Goal: Task Accomplishment & Management: Manage account settings

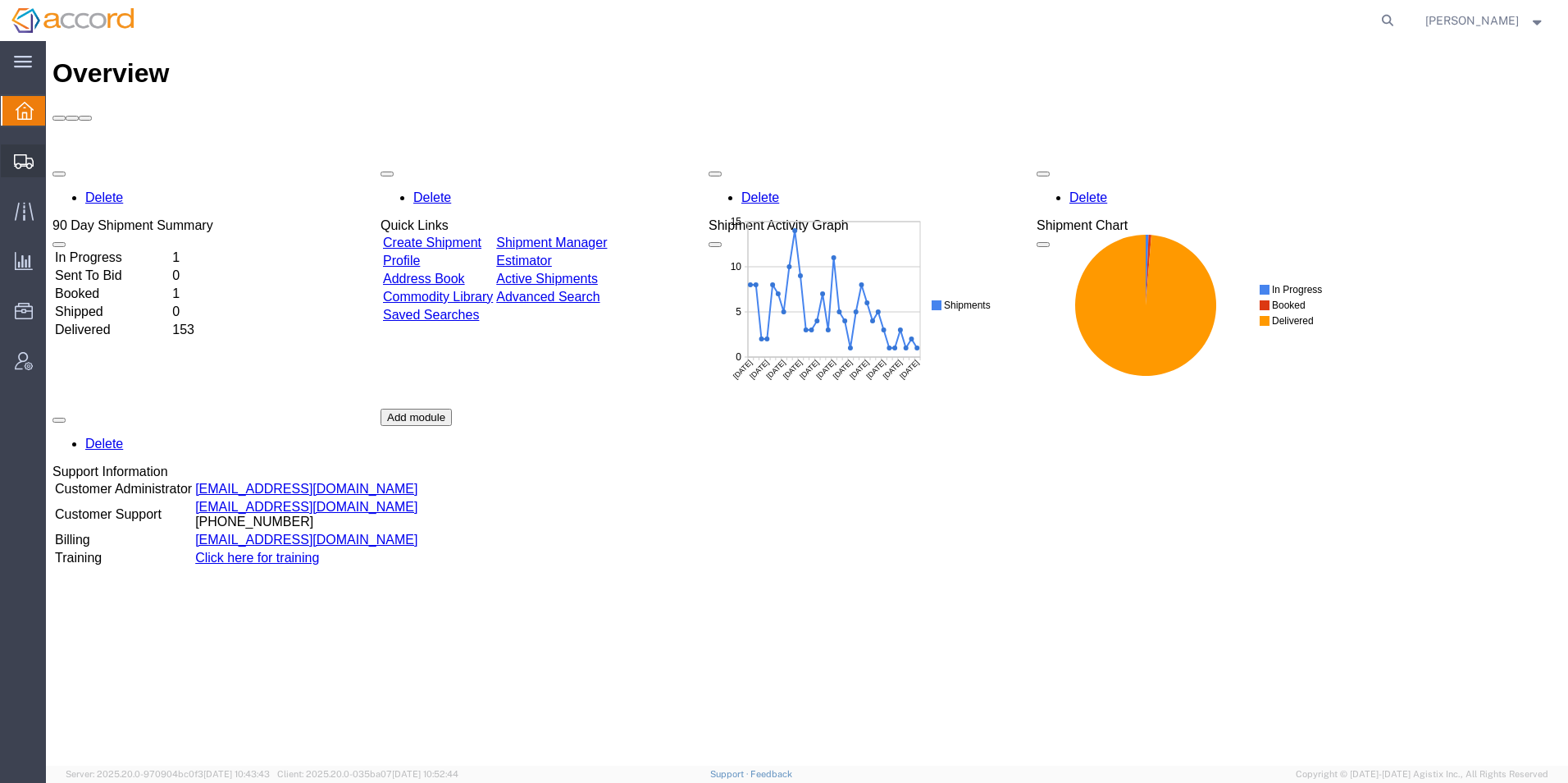
click at [0, 0] on span "Shipment Manager" at bounding box center [0, 0] width 0 height 0
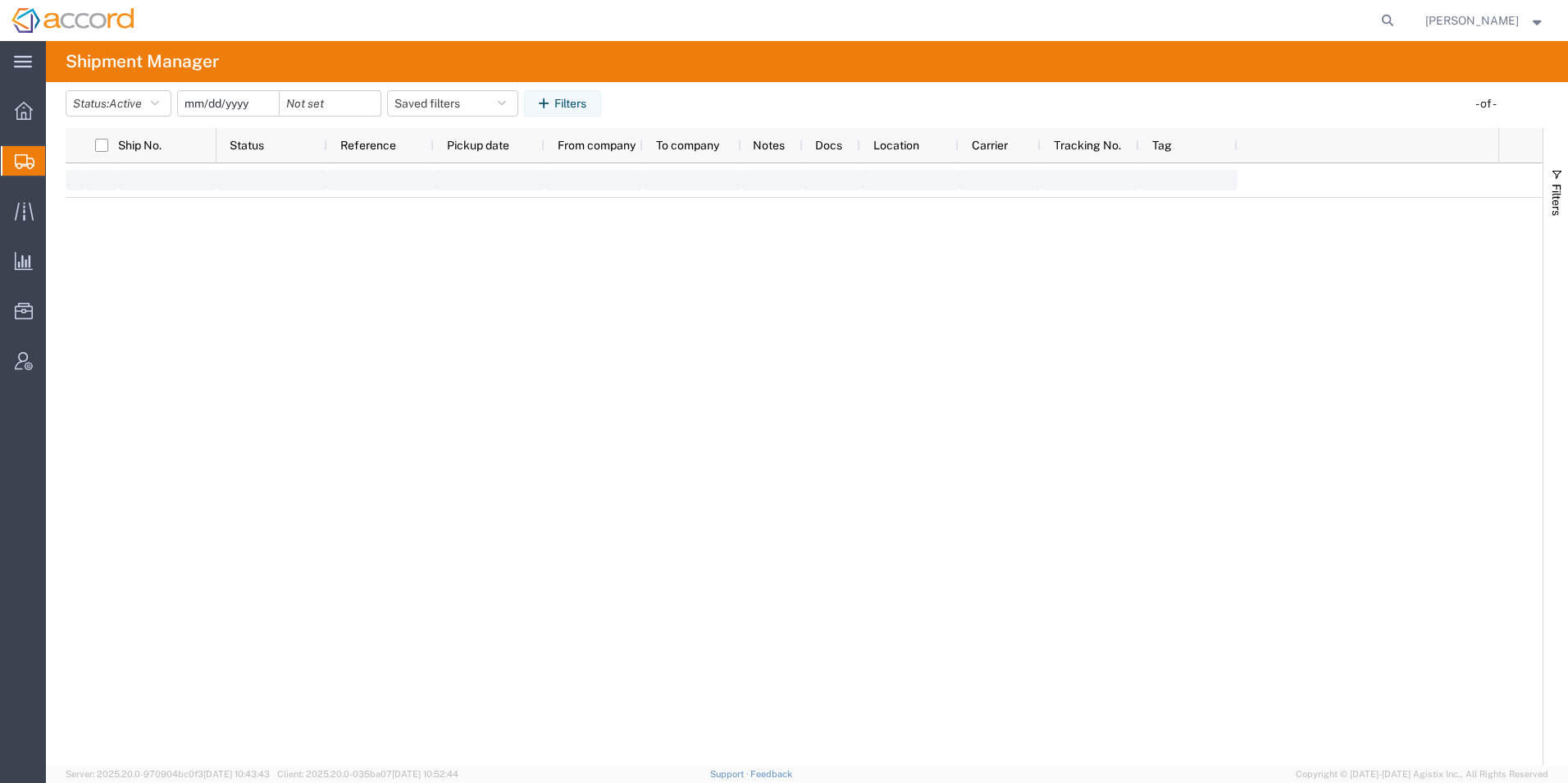
type input "[DATE]"
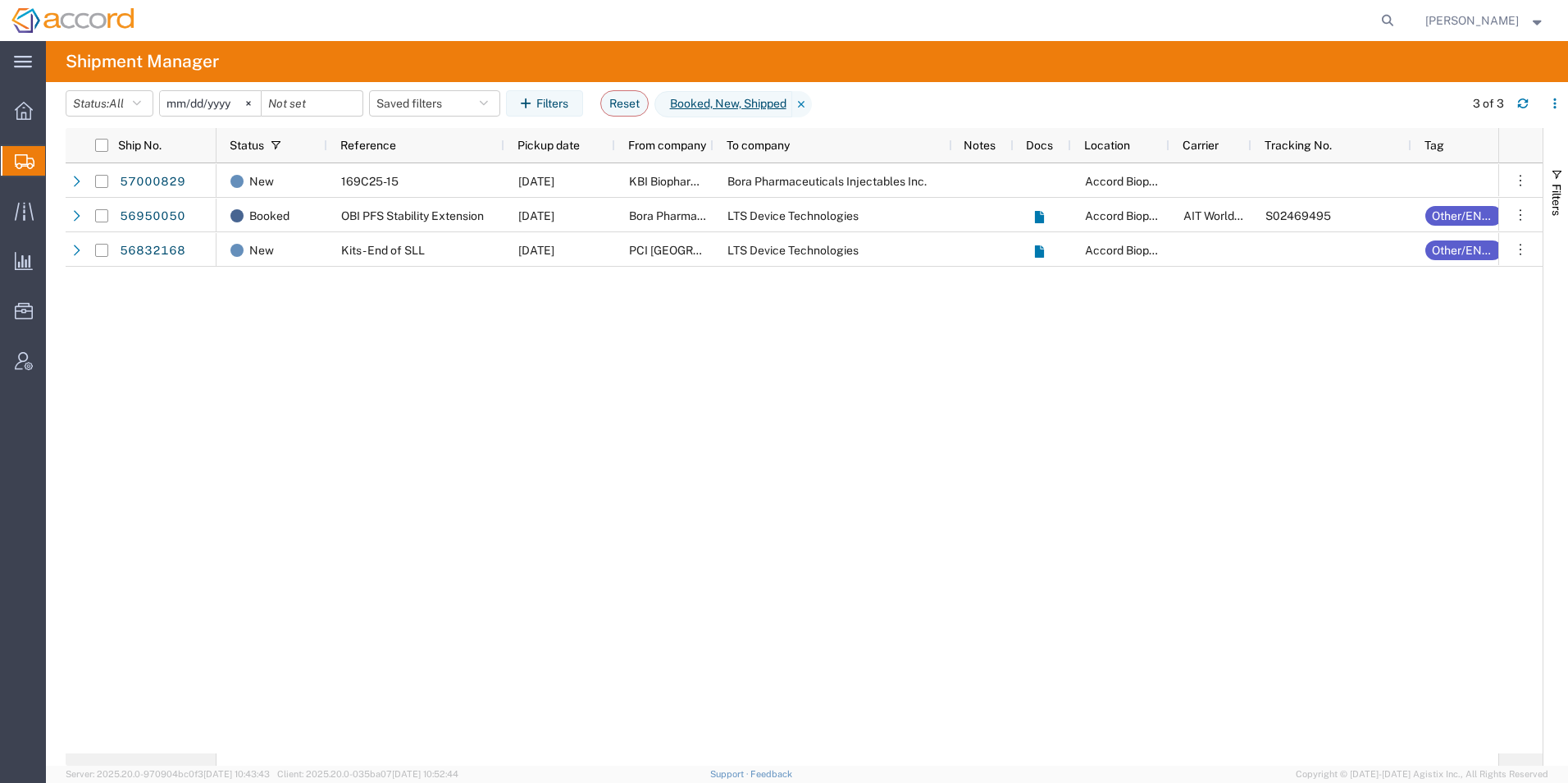
click at [0, 0] on span "Create Shipment" at bounding box center [0, 0] width 0 height 0
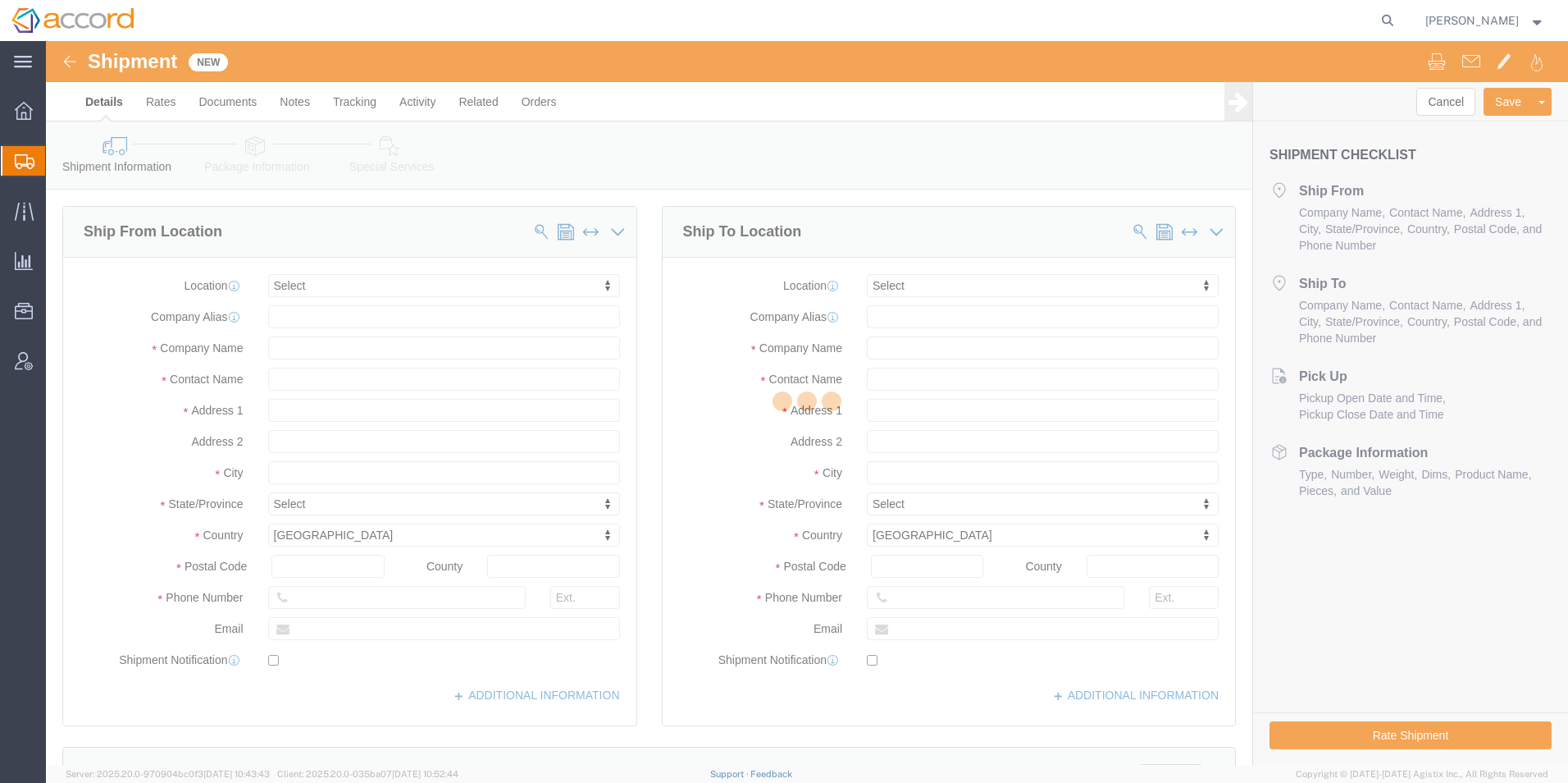
select select
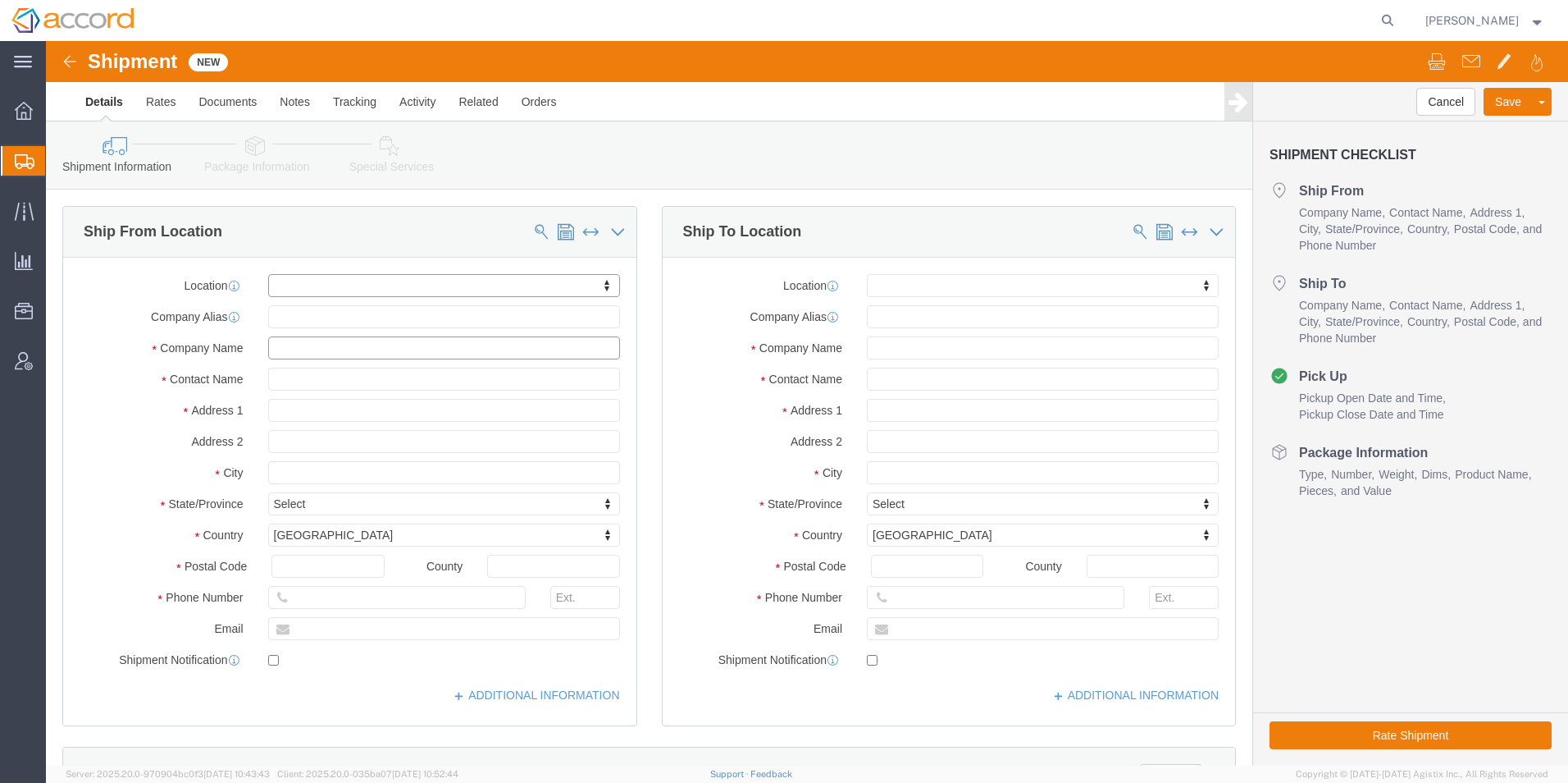
click input "text"
click span
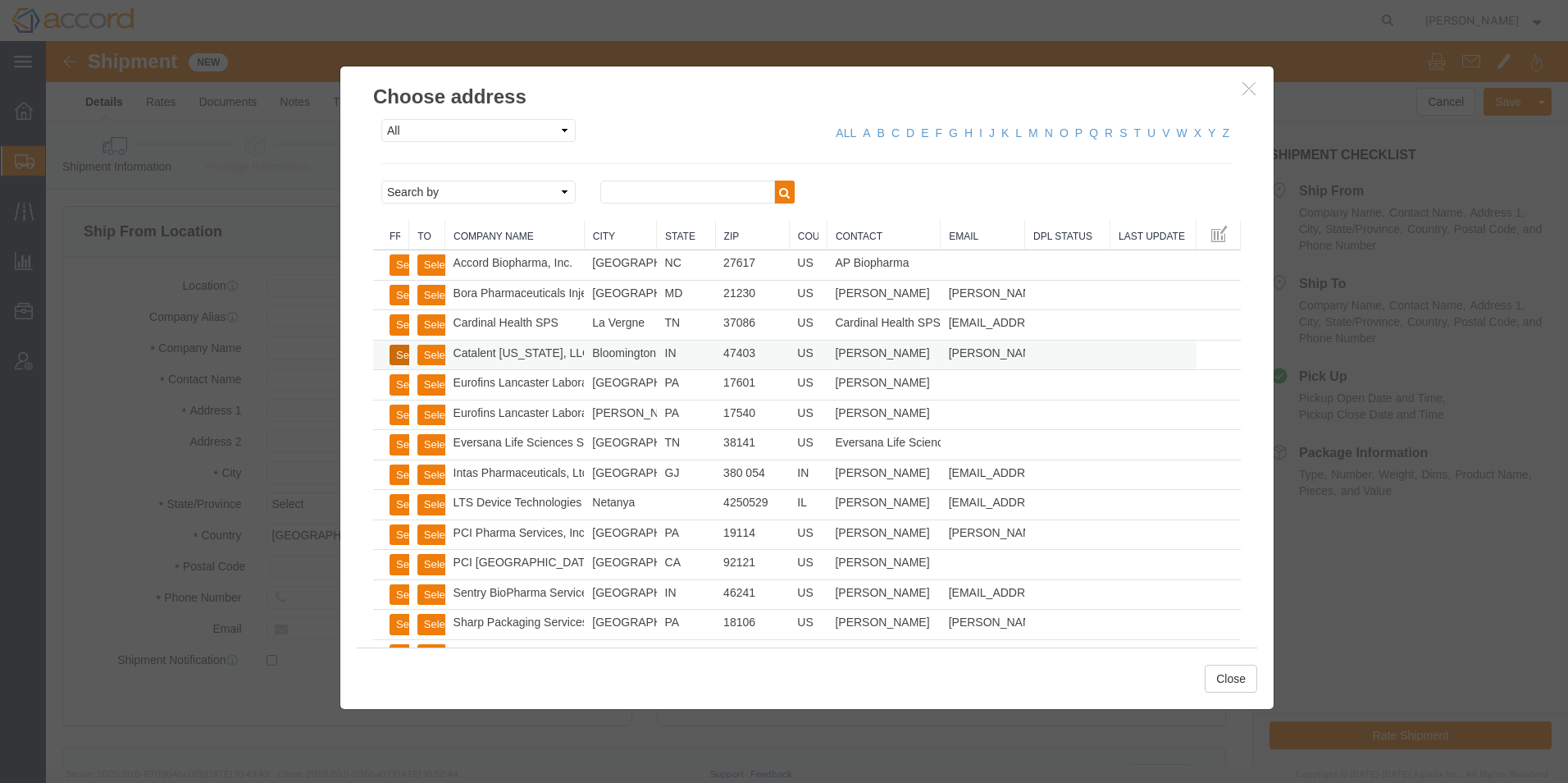
click button "Select"
select select "IN"
click button "Select"
select select "TN"
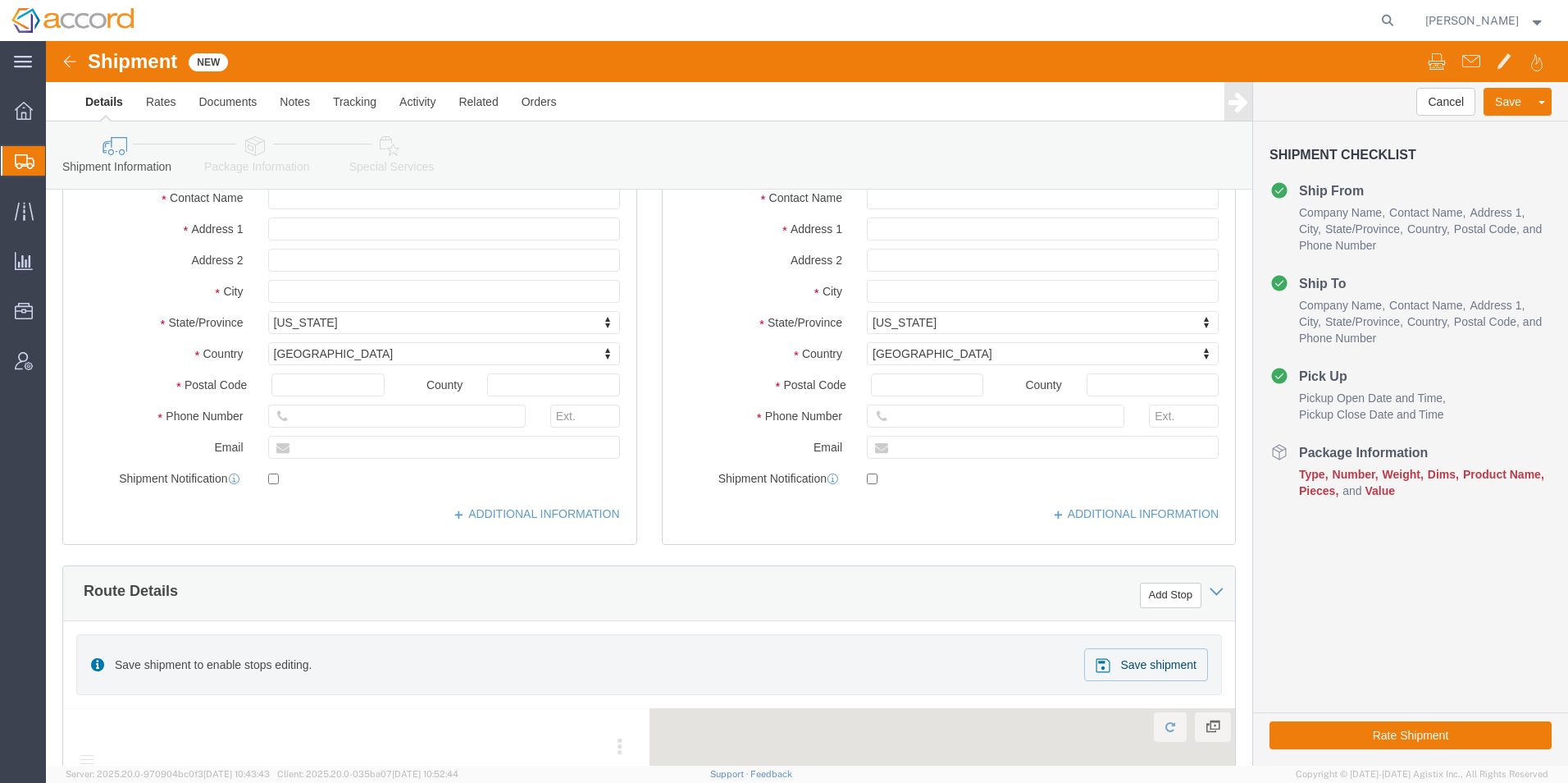
scroll to position [246, 0]
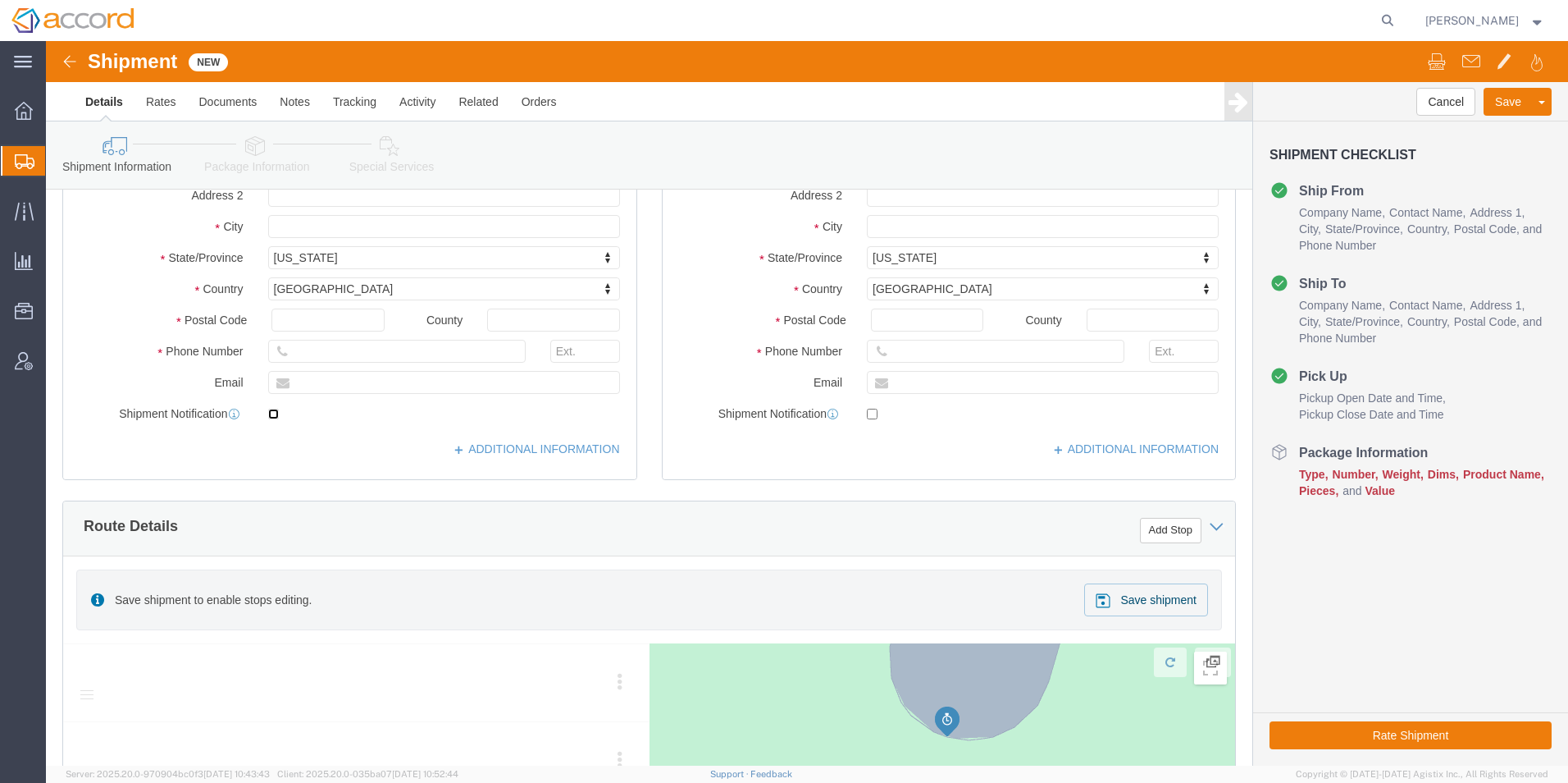
click input "checkbox"
checkbox input "false"
drag, startPoint x: 430, startPoint y: 343, endPoint x: 141, endPoint y: 300, distance: 292.2
click div "Location My Profile Location Accord Biopharma - [GEOGRAPHIC_DATA] Accord Health…"
drag, startPoint x: 405, startPoint y: 354, endPoint x: 413, endPoint y: 347, distance: 10.6
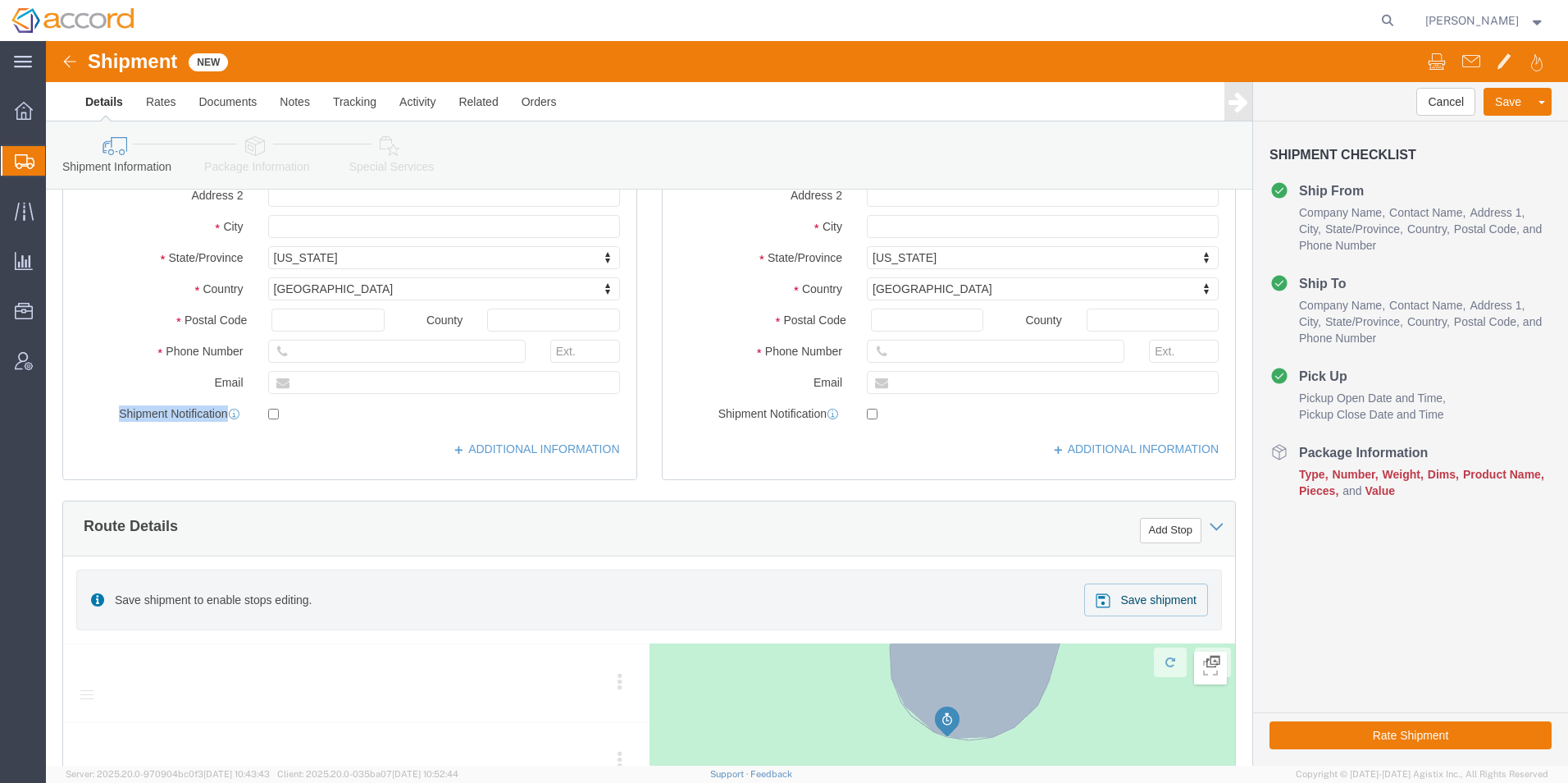
click div "Location My Profile Location Accord Biopharma - [GEOGRAPHIC_DATA] Accord Health…"
drag, startPoint x: 417, startPoint y: 345, endPoint x: -50, endPoint y: 294, distance: 469.8
click html "Shipment New Details Rates Documents Notes Tracking Activity Related Orders Can…"
type input "[PERSON_NAME][EMAIL_ADDRESS][DOMAIN_NAME]"
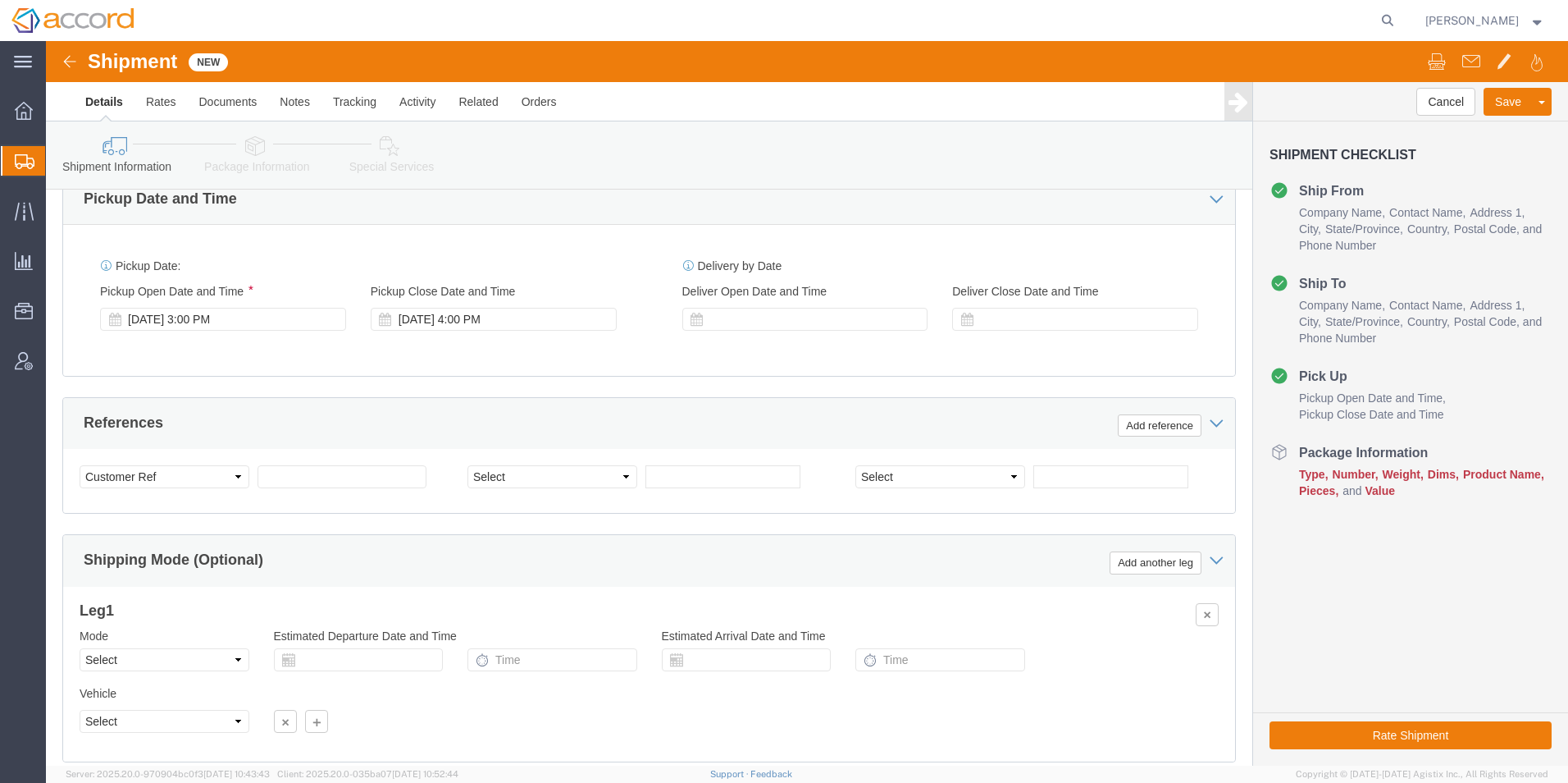
scroll to position [903, 0]
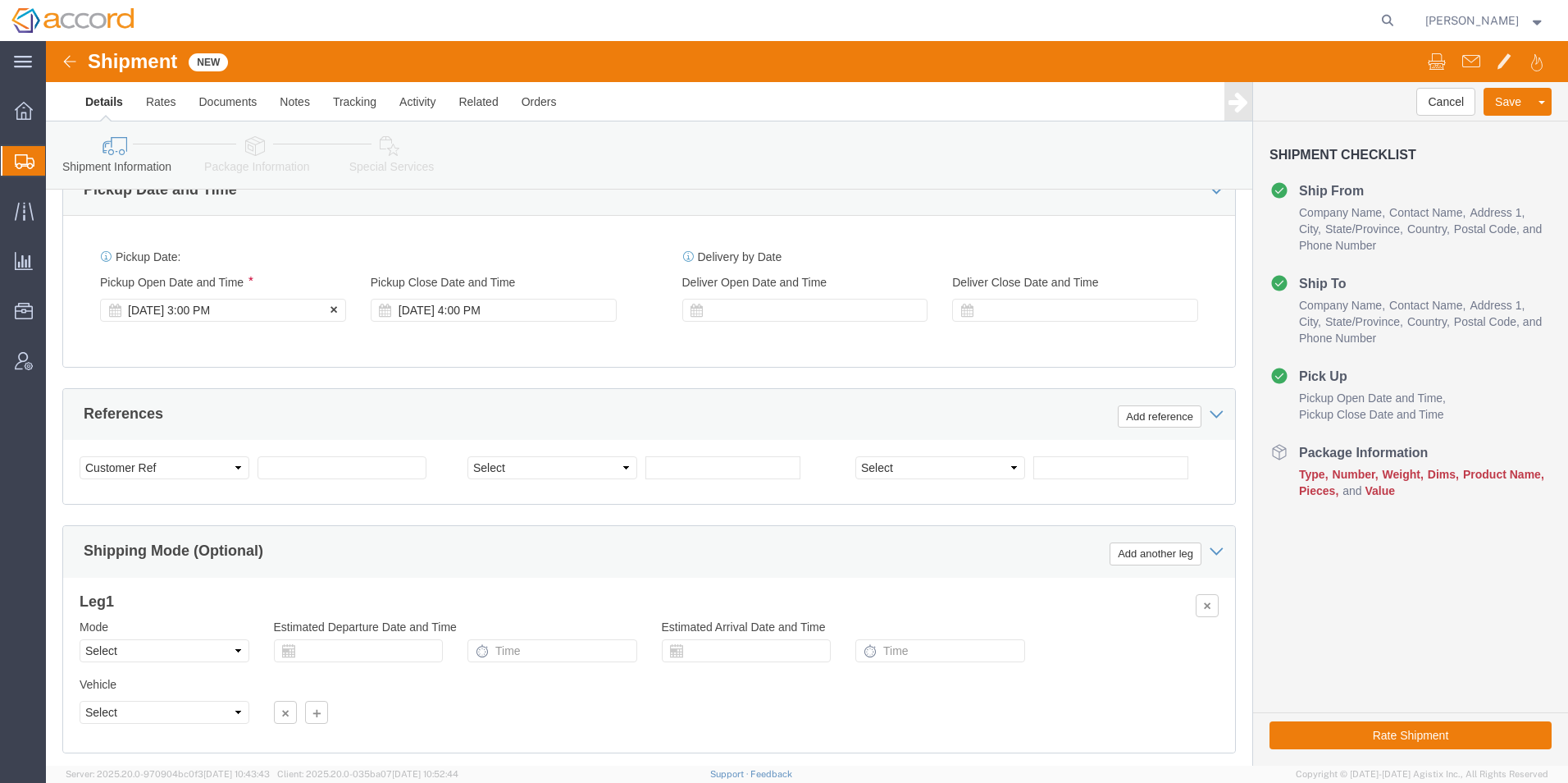
click div "[DATE] 3:00 PM"
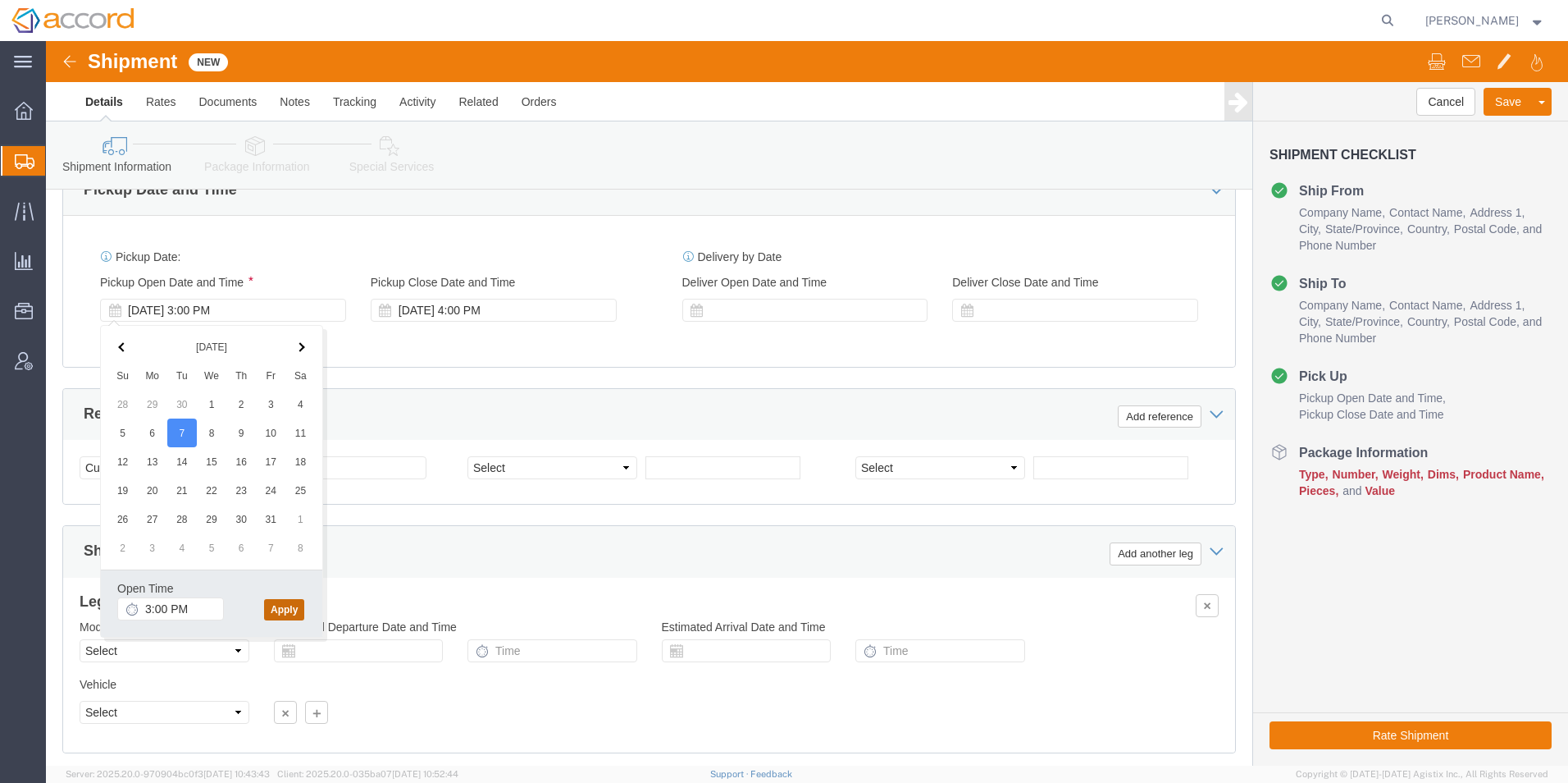
click button "Apply"
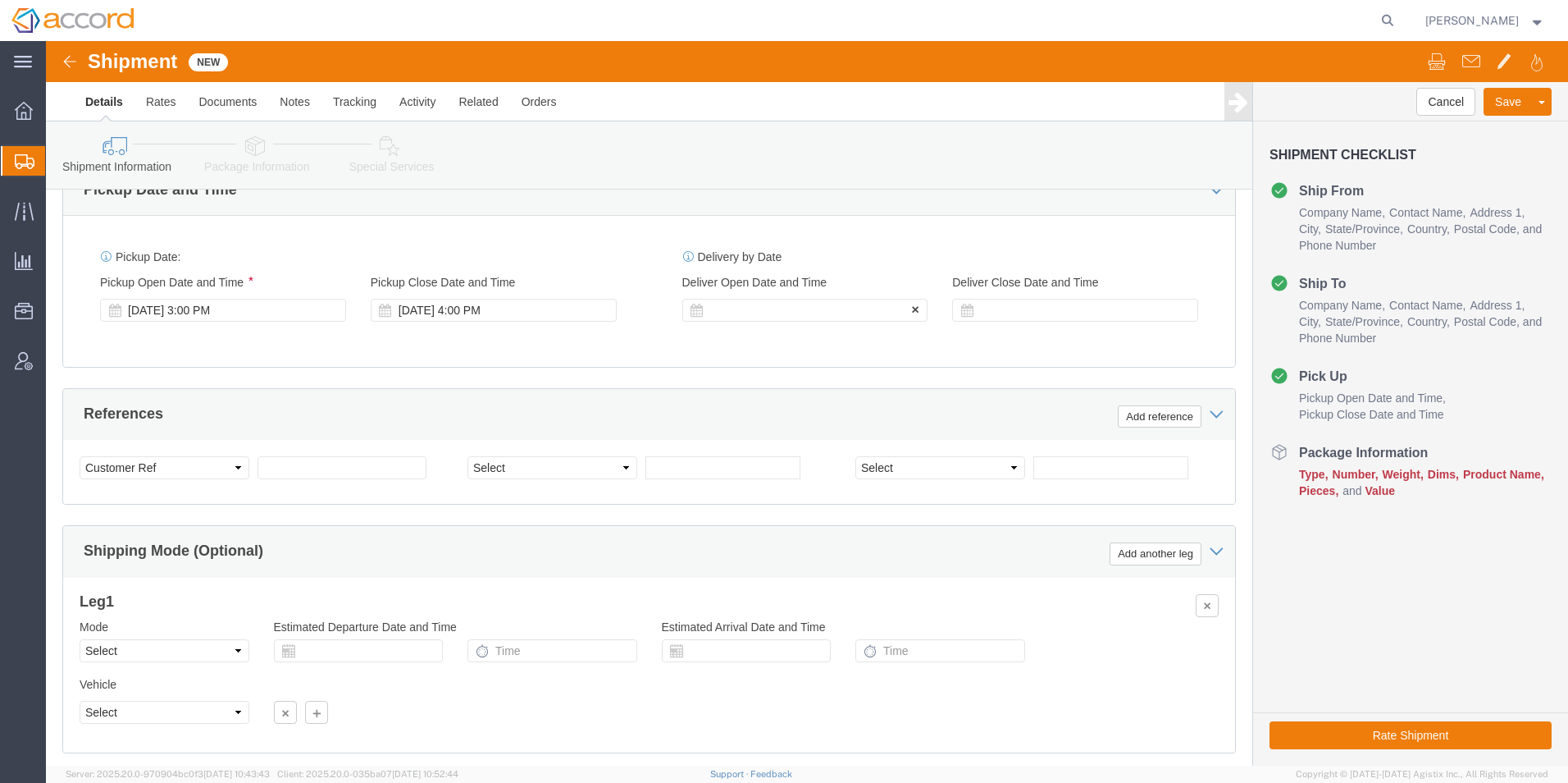
click div
click input "5:00 PM"
type input "10:00 AM"
click button "Apply"
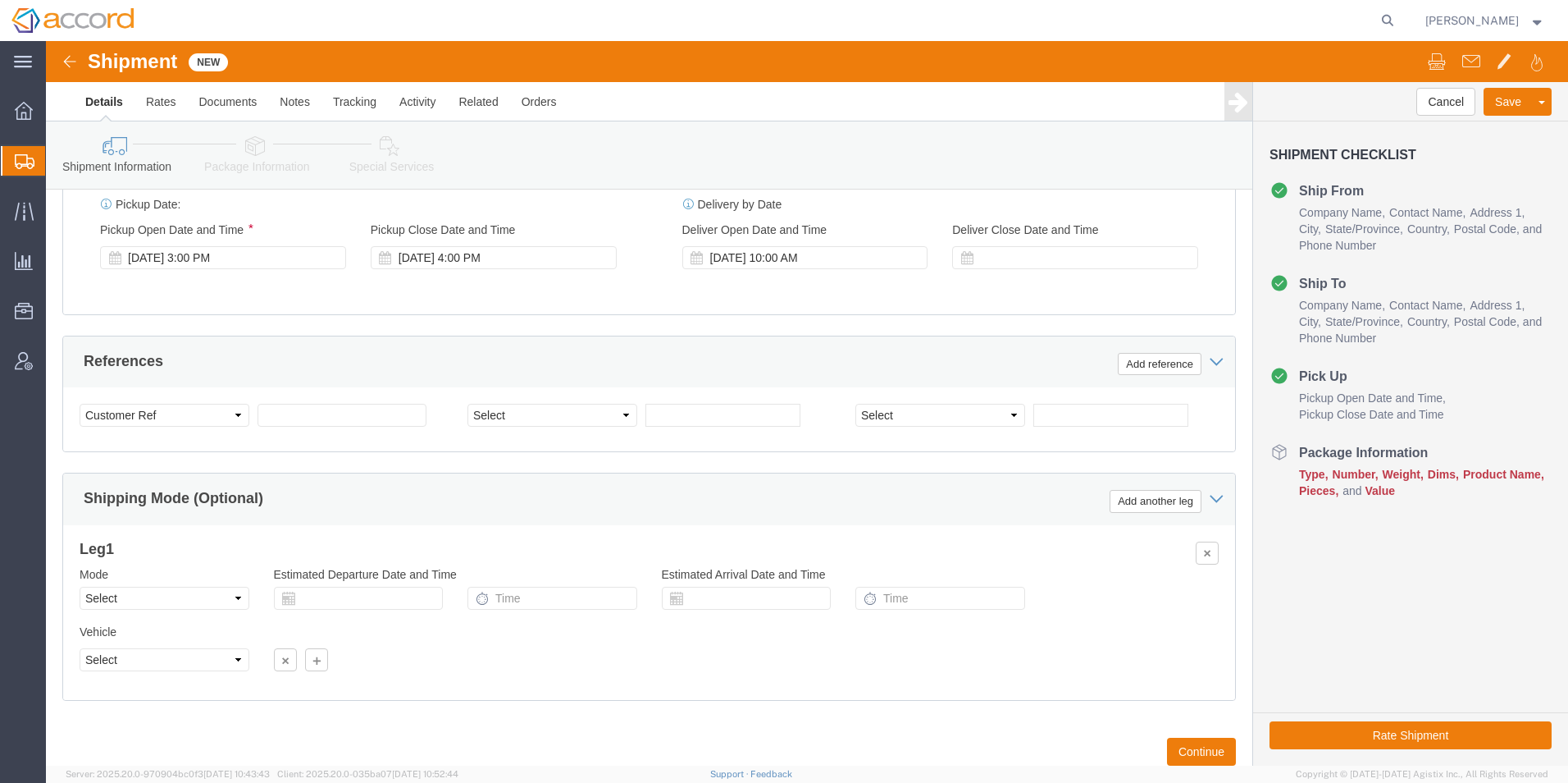
scroll to position [985, 0]
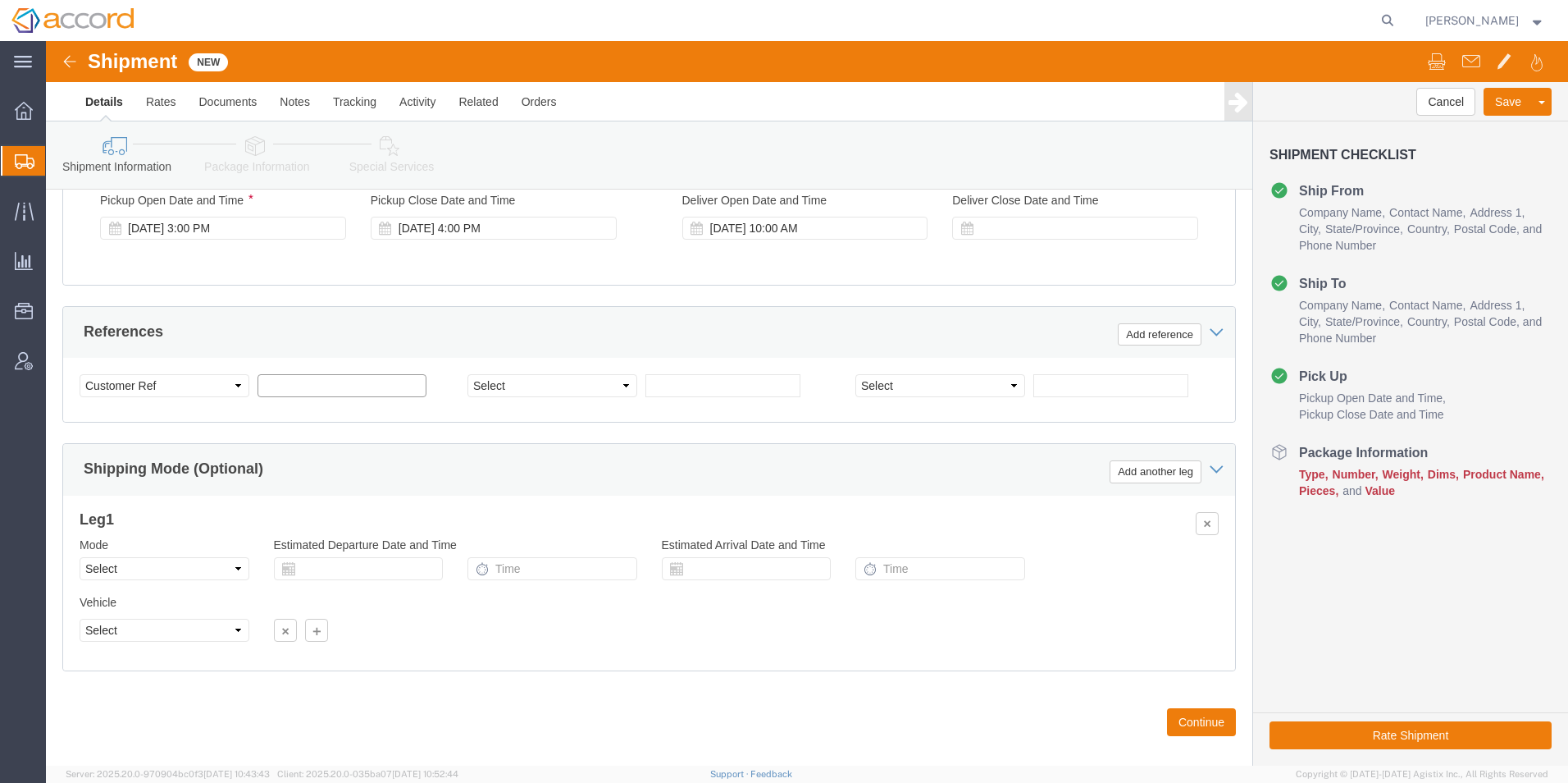
click input "text"
paste input "H1P0672446"
type input "H1P0672446"
click select "Select Account Type Activity ID Airline Appointment Number ASN Batch Request # …"
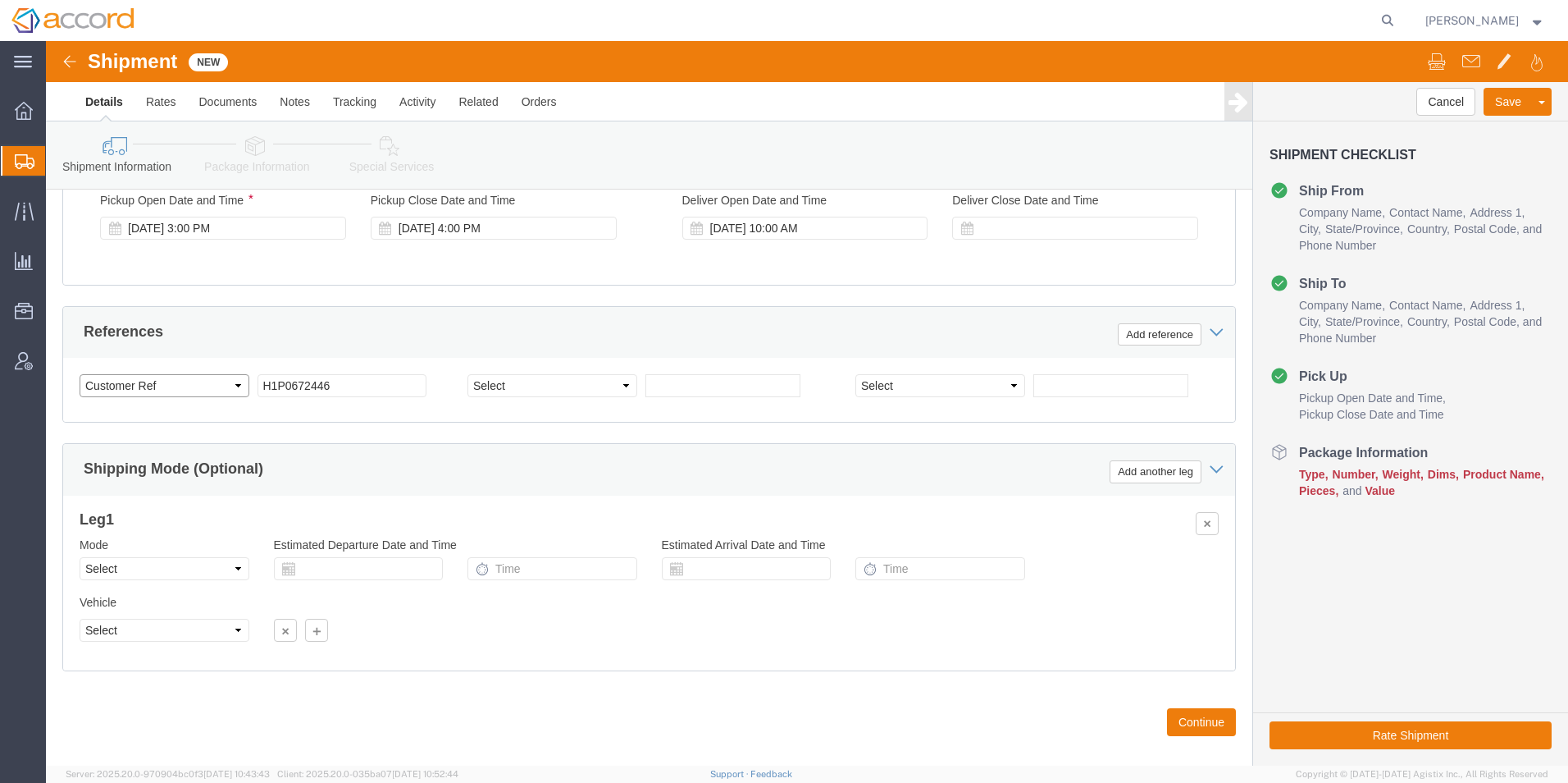
select select "MAWB"
click select "Select Account Type Activity ID Airline Appointment Number ASN Batch Request # …"
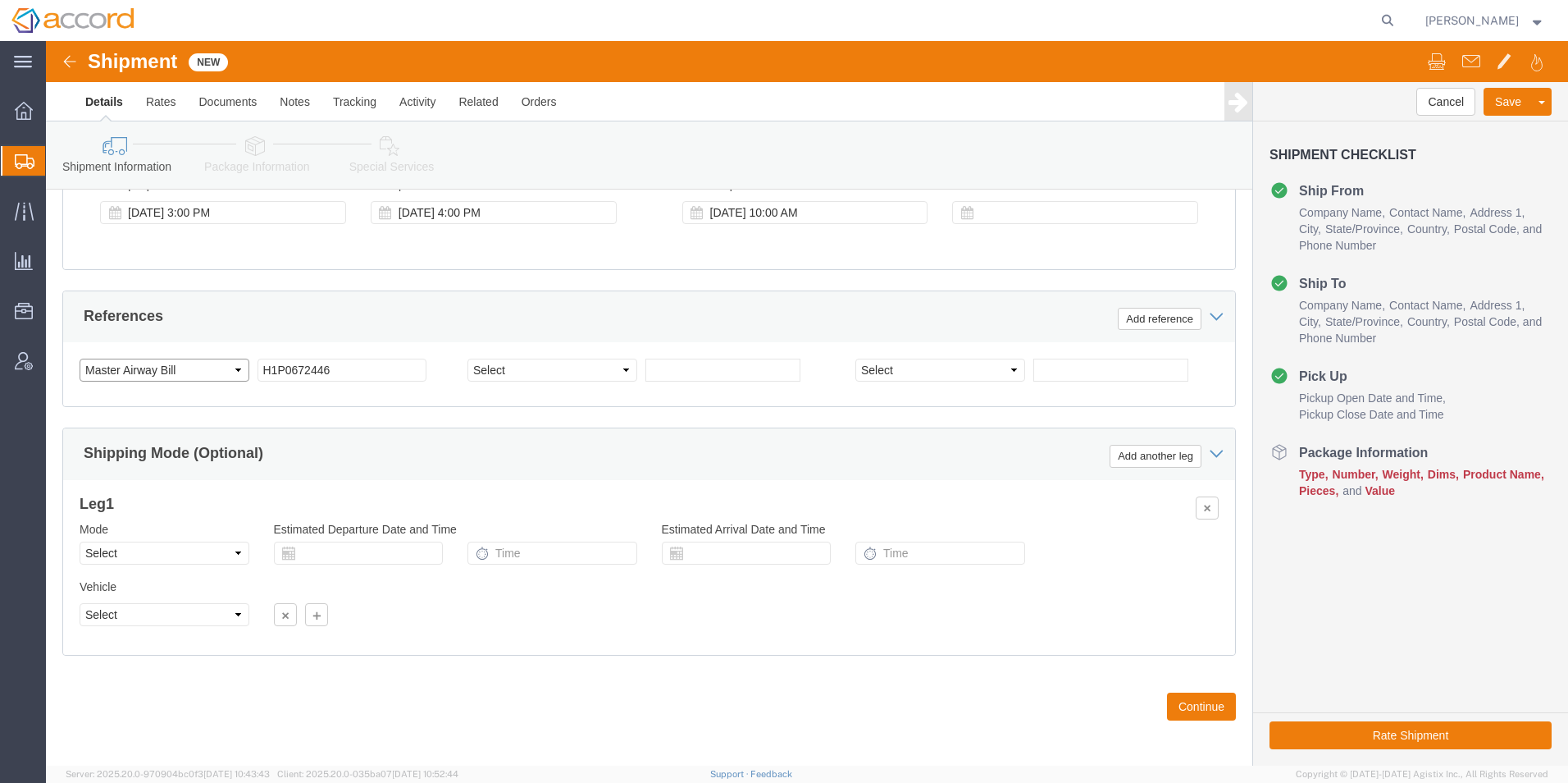
scroll to position [1005, 0]
click button "Continue"
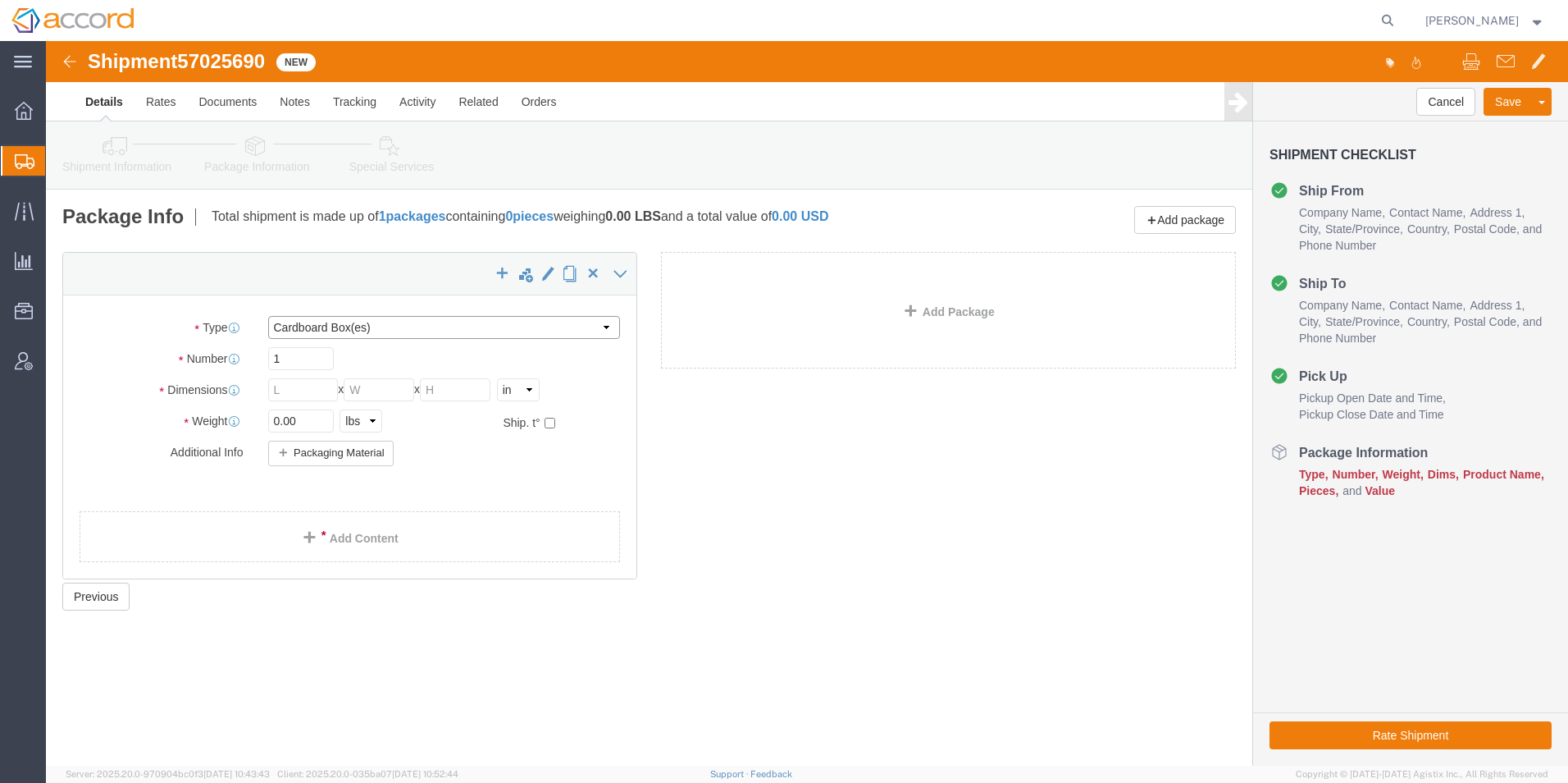
click select "Select Bale(s) Basket(s) Bolt(s) Bottle(s) Buckets Bulk Bundle(s) Can(s) Cardbo…"
select select "PSNS"
click select "Select Bale(s) Basket(s) Bolt(s) Bottle(s) Buckets Bulk Bundle(s) Can(s) Cardbo…"
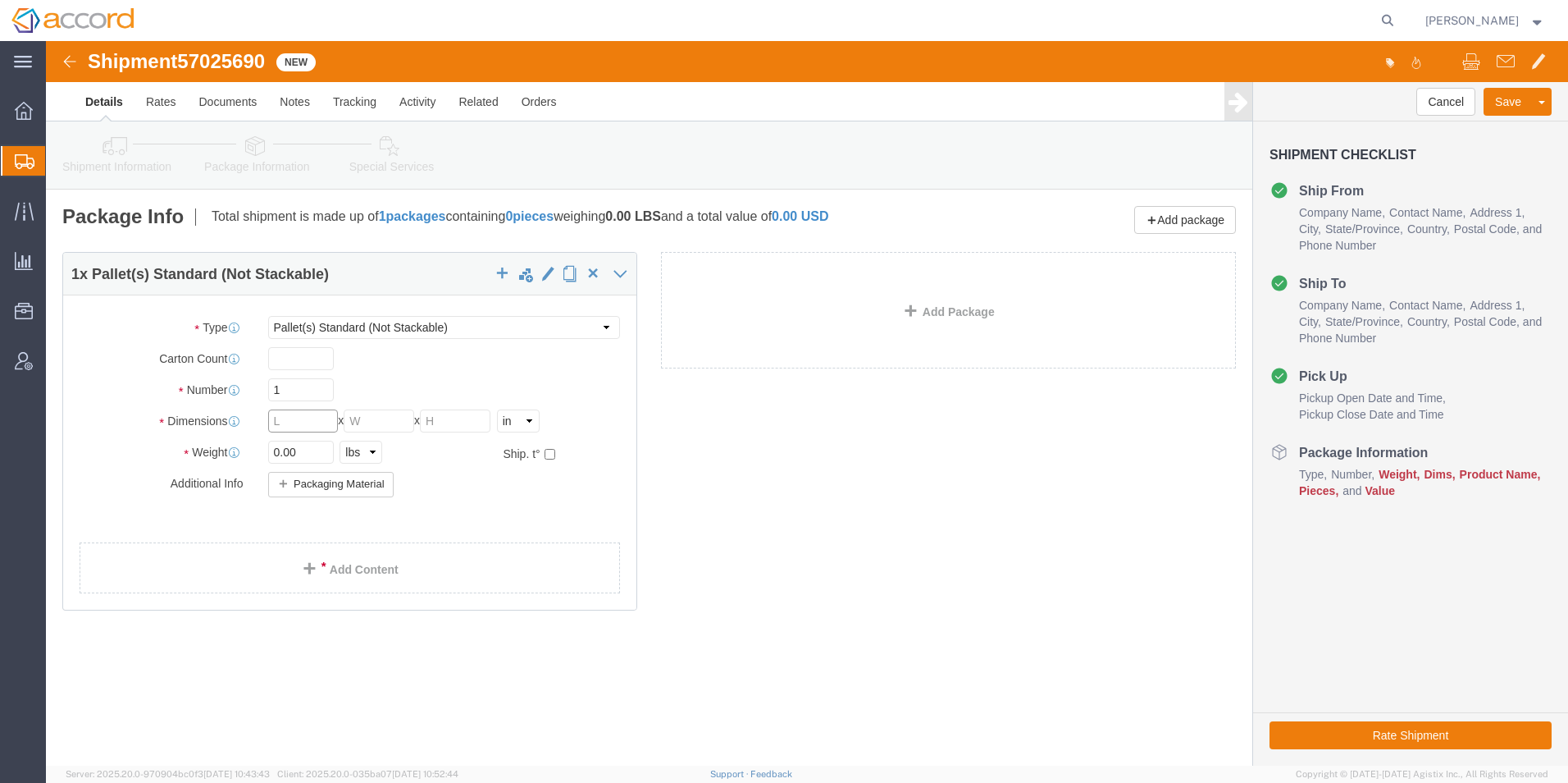
click input "text"
type input "40"
click input "text"
type input "48"
type input "40"
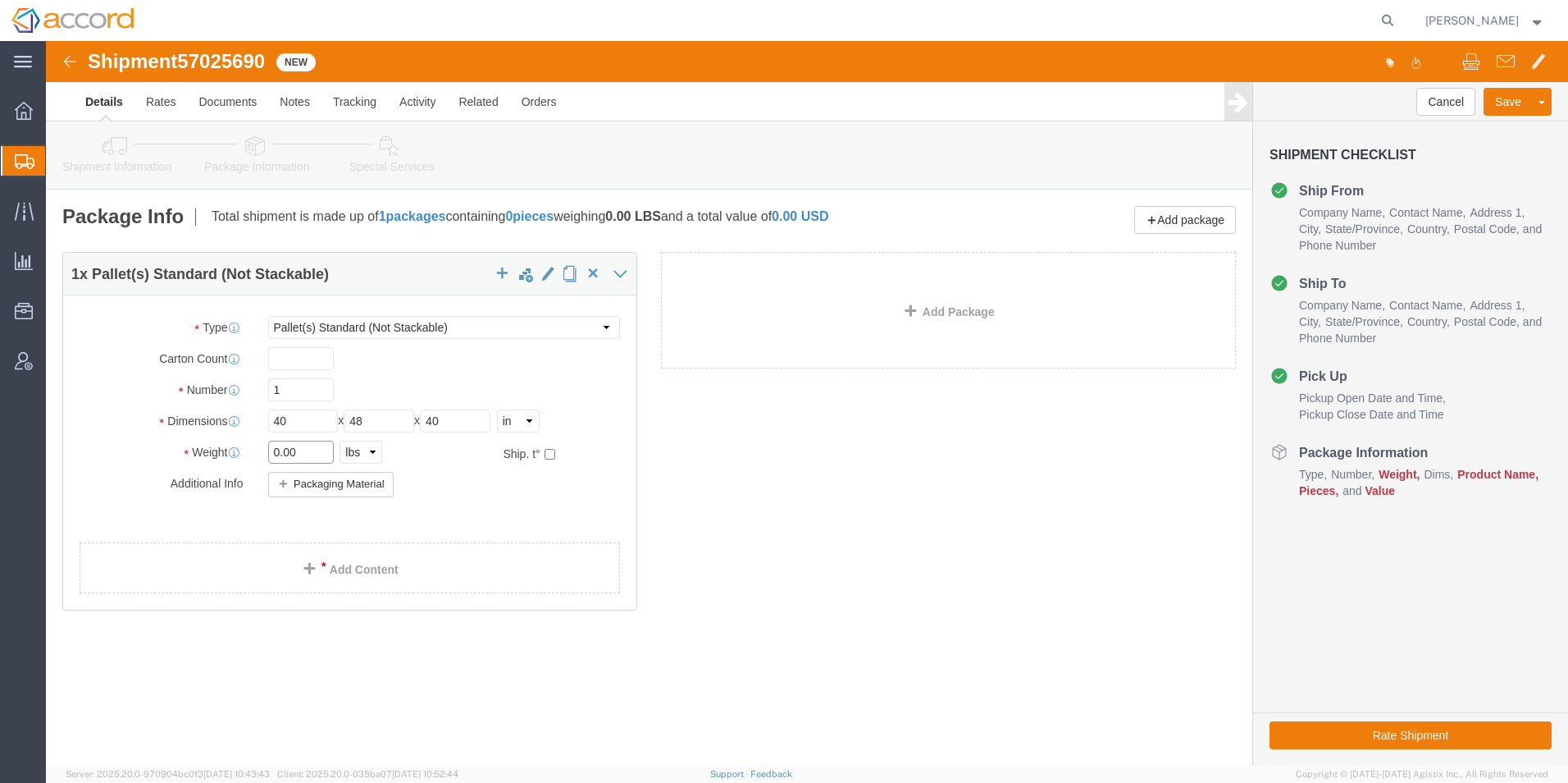
click input "0.00"
type input "0"
type input "1100"
click span
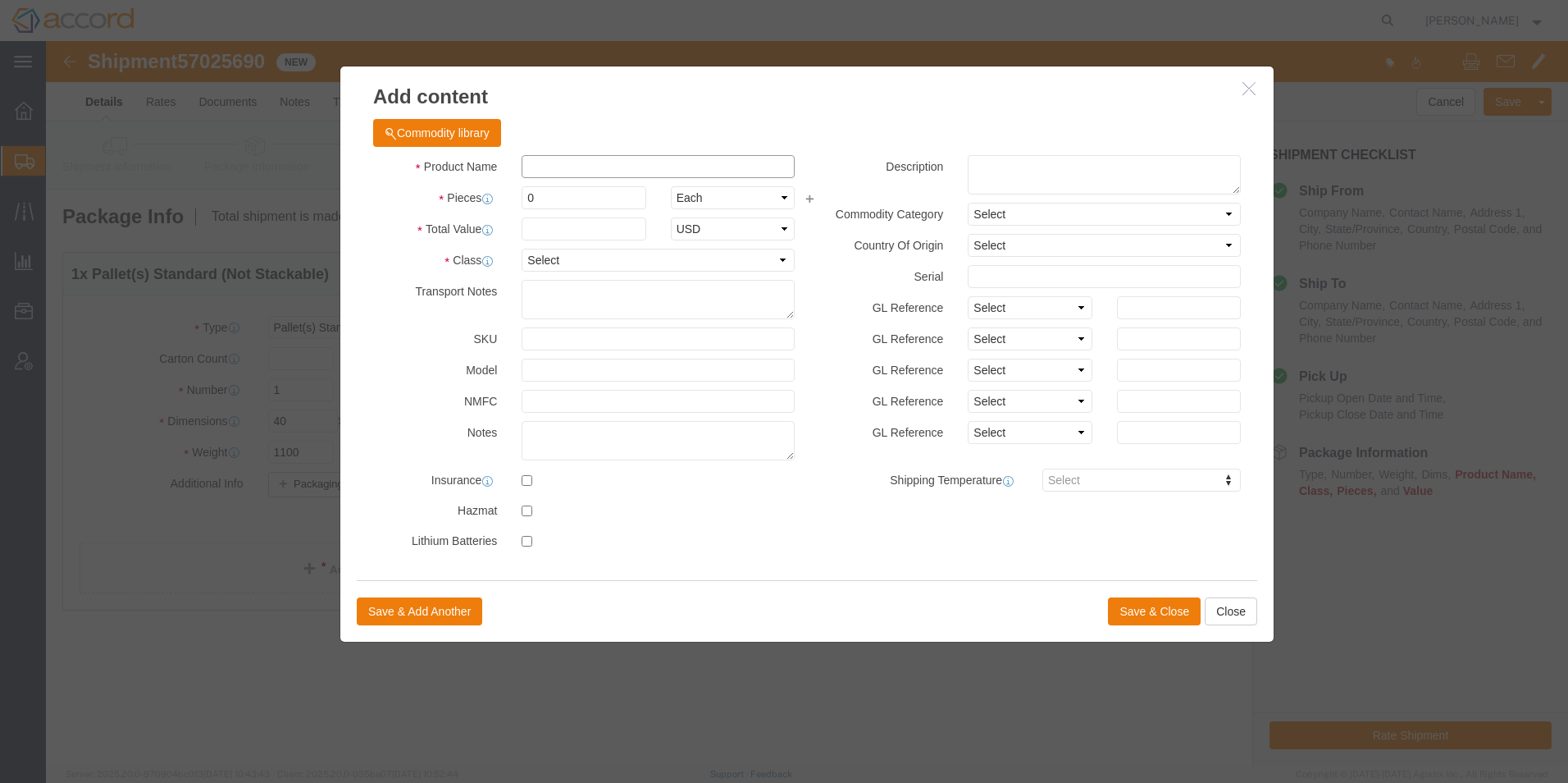
drag, startPoint x: 521, startPoint y: 119, endPoint x: 509, endPoint y: 122, distance: 12.4
click input "text"
type input "Imuldosa"
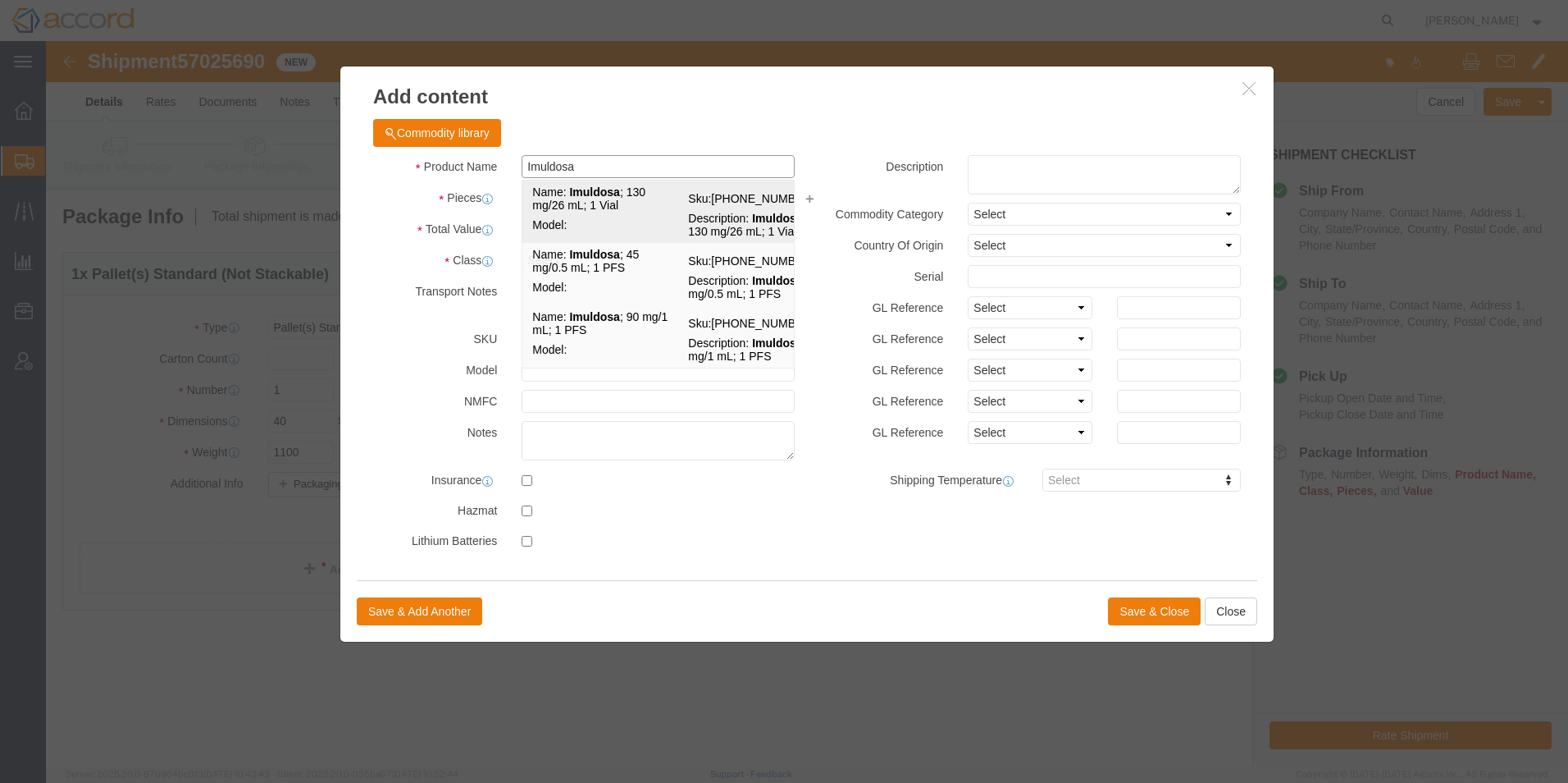
click td "Name: Imuldosa ; 130 mg/26 mL; 1 Vial"
select select "USD"
select select "PHARMA"
select select "KR"
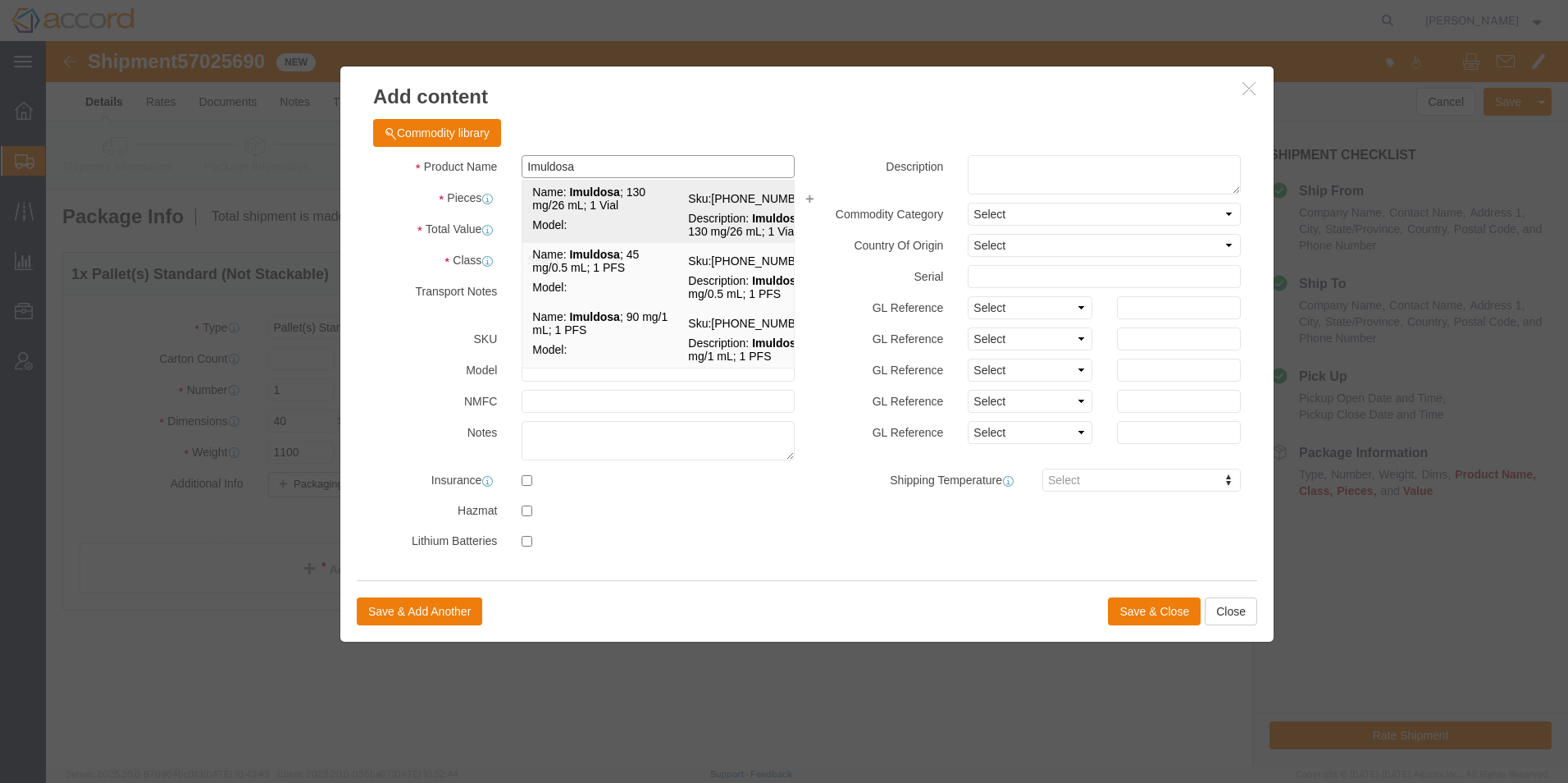
select select "KR"
type input "Imuldosa; 130 mg/26 mL; 1 Vial"
type input "[PHONE_NUMBER]"
type textarea "Imuldosa; 130 mg/26 mL; 1 Vial"
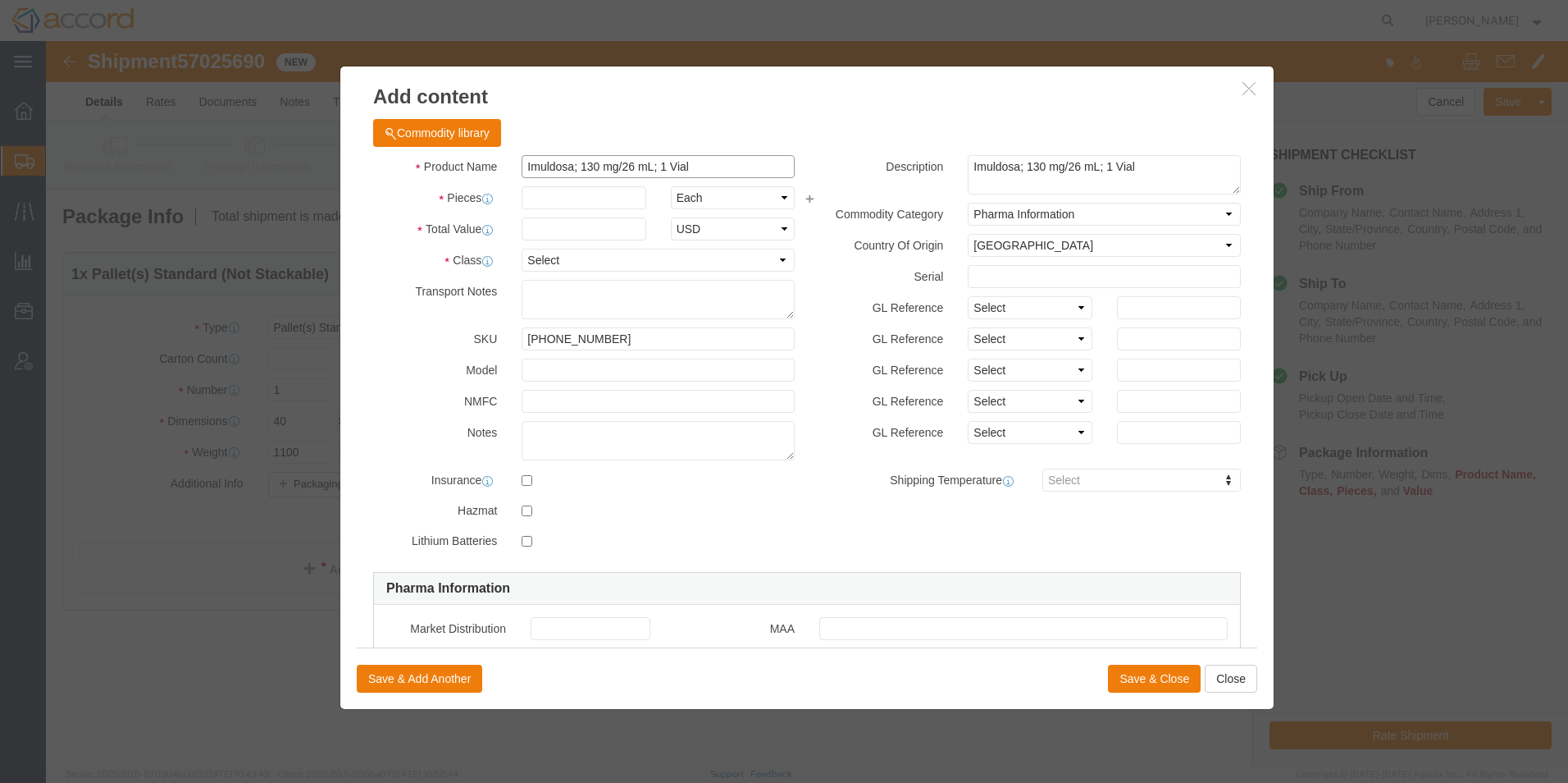
type input "Imuldosa; 130 mg/26 mL; 1 Vial"
click input "text"
type input "192"
click input "text"
click button "Save & Close"
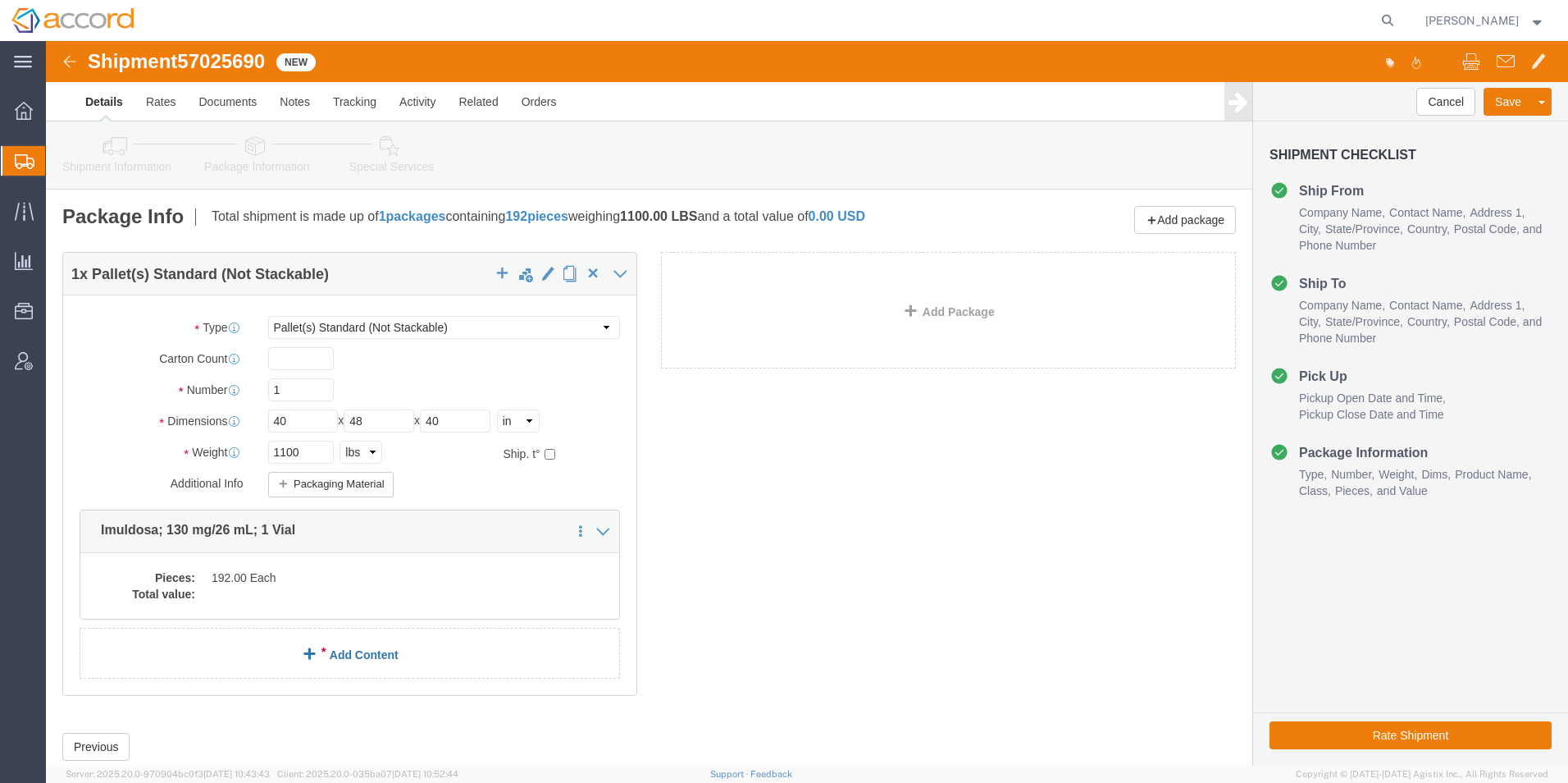
click link "Add Content"
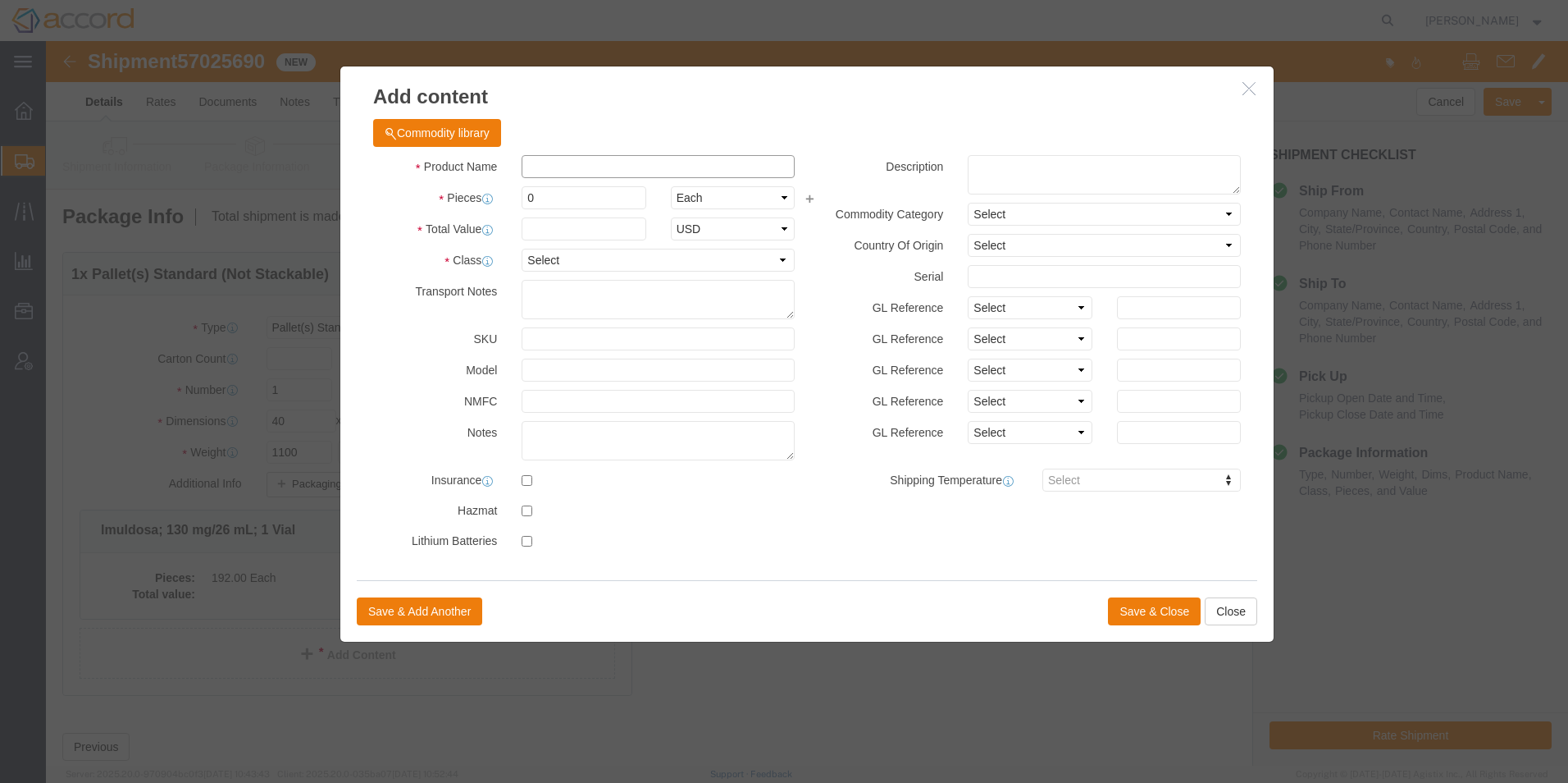
click input "text"
type input "Water Filled Vials"
type input "1"
type input "2,688"
click input "text"
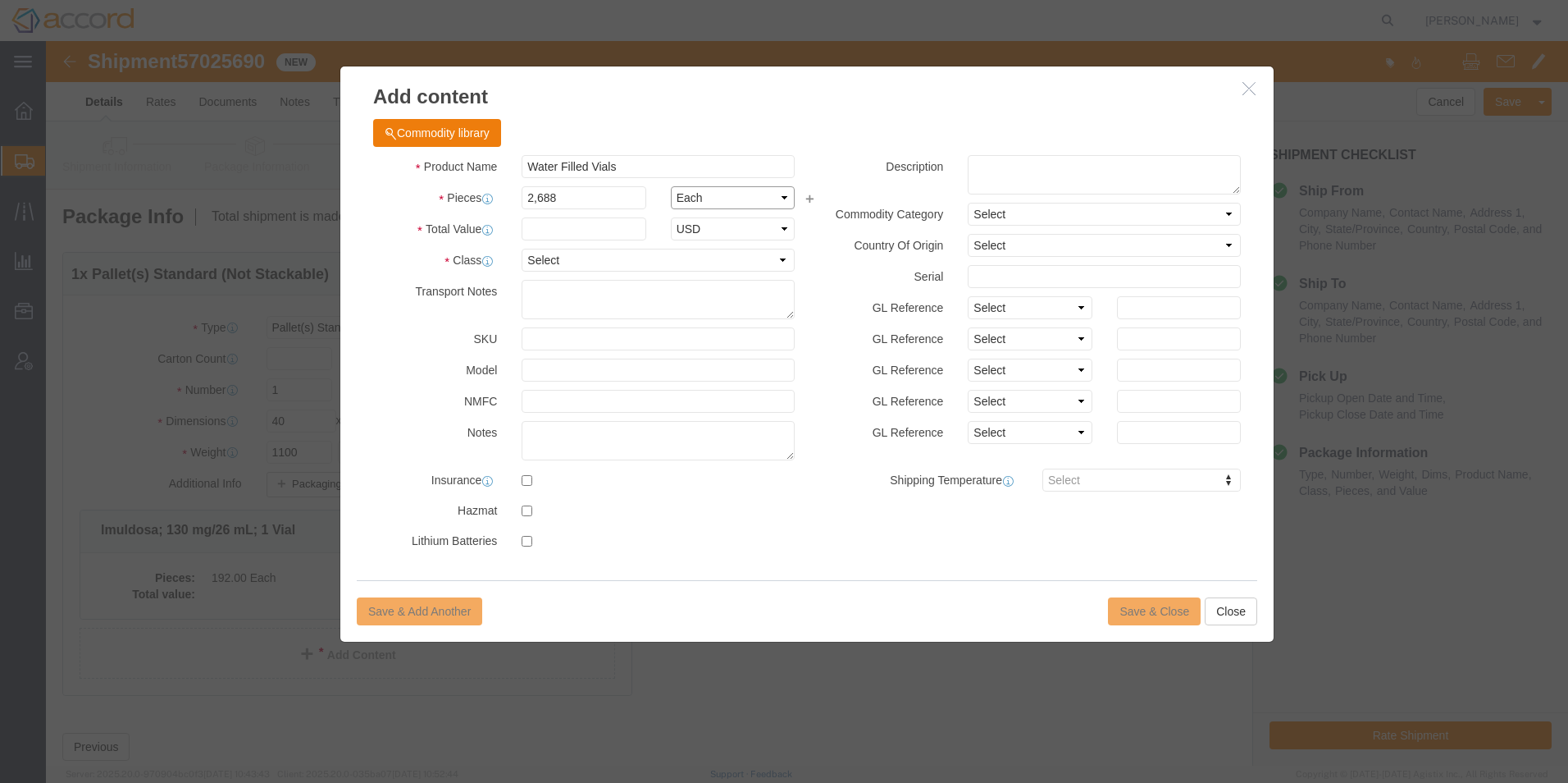
click select "Select Bag Barrels 100Board Feet Bottle Box Blister Pack Carats Can Capsule Car…"
click input "text"
click select "Select 50 55 60 65 70 85 92.5 100 125 175 250 300 400"
click input "text"
click div "Save & Add Another Save & Close Close"
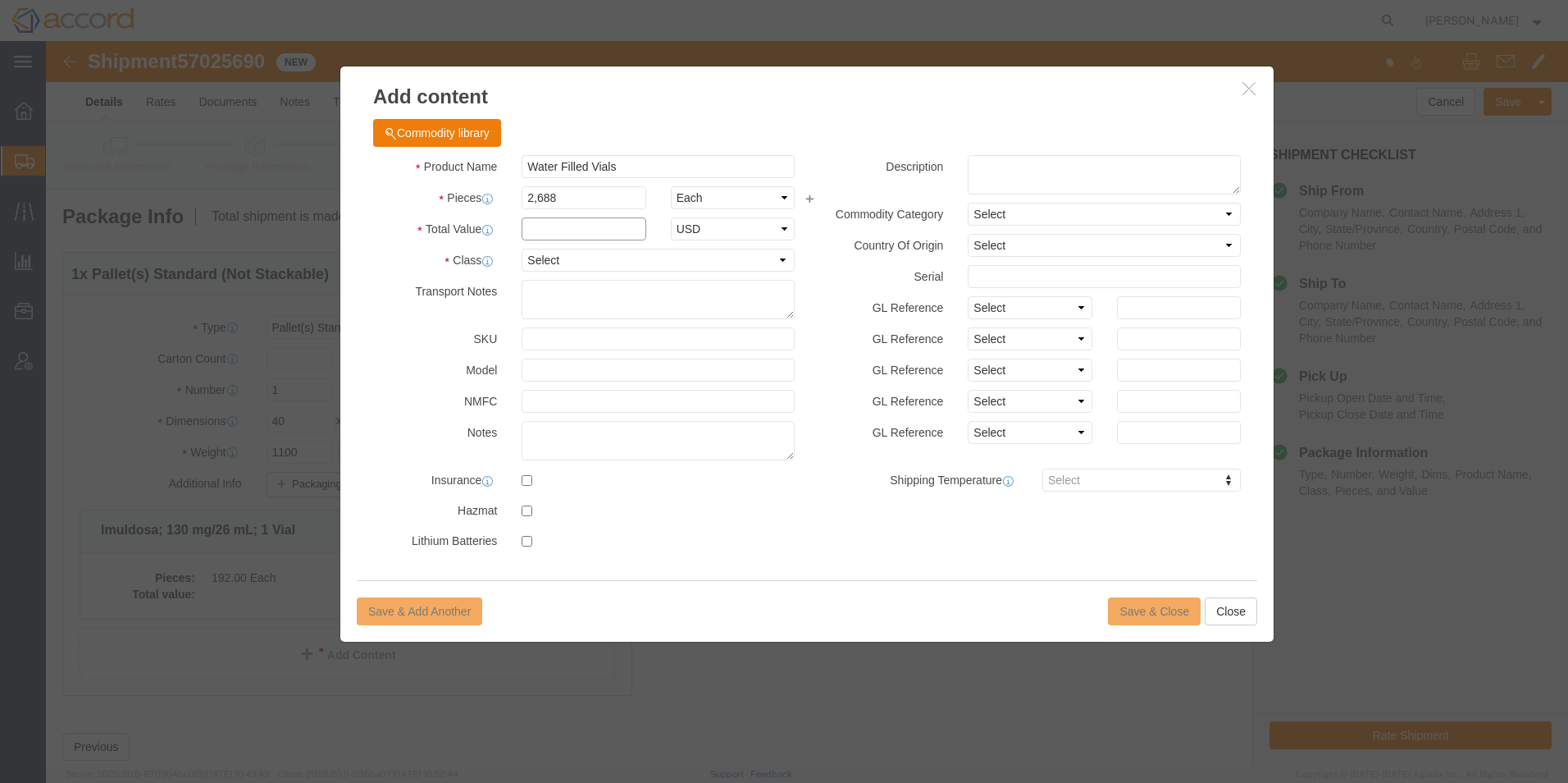
click input "text"
type input "0"
type input "10"
click select "Select 50 55 60 65 70 85 92.5 100 125 175 250 300 400"
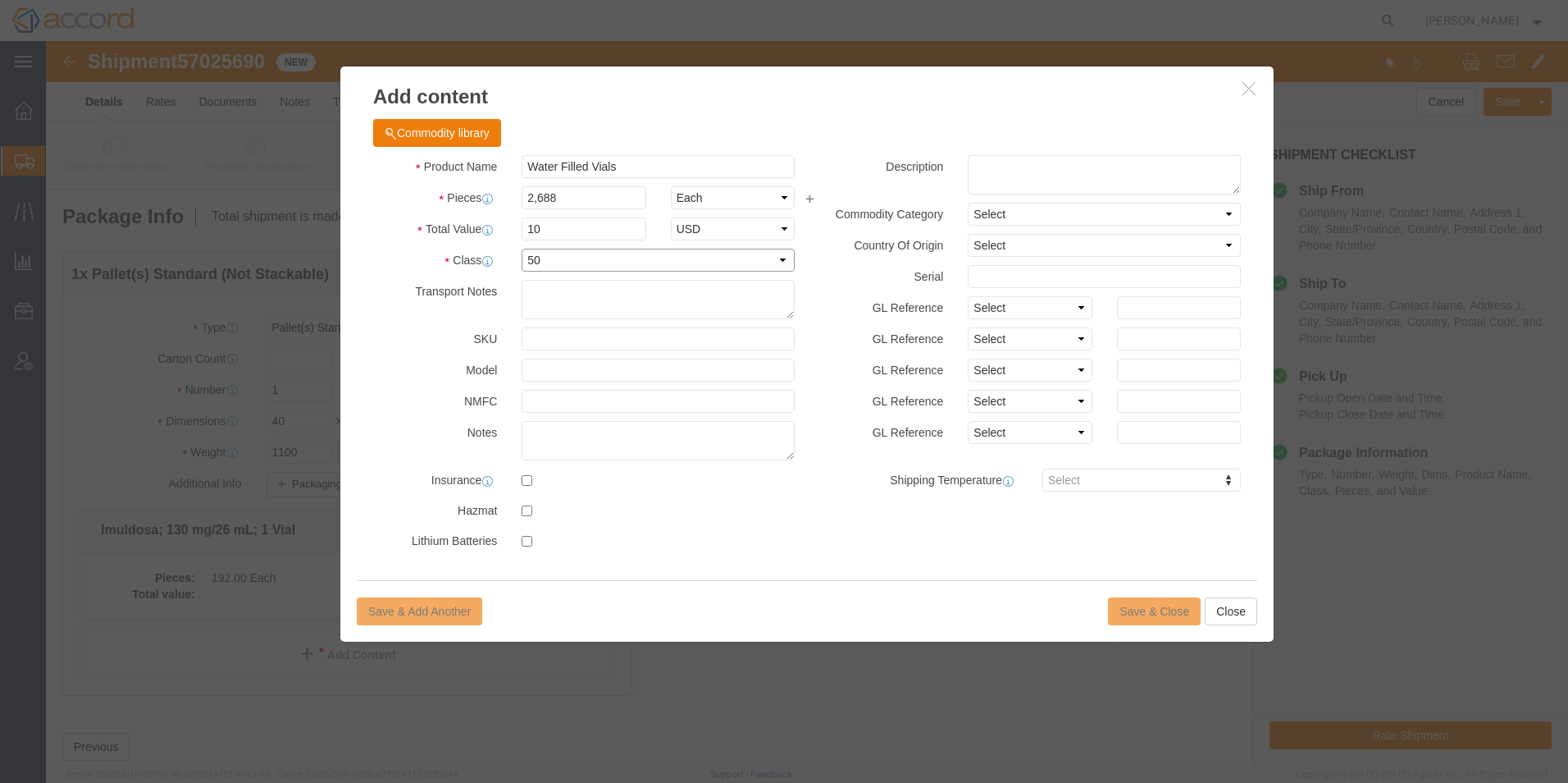
click select "Select 50 55 60 65 70 85 92.5 100 125 175 250 300 400"
select select "55"
click select "Select 50 55 60 65 70 85 92.5 100 125 175 250 300 400"
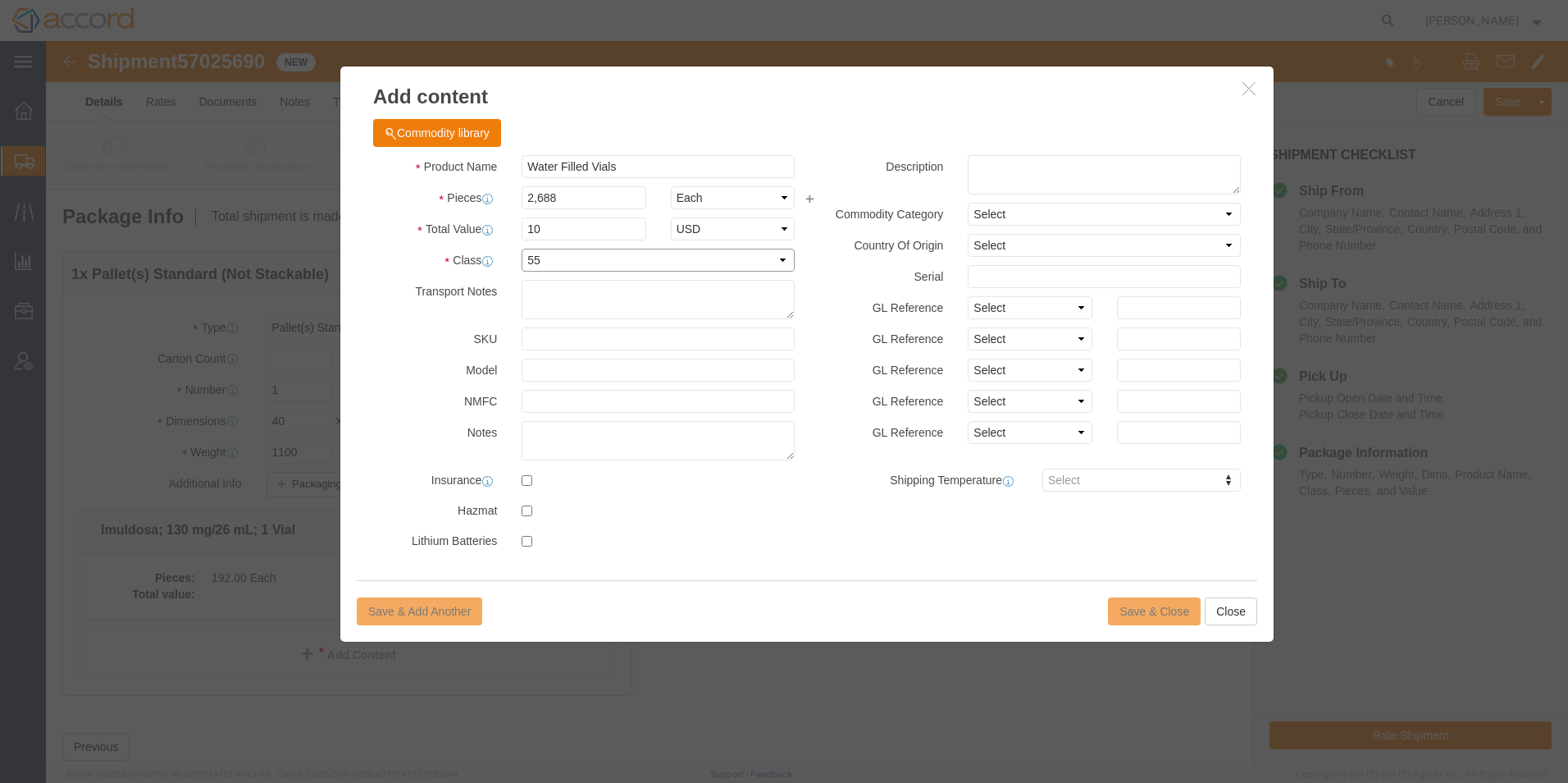
select select
click select "Select 50 55 60 65 70 85 92.5 100 125 175 250 300 400"
click div "Save & Add Another Save & Close Close"
click textarea
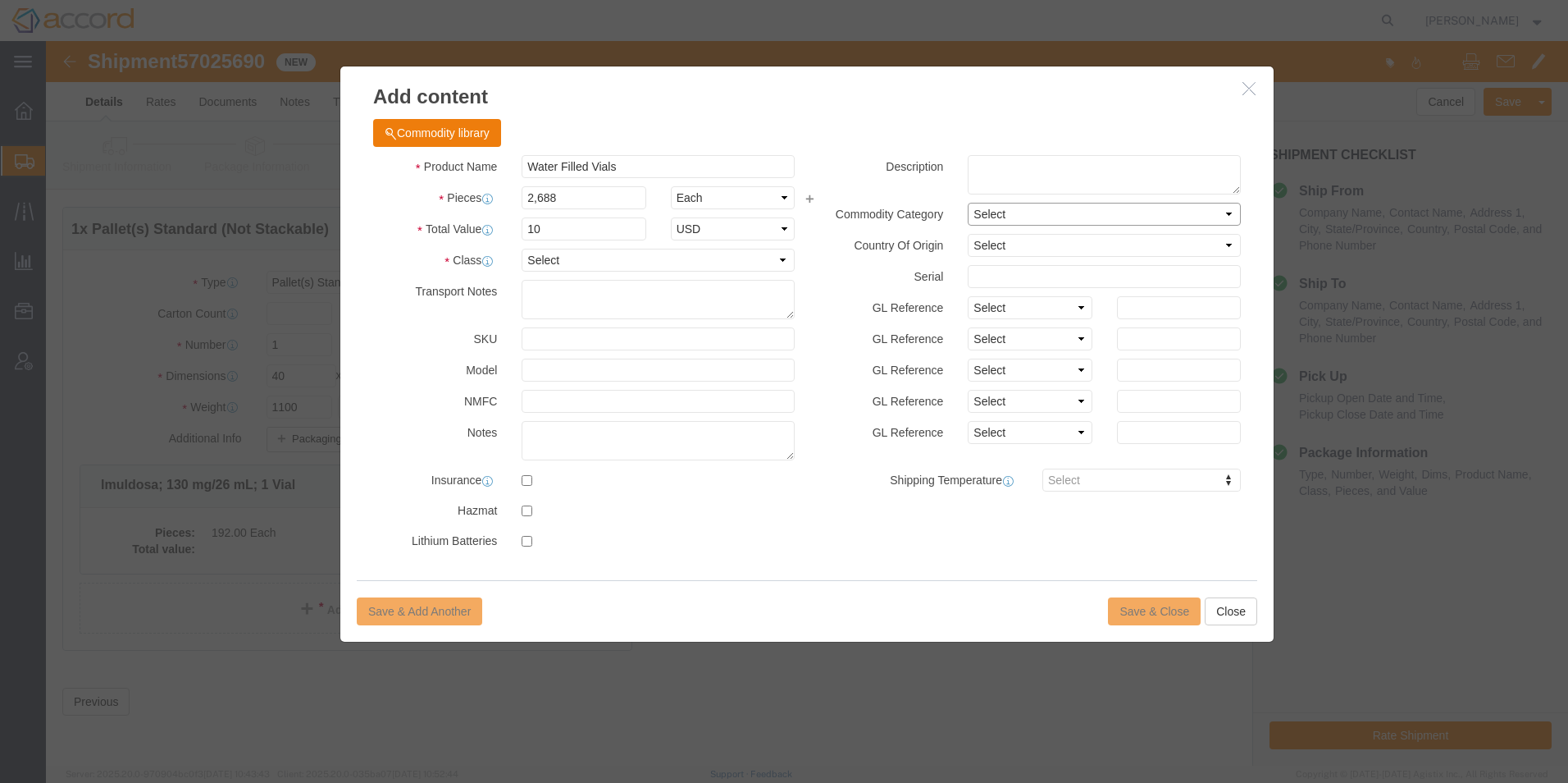
click select "Select Pharma Information"
click select "Select [GEOGRAPHIC_DATA] [GEOGRAPHIC_DATA] [GEOGRAPHIC_DATA] [GEOGRAPHIC_DATA] …"
select select "GB"
click select "Select [GEOGRAPHIC_DATA] [GEOGRAPHIC_DATA] [GEOGRAPHIC_DATA] [GEOGRAPHIC_DATA] …"
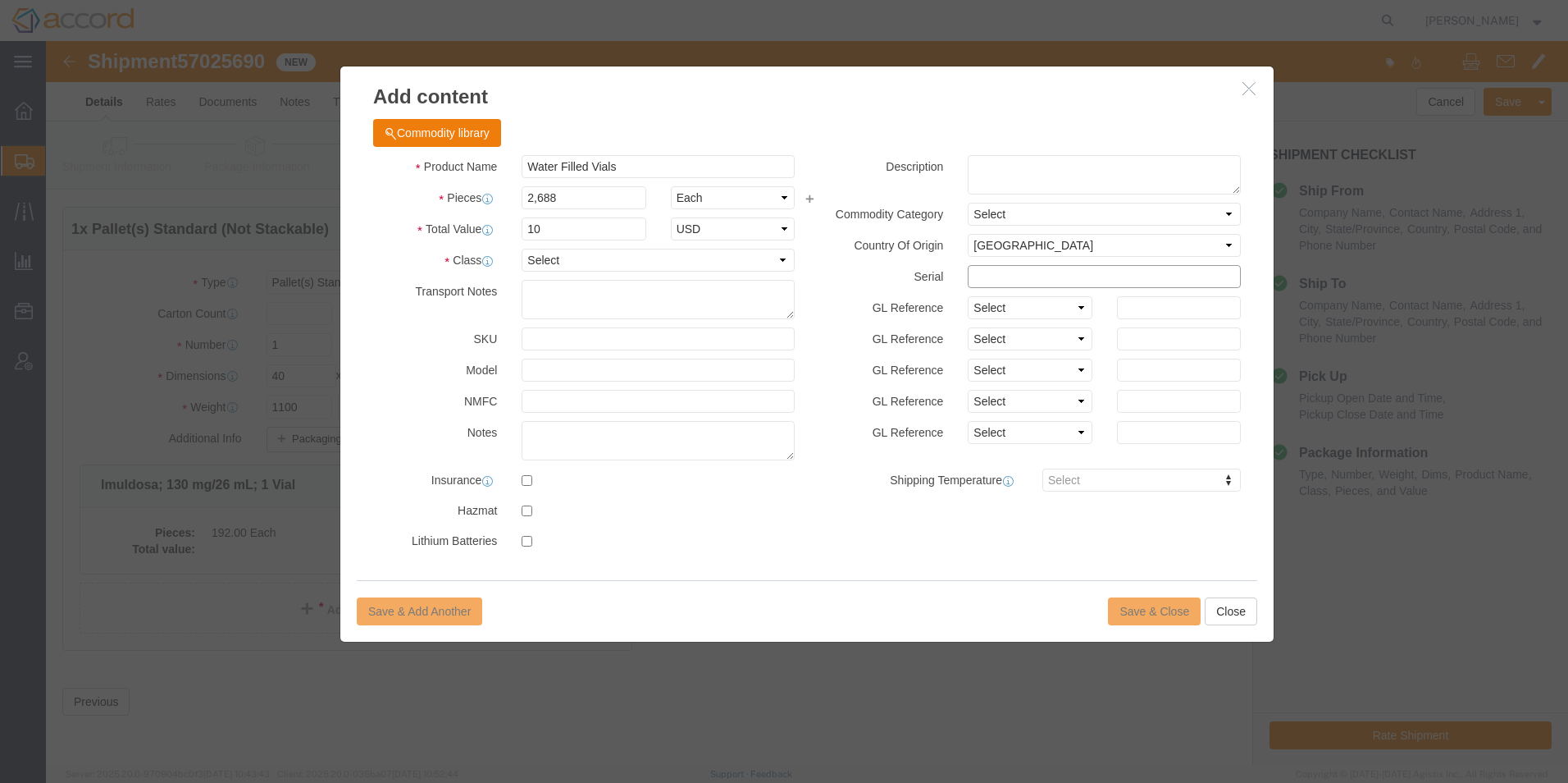
click input "text"
drag, startPoint x: 984, startPoint y: 294, endPoint x: 982, endPoint y: 303, distance: 9.2
click select "Select Account Type Activity ID Airline Appointment Number ASN Batch Number Bil…"
drag, startPoint x: 762, startPoint y: 489, endPoint x: 837, endPoint y: 497, distance: 75.4
click div "Product Name Water Filled Vials Pieces 2,688 Select Bag Barrels 100Board Feet B…"
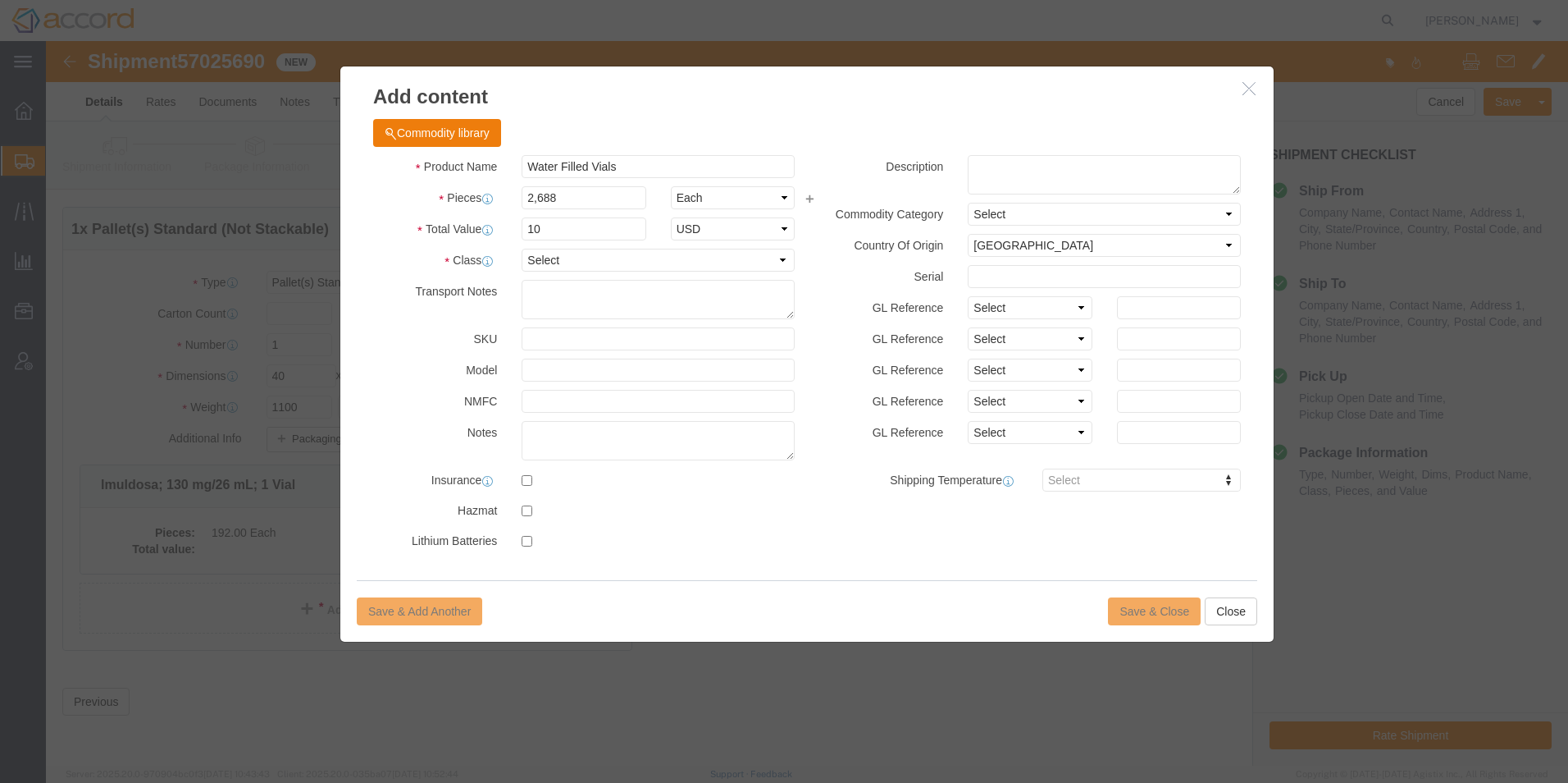
click div "Save & Add Another Save & Close Close"
click button "Close"
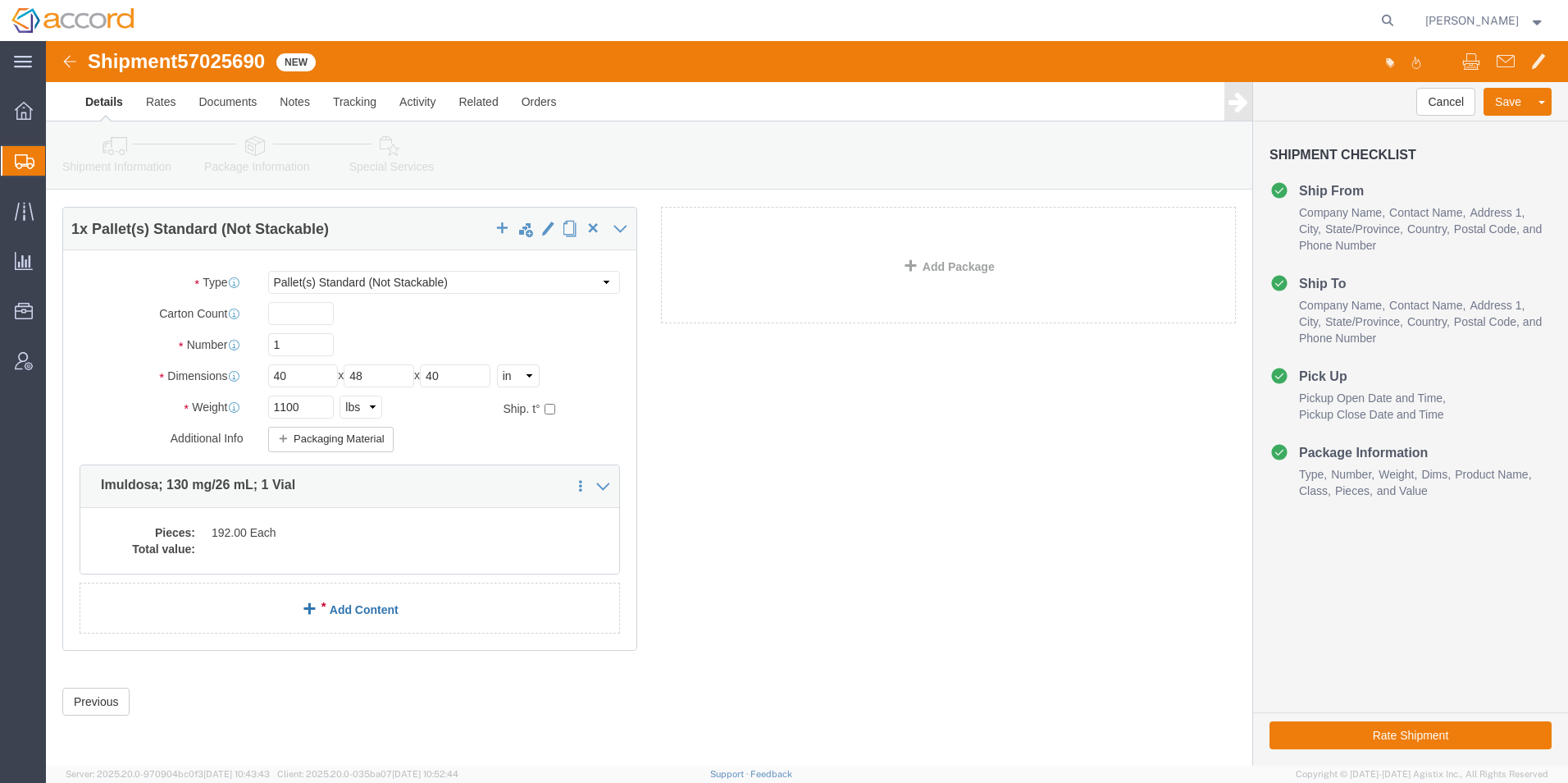
click link "Add Content"
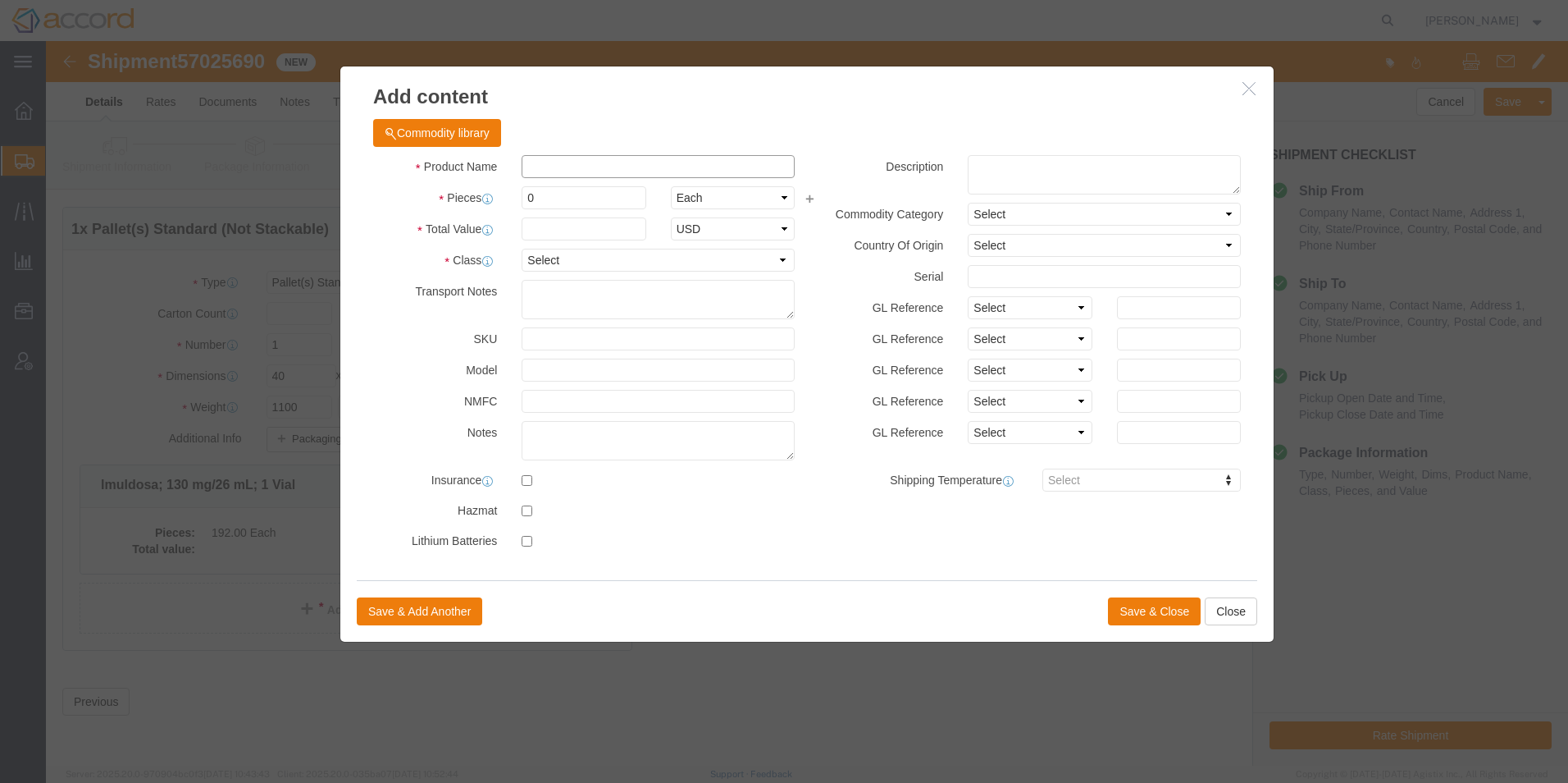
click input "text"
type input "Water Filled Vials"
type input "10"
select select "GB"
drag, startPoint x: 540, startPoint y: 187, endPoint x: 440, endPoint y: 173, distance: 101.0
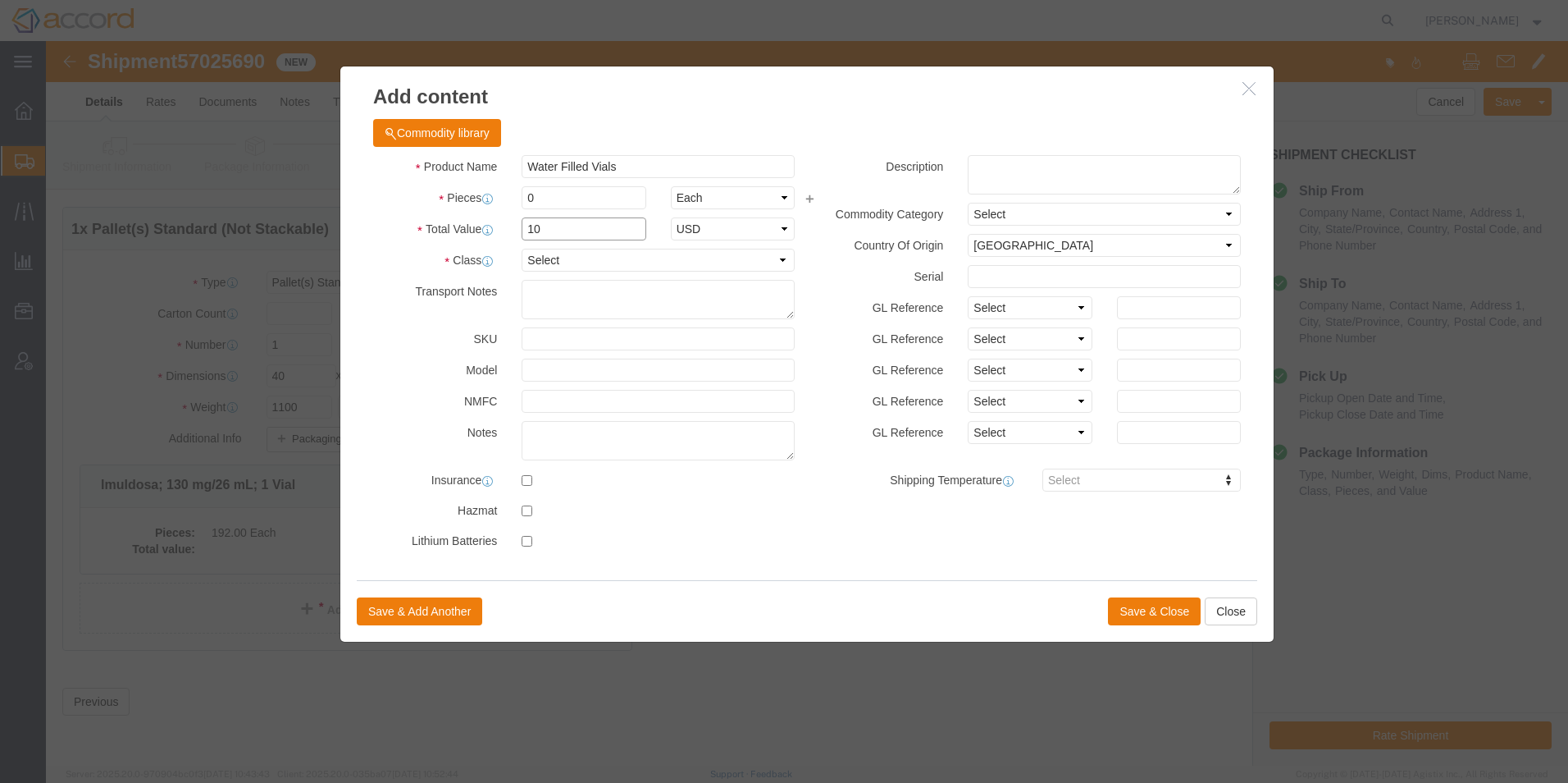
click div "Product Name Water Filled Vials Pieces 0 Select Bag Barrels 100Board Feet Bottl…"
click input "0"
type input "2"
type input "2688"
click button "Save & Close"
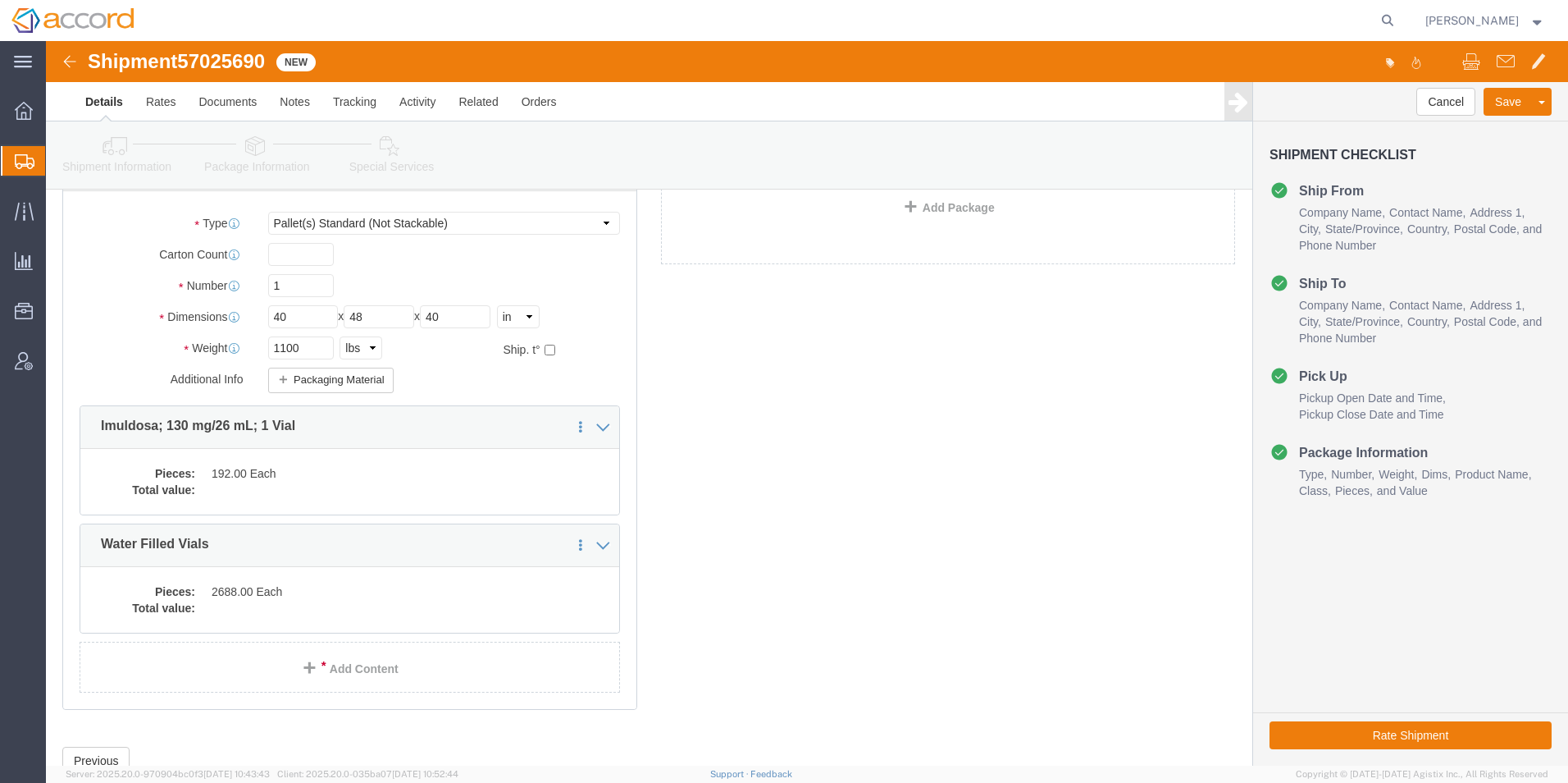
scroll to position [163, 0]
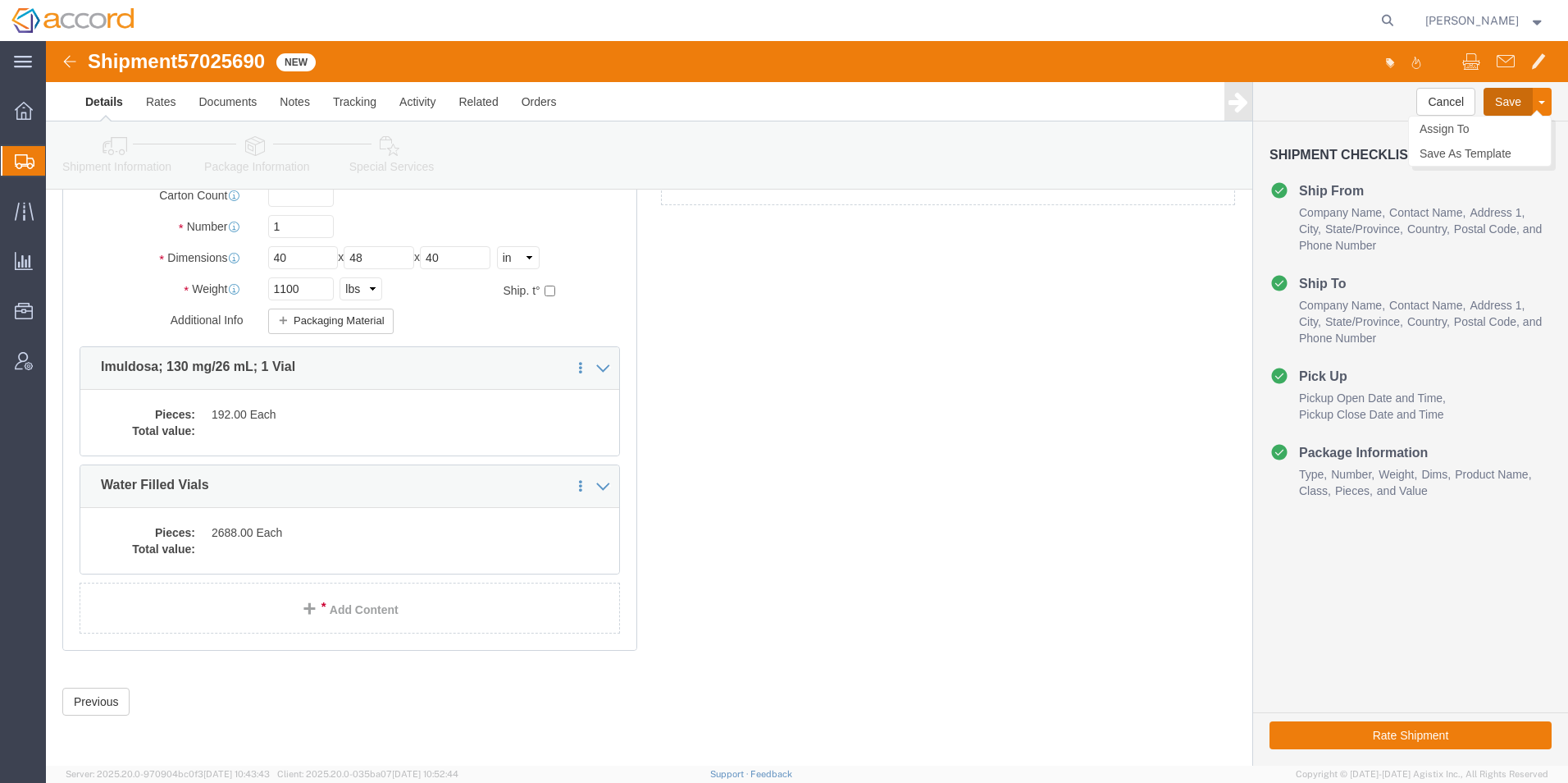
click button "Save"
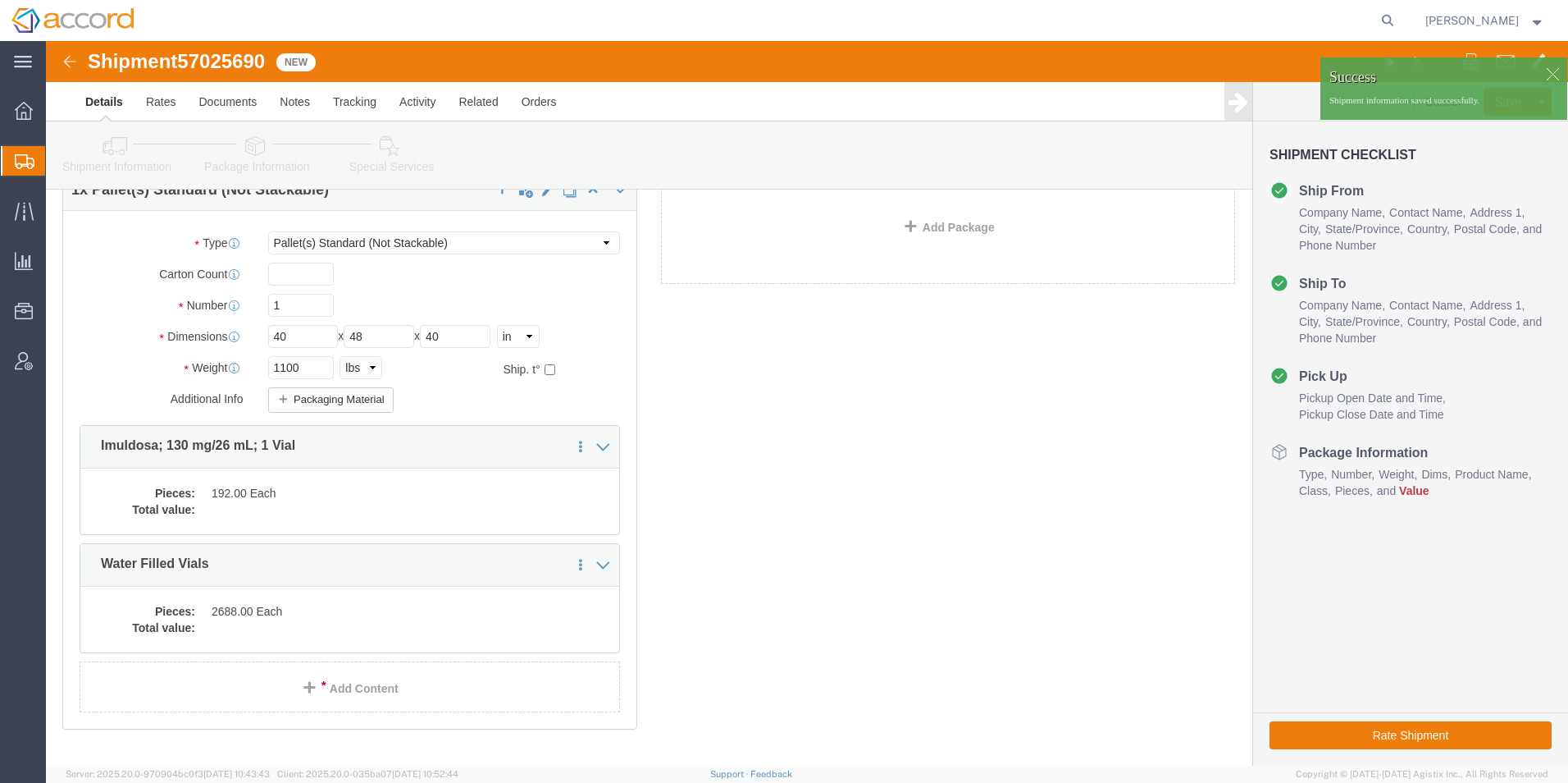
scroll to position [0, 0]
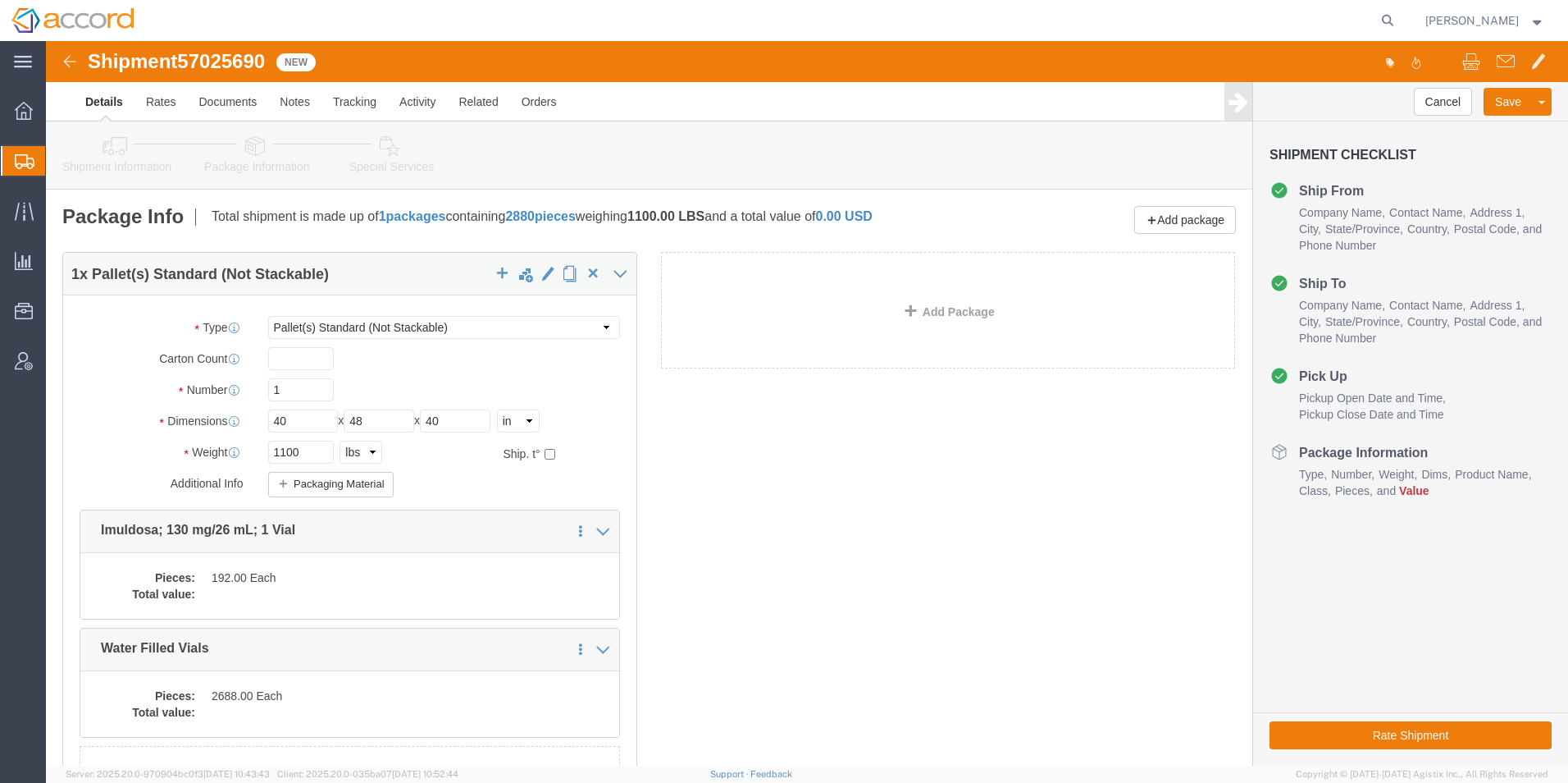
click icon
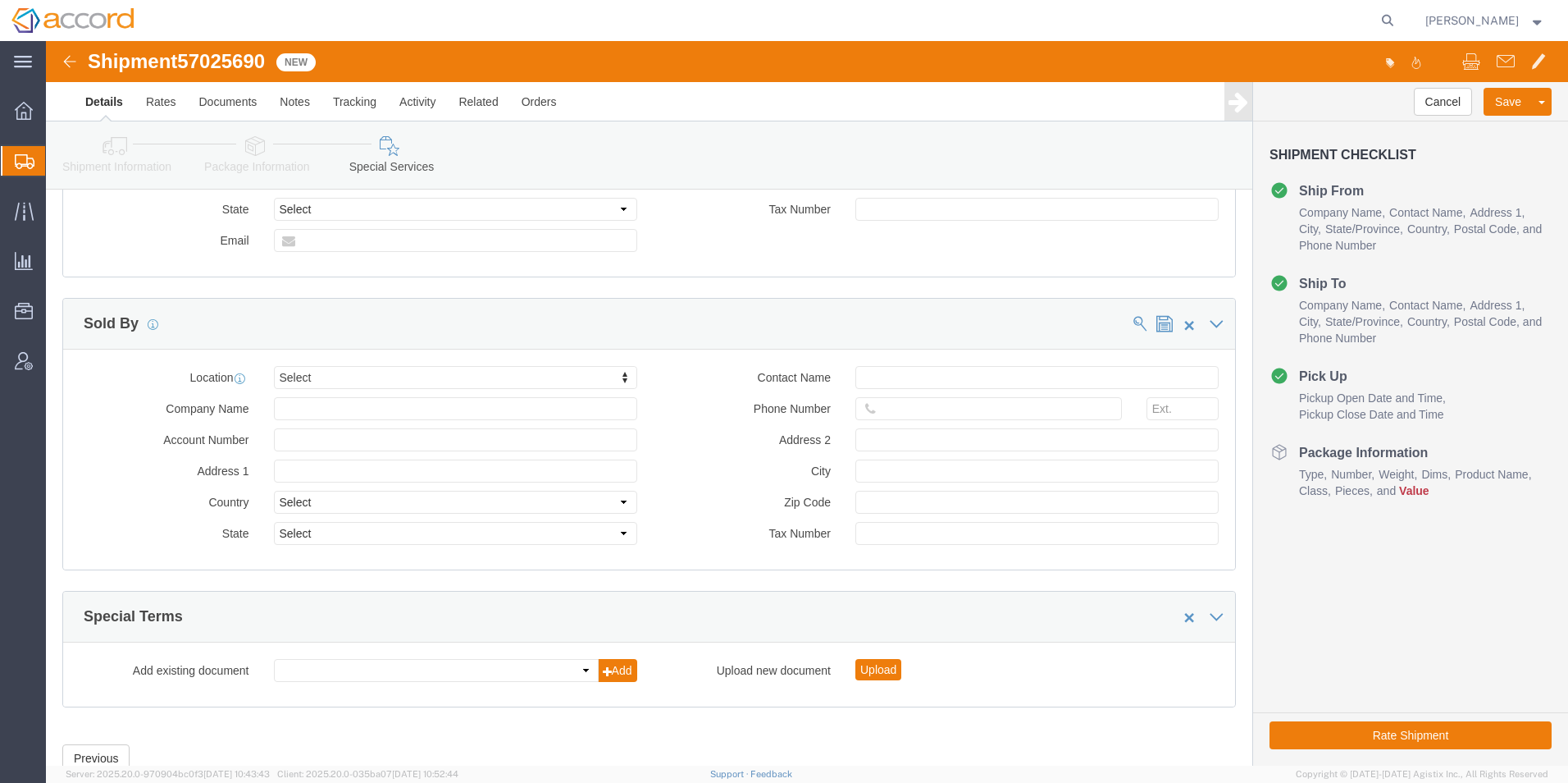
scroll to position [1505, 0]
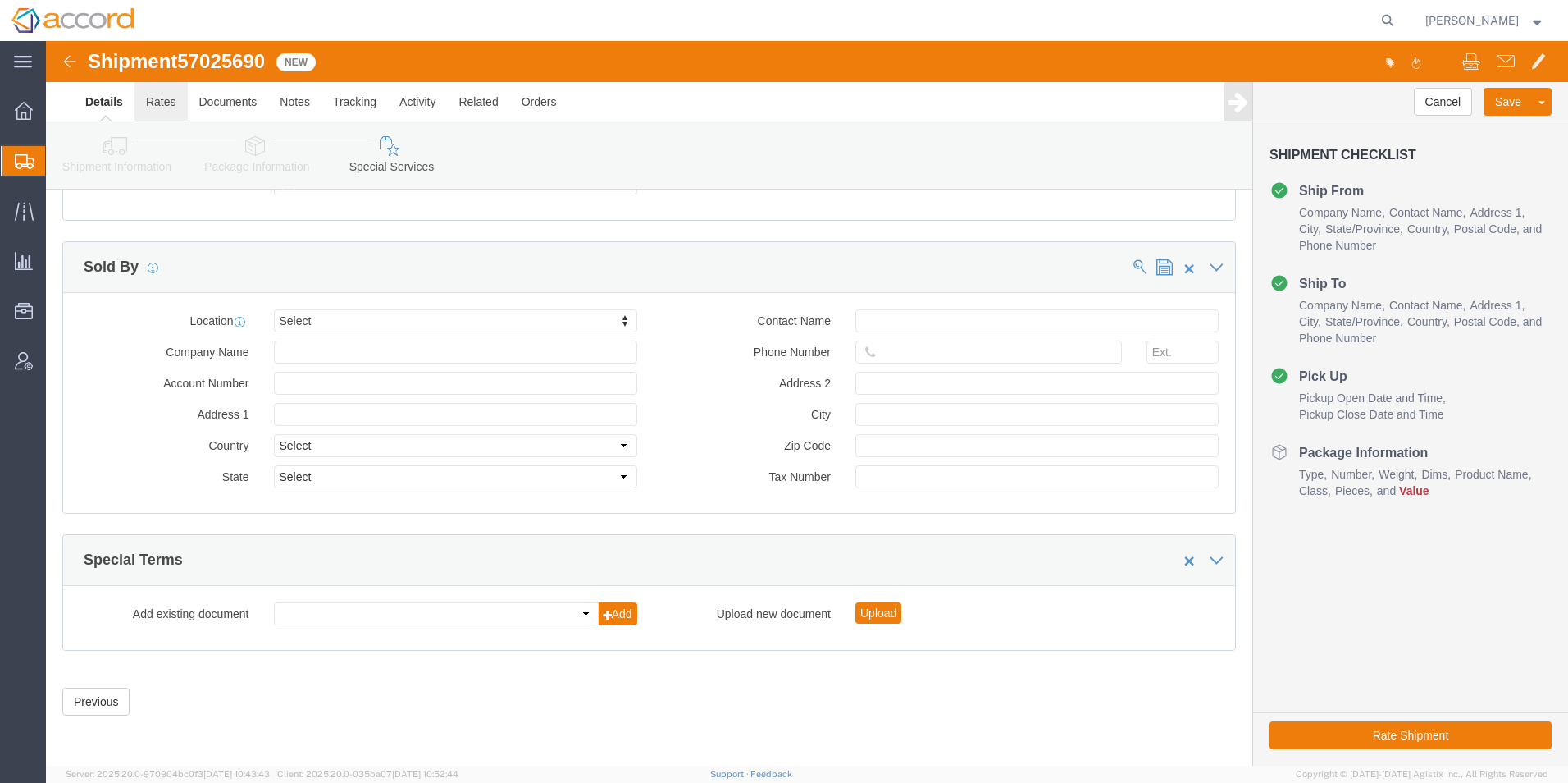
click link "Rates"
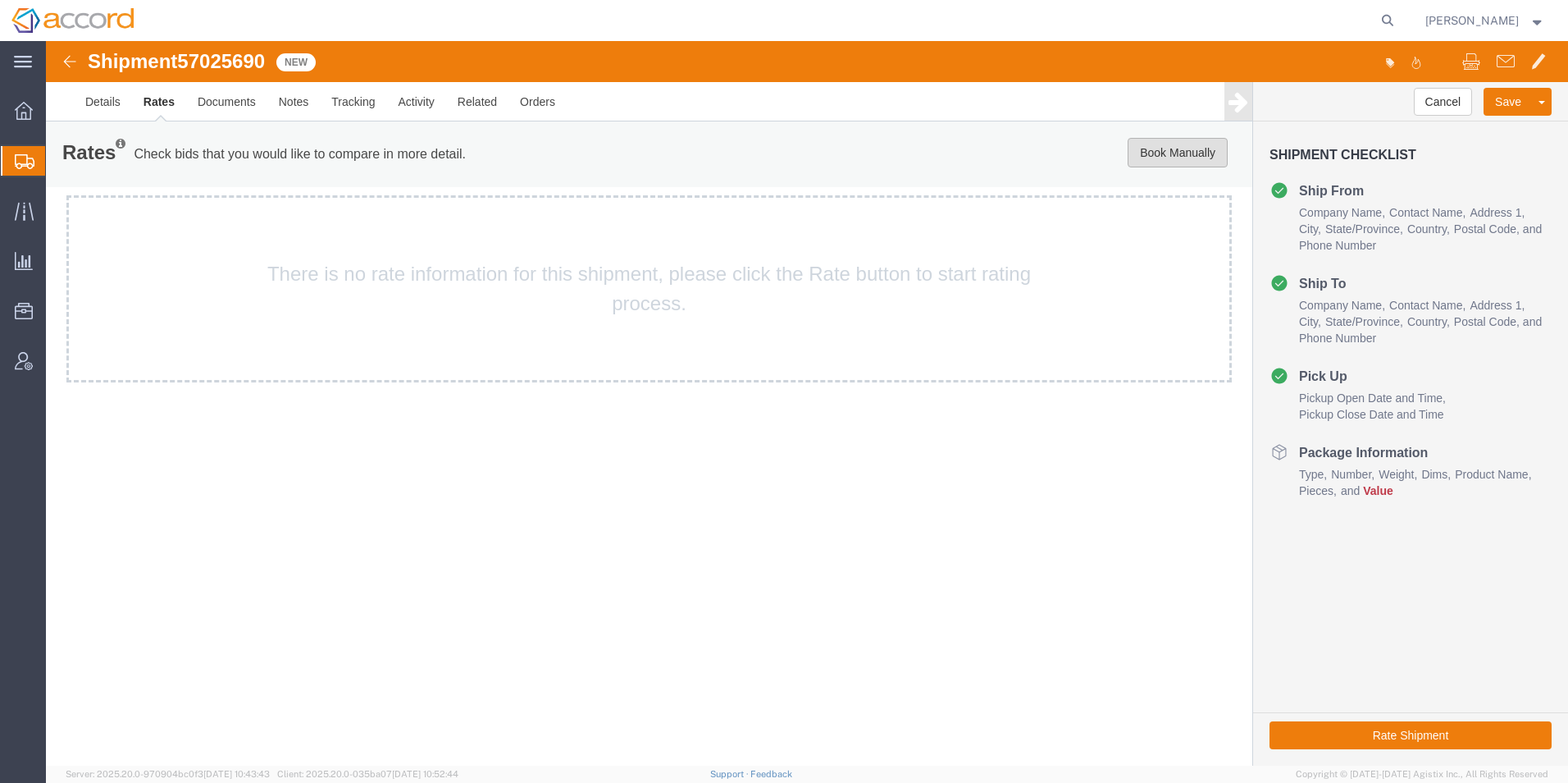
click at [1169, 160] on button "Book Manually" at bounding box center [1178, 152] width 101 height 29
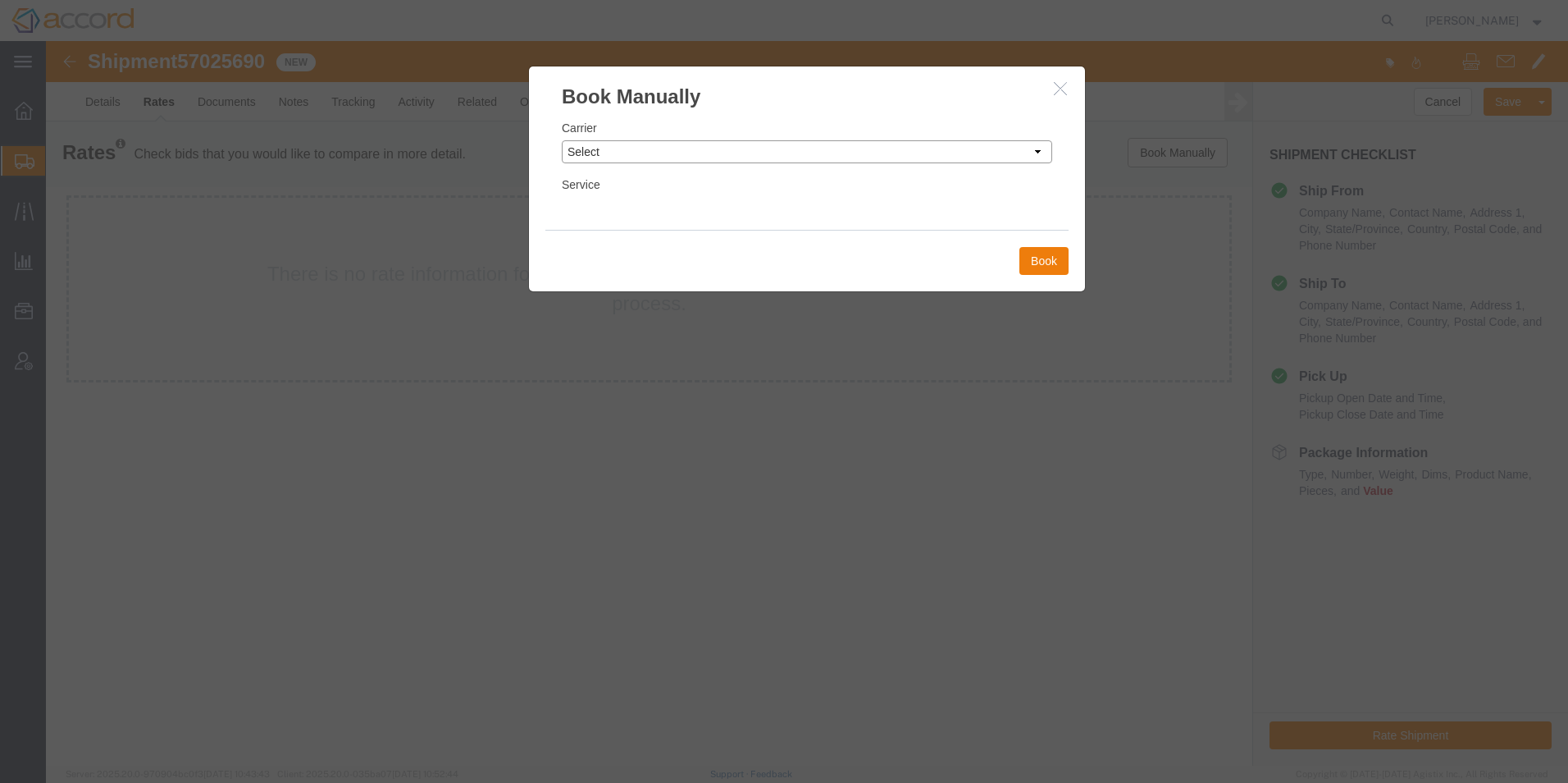
click at [735, 148] on select "Select Add New Carrier (and default service) AIT Worldwide Cardinal/[PERSON_NAM…" at bounding box center [806, 152] width 490 height 23
select select "59"
click at [562, 140] on select "Select Add New Carrier (and default service) AIT Worldwide Cardinal/[PERSON_NAM…" at bounding box center [806, 152] width 490 height 23
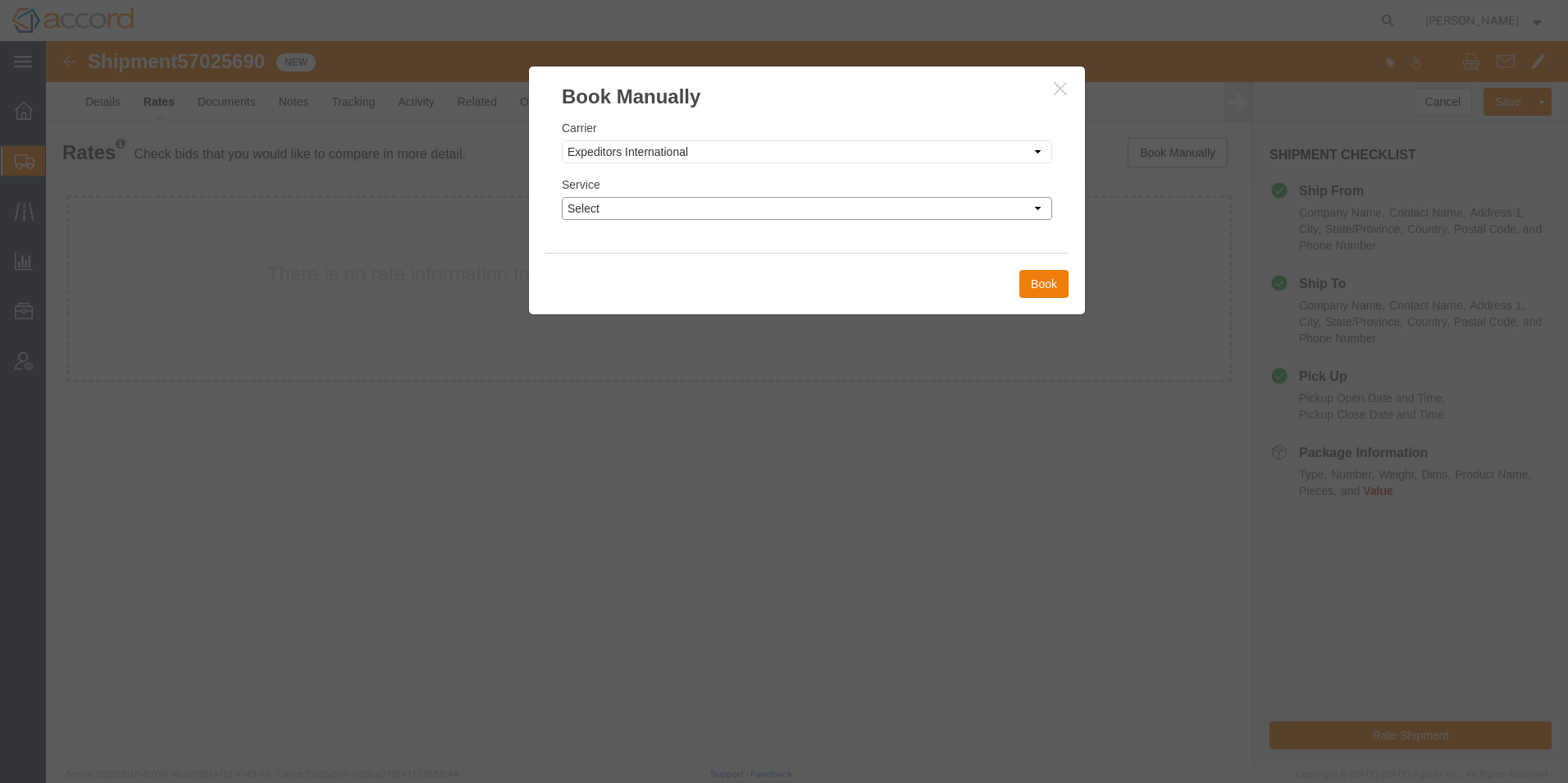
click at [652, 207] on select "Select 2 Day Airborne Drop Broker Consolidated Deferred Air Deferred Door-to-Do…" at bounding box center [806, 209] width 490 height 23
select select "643"
click at [562, 197] on select "Select 2 Day Airborne Drop Broker Consolidated Deferred Air Deferred Door-to-Do…" at bounding box center [806, 209] width 490 height 23
drag, startPoint x: 1045, startPoint y: 276, endPoint x: 1023, endPoint y: 311, distance: 41.3
click at [1045, 276] on button "Book" at bounding box center [1044, 284] width 49 height 28
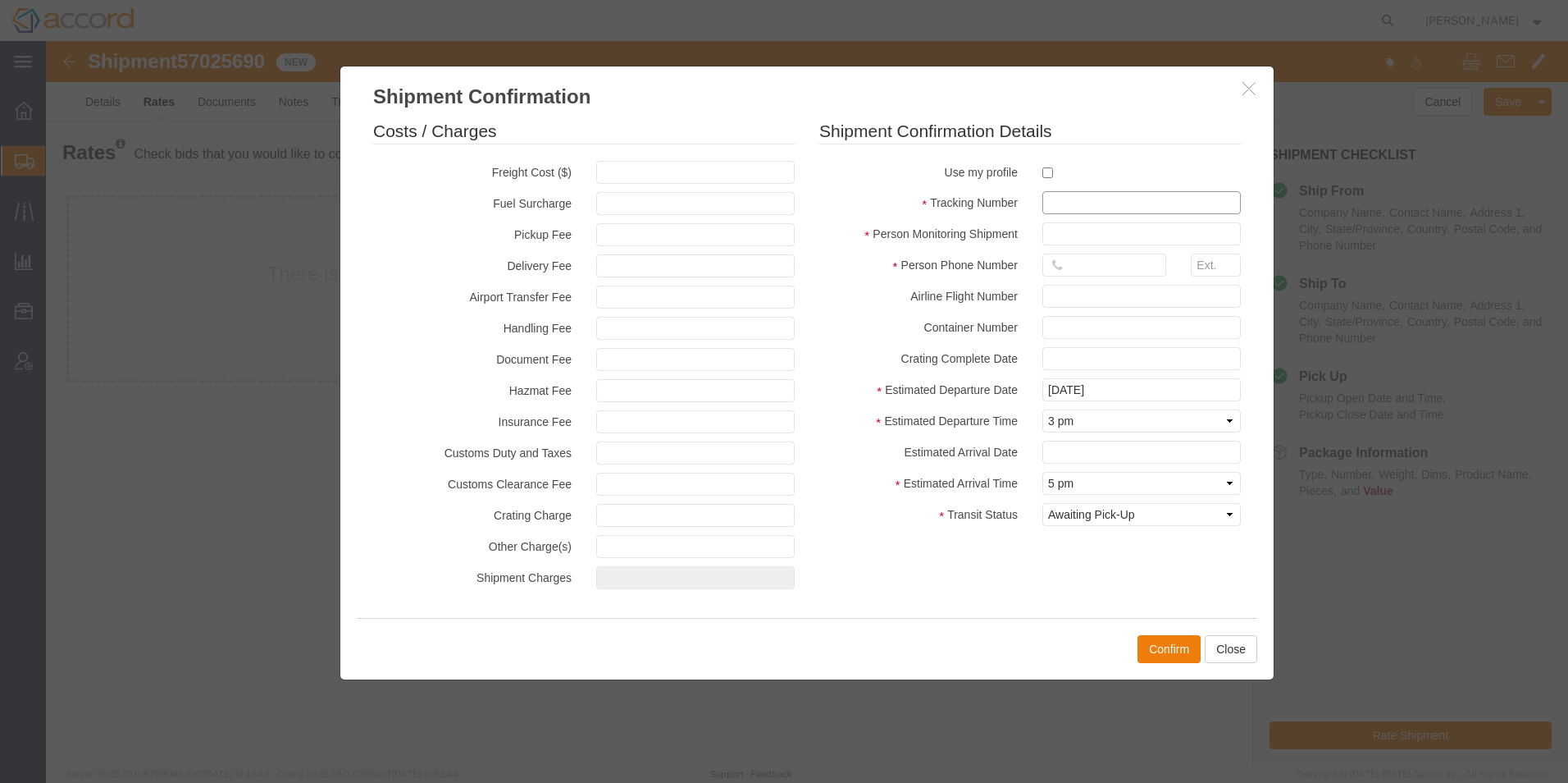
click at [1079, 201] on input "text" at bounding box center [1141, 202] width 198 height 23
click at [1086, 205] on input "text" at bounding box center [1141, 202] width 198 height 23
paste input "H1P0672446"
type input "H1P0672446"
click at [1079, 237] on input "text" at bounding box center [1141, 233] width 198 height 23
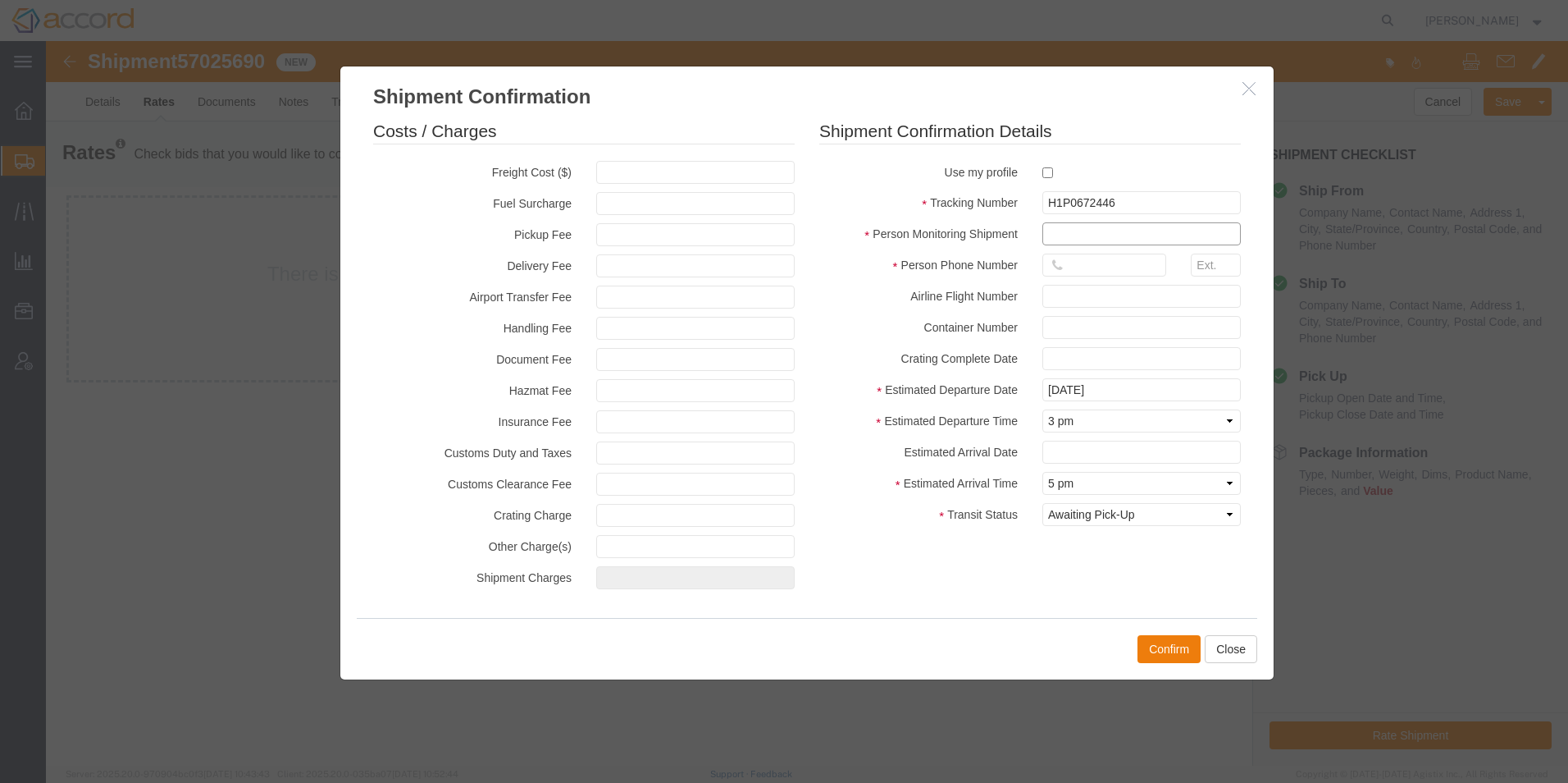
type input "[PERSON_NAME]"
click at [1081, 269] on input "text" at bounding box center [1104, 265] width 124 height 23
type input "9196212728"
drag, startPoint x: 1026, startPoint y: 610, endPoint x: 1104, endPoint y: 471, distance: 159.4
click at [1025, 608] on div "Costs / Charges Freight Cost ($) Fuel Surcharge Pickup Fee Delivery Fee Airport…" at bounding box center [807, 364] width 933 height 507
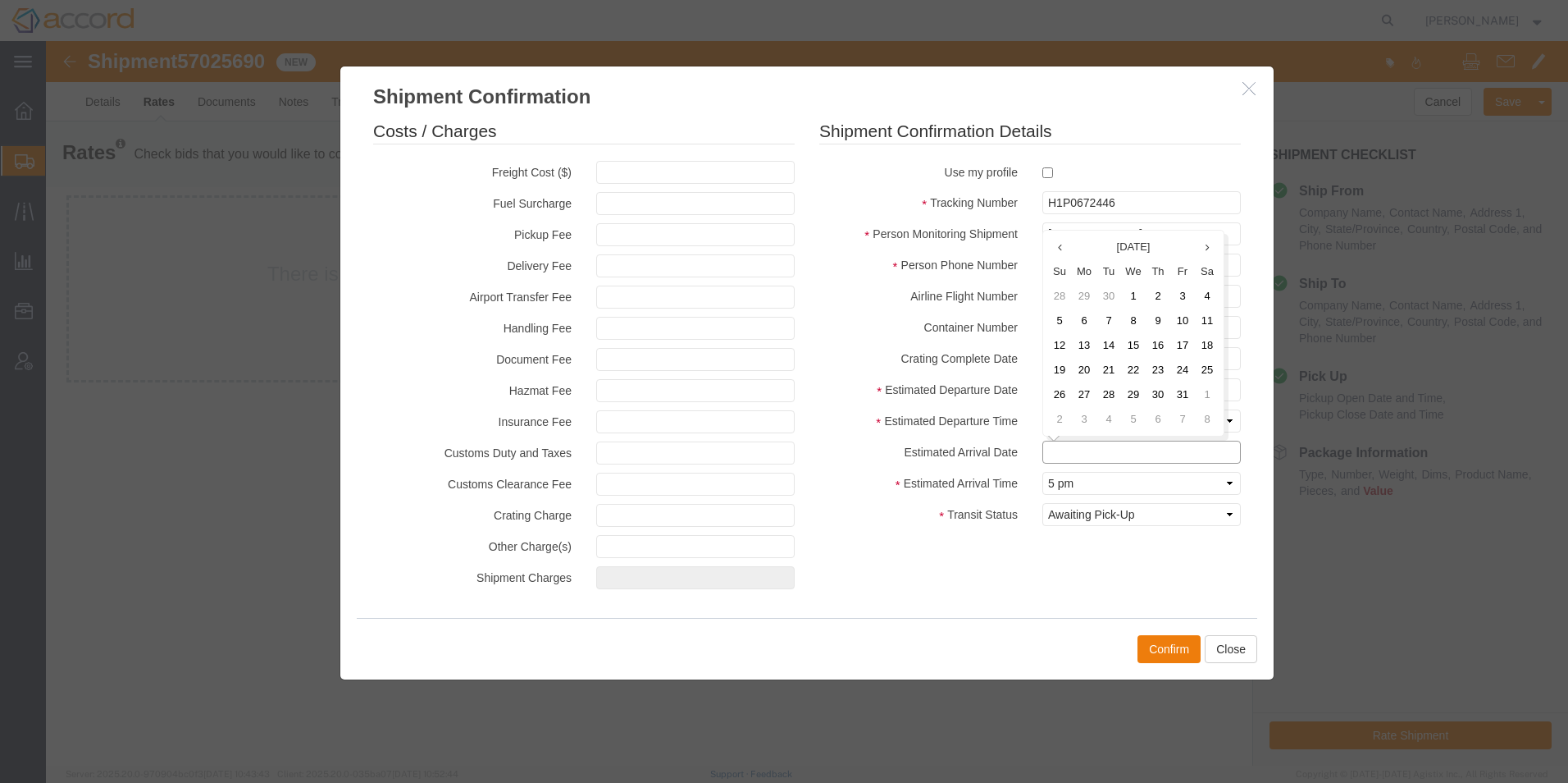
click at [1053, 440] on body "Shipment 57025690 New Details Rates Documents Notes Tracking Activity Related O…" at bounding box center [806, 375] width 1522 height 669
click at [1141, 312] on td "8" at bounding box center [1134, 321] width 25 height 25
type input "[DATE]"
click at [1050, 478] on select "Select Midnight 1 am 2 am 3 am 4 am 5 am 6 am 7 am 8 am 9 am 10 am 11 am 12 Noo…" at bounding box center [1141, 483] width 198 height 23
select select "1000"
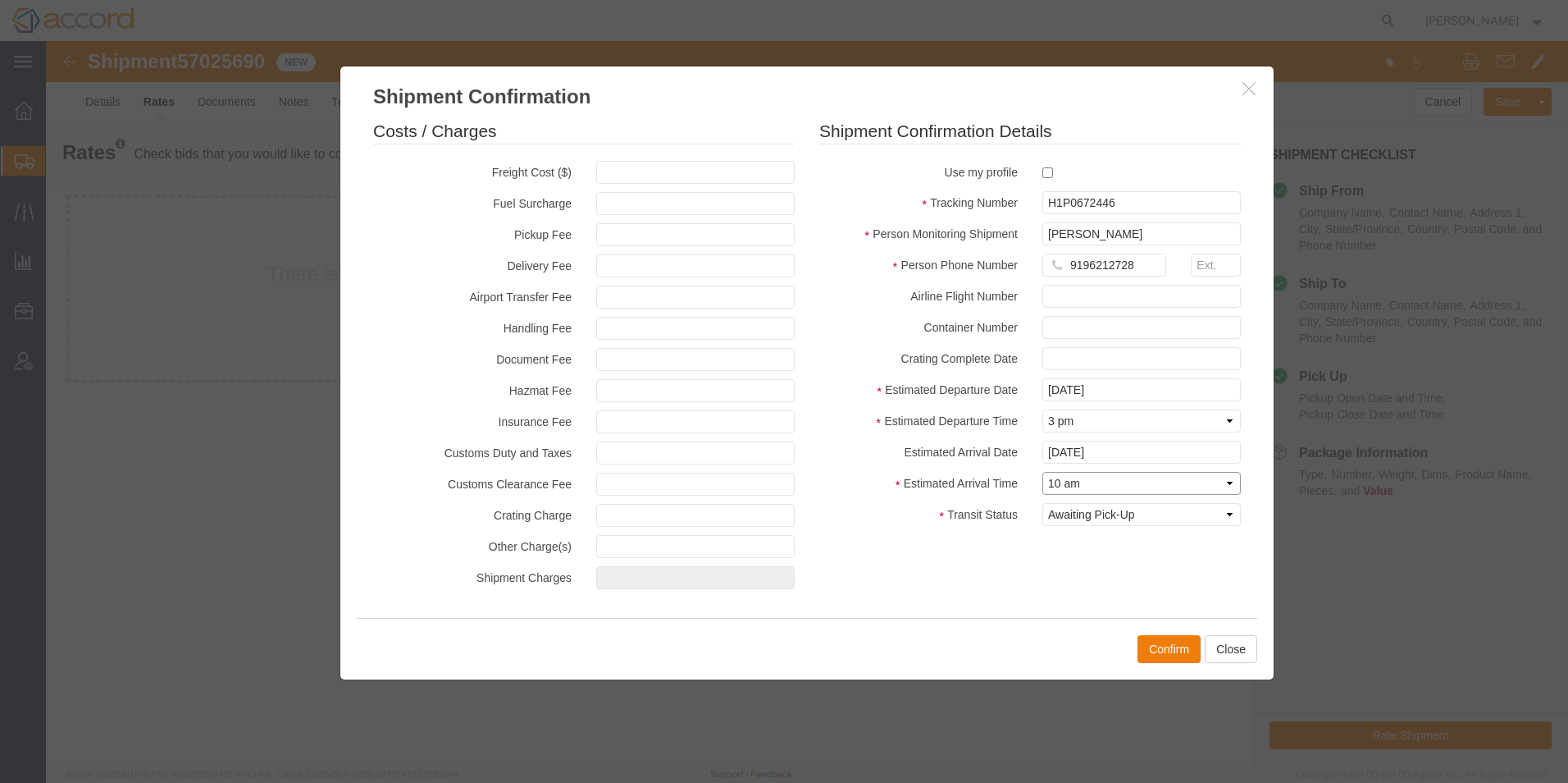
click at [1042, 472] on select "Select Midnight 1 am 2 am 3 am 4 am 5 am 6 am 7 am 8 am 9 am 10 am 11 am 12 Noo…" at bounding box center [1141, 483] width 198 height 23
click at [1164, 651] on button "Confirm" at bounding box center [1169, 648] width 64 height 28
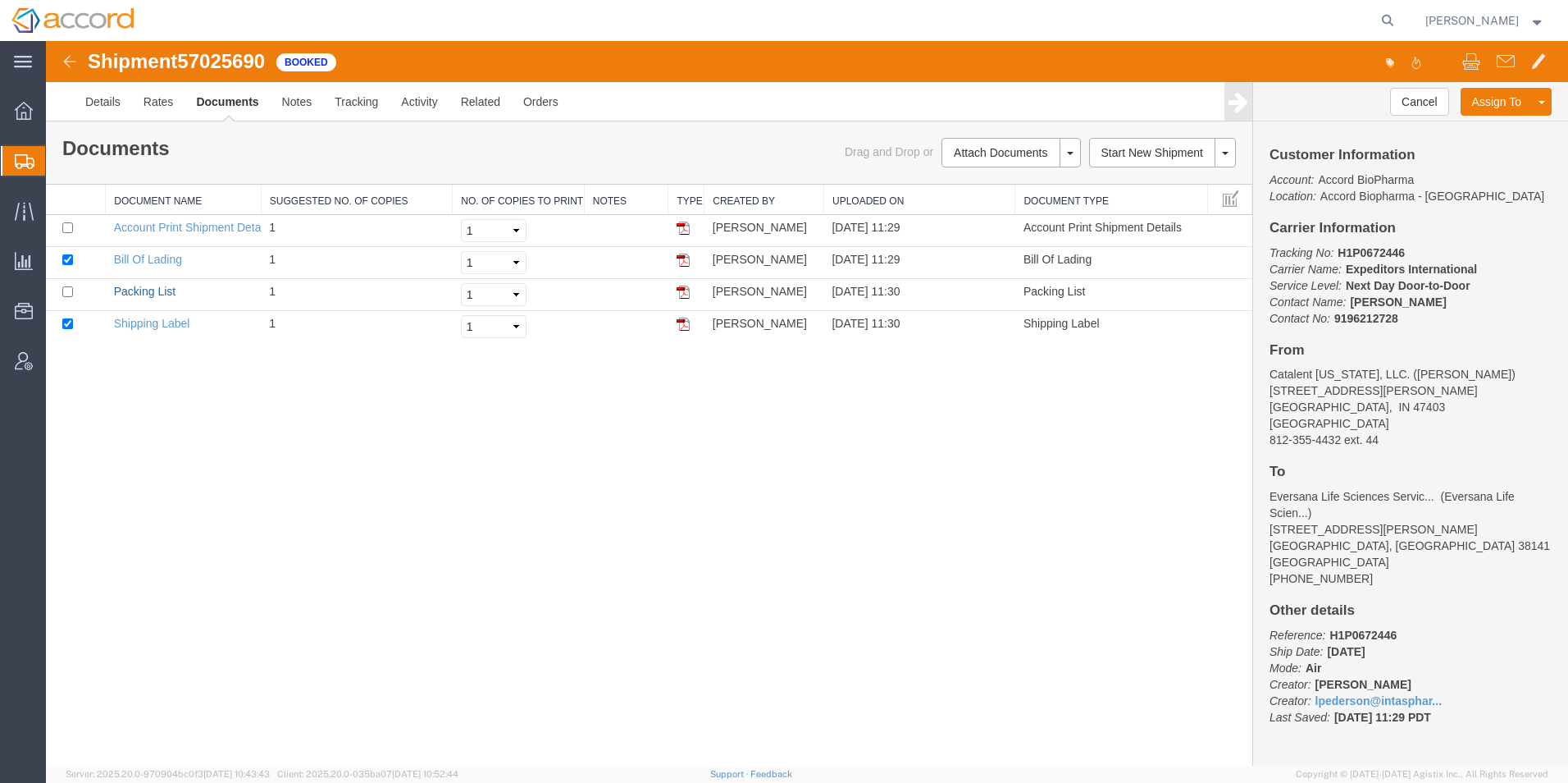
drag, startPoint x: 163, startPoint y: 289, endPoint x: 858, endPoint y: 378, distance: 700.7
click at [163, 289] on link "Packing List" at bounding box center [144, 291] width 62 height 13
click at [118, 94] on link "Details" at bounding box center [102, 102] width 58 height 40
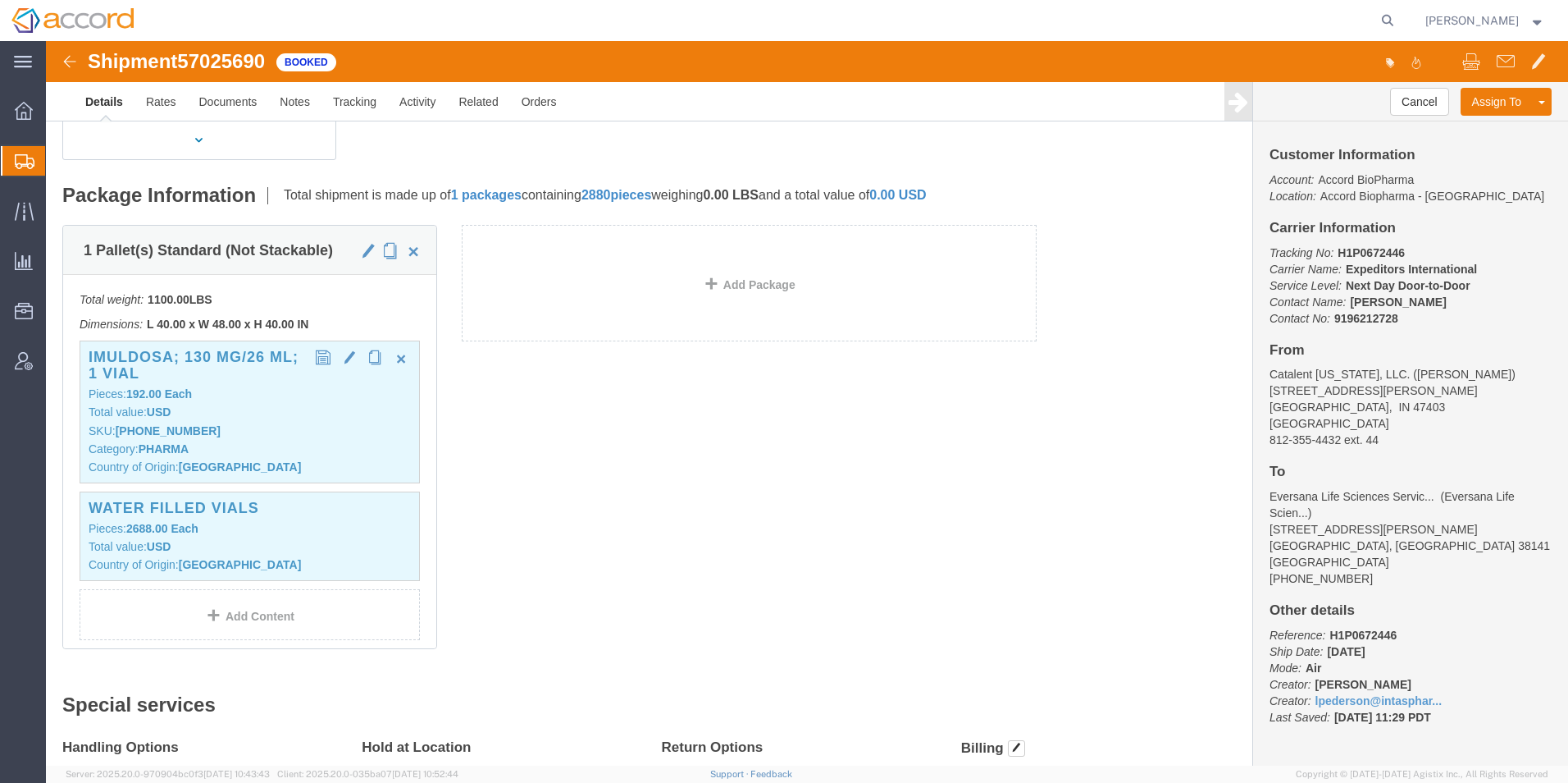
scroll to position [328, 0]
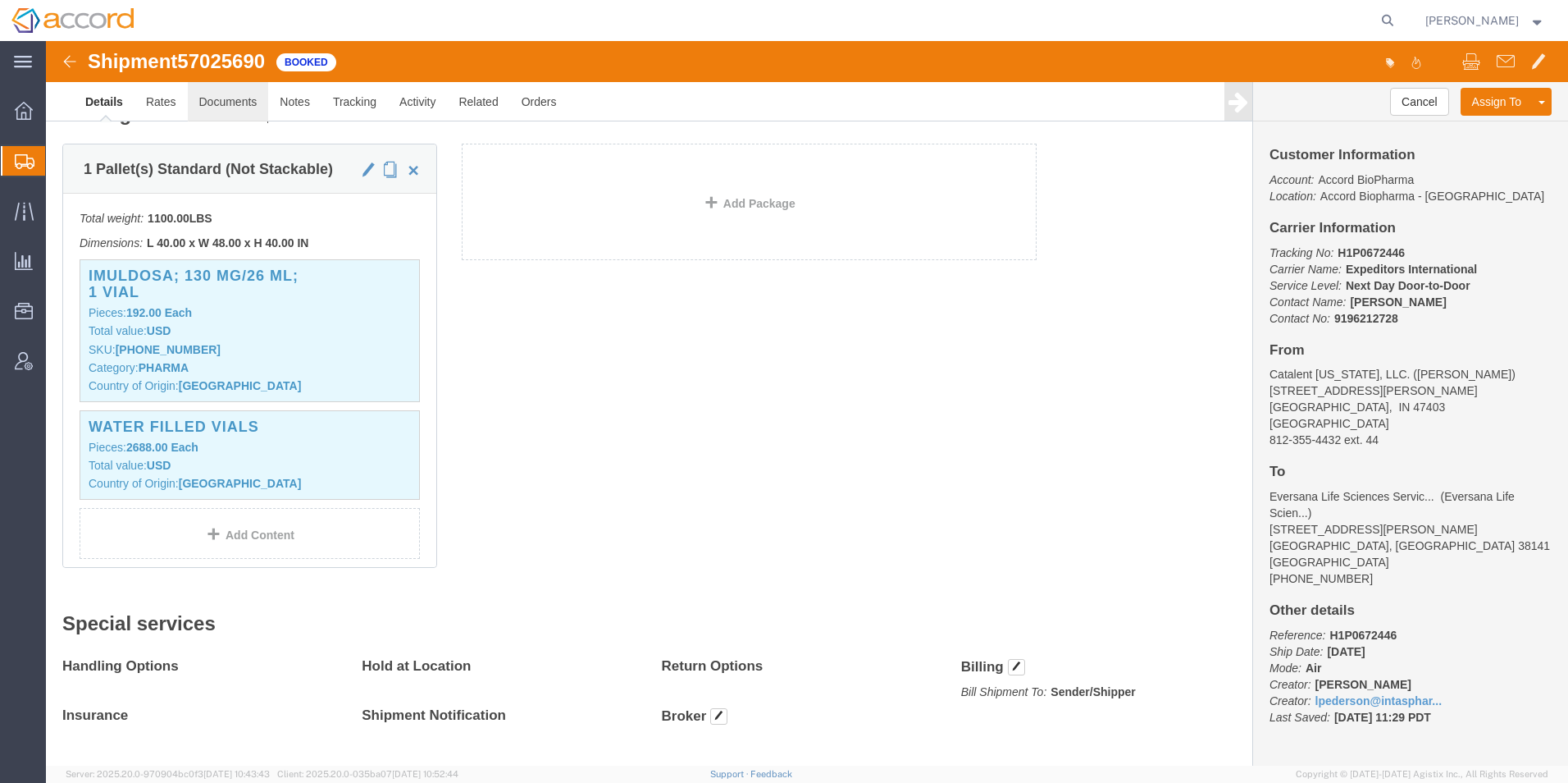
drag, startPoint x: 193, startPoint y: 44, endPoint x: 245, endPoint y: 94, distance: 72.1
click link "Documents"
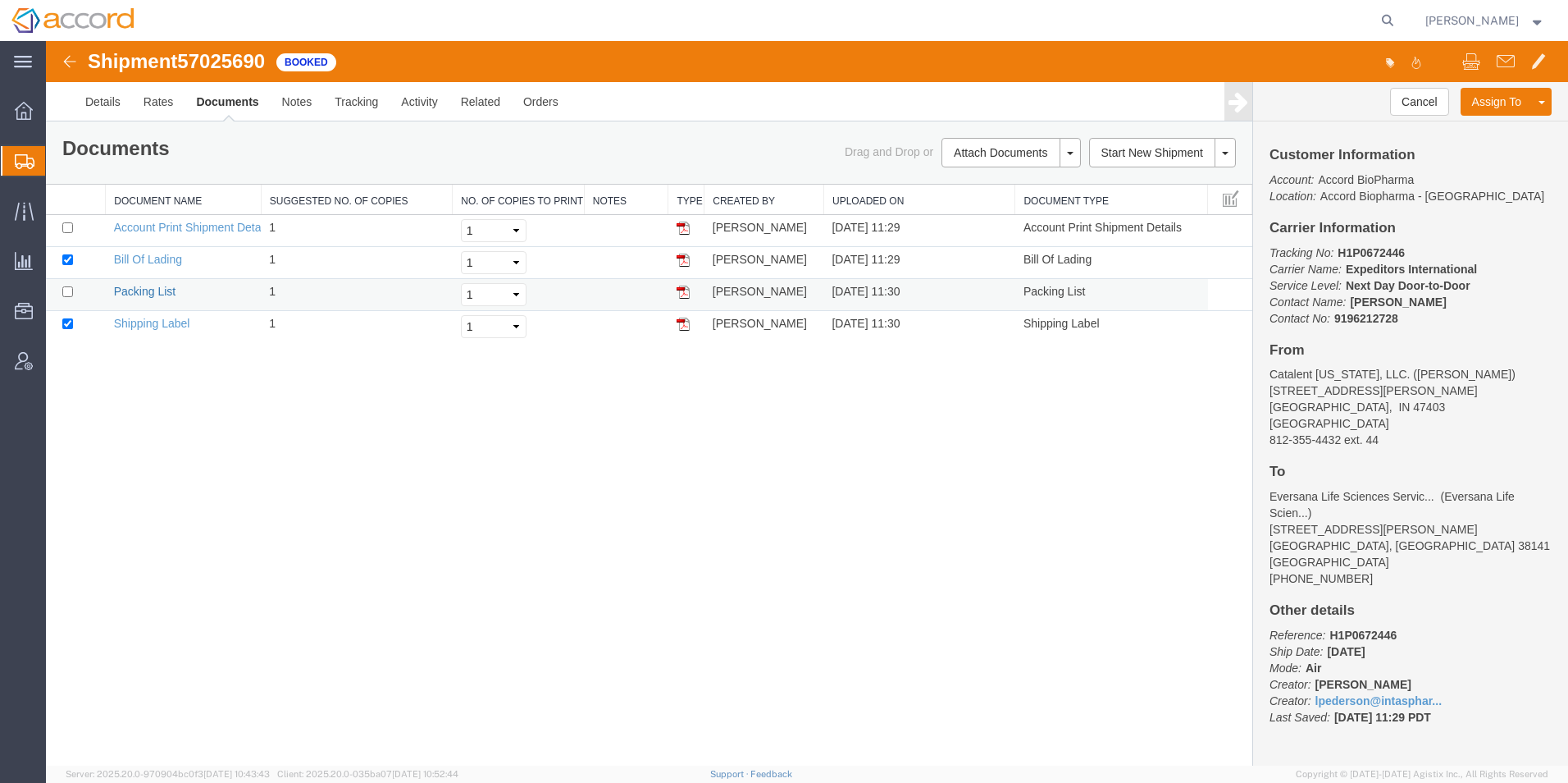
click at [170, 289] on link "Packing List" at bounding box center [144, 291] width 62 height 13
click at [121, 95] on link "Details" at bounding box center [102, 102] width 58 height 40
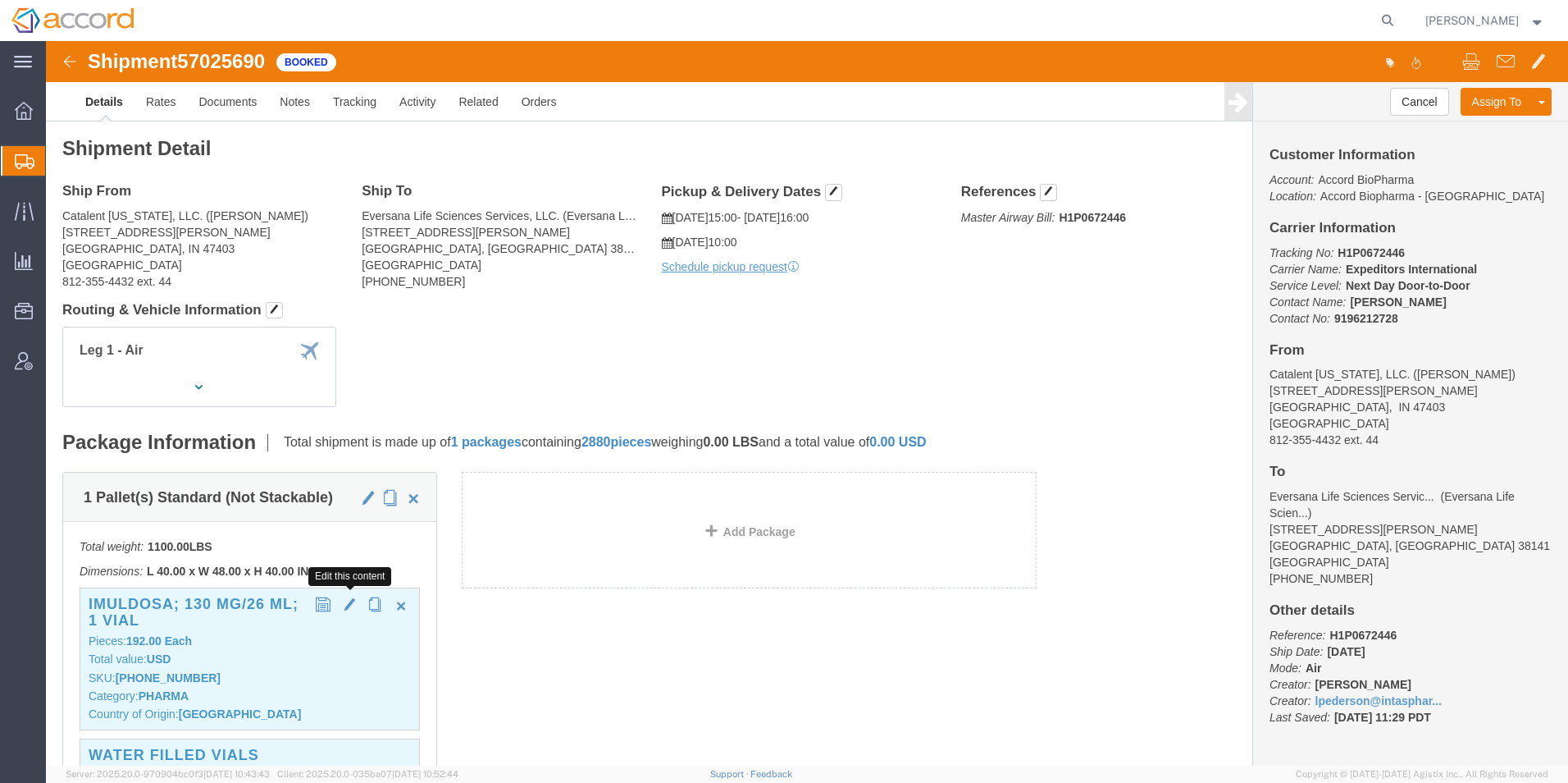
click span "button"
select select "KR"
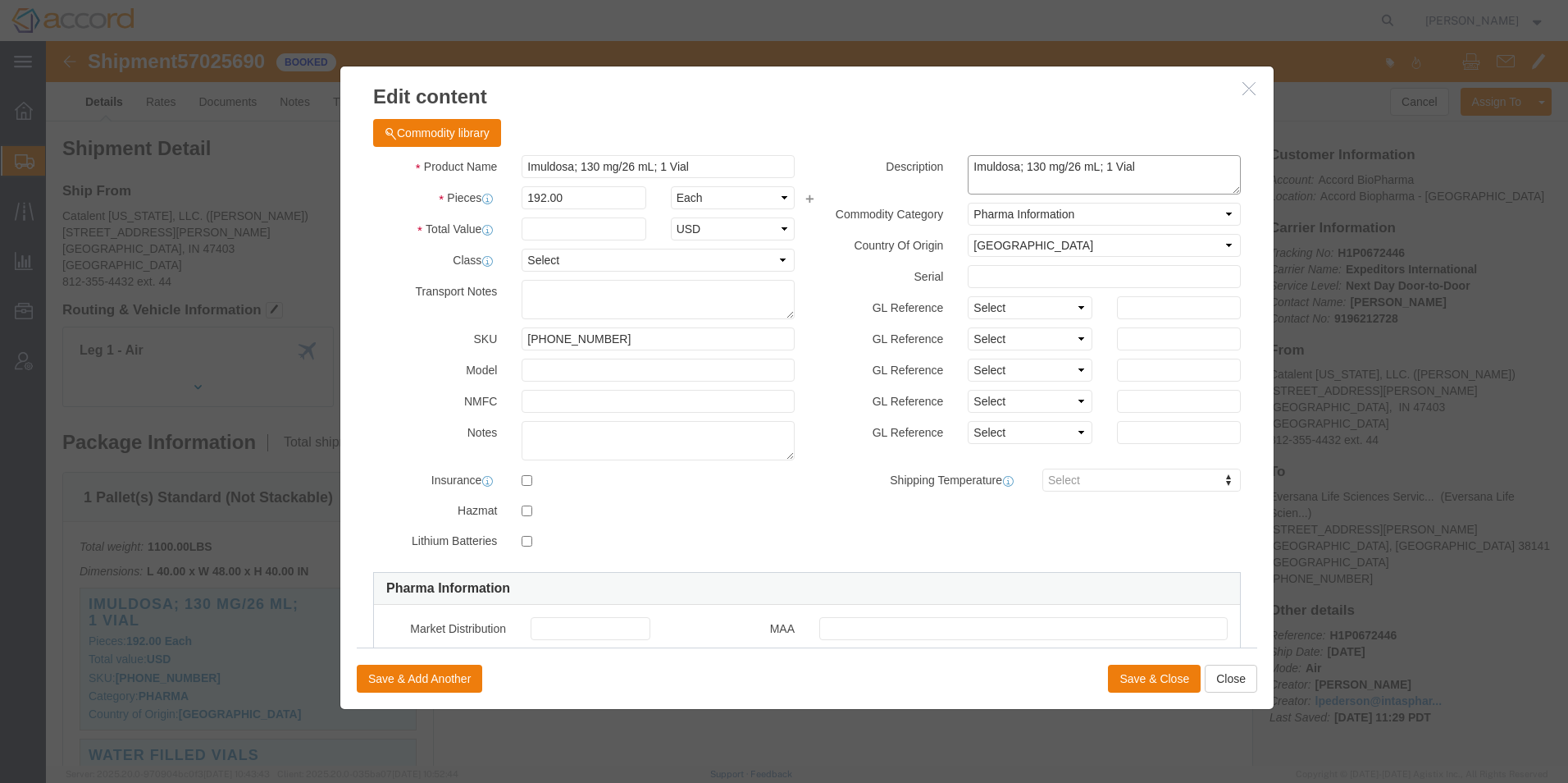
click textarea "Imuldosa; 130 mg/26 mL; 1 Vial"
type textarea "Imuldosa; 130 mg/26 mL; 1 Vial, not for human use"
click button "Save & Close"
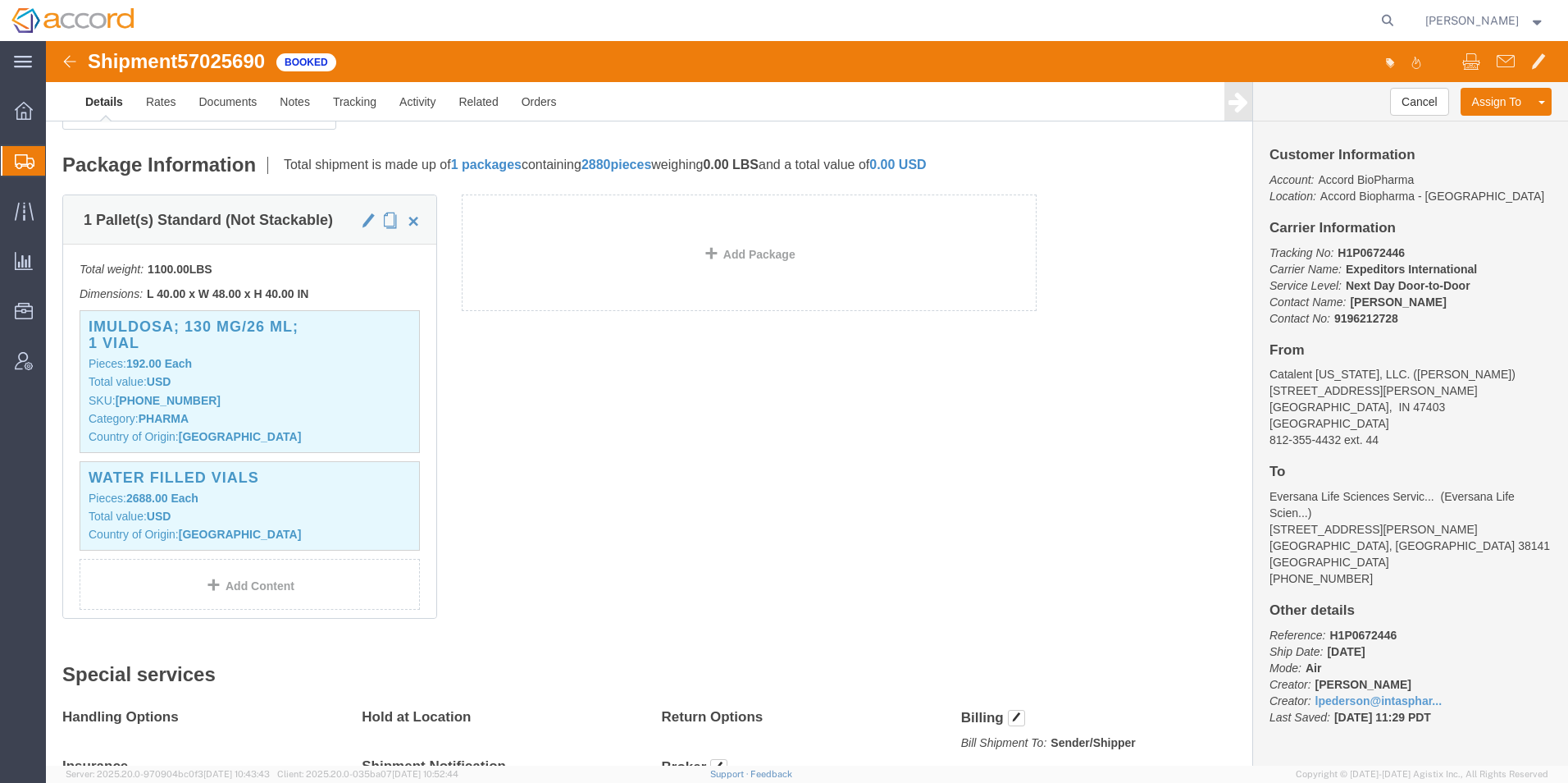
scroll to position [328, 0]
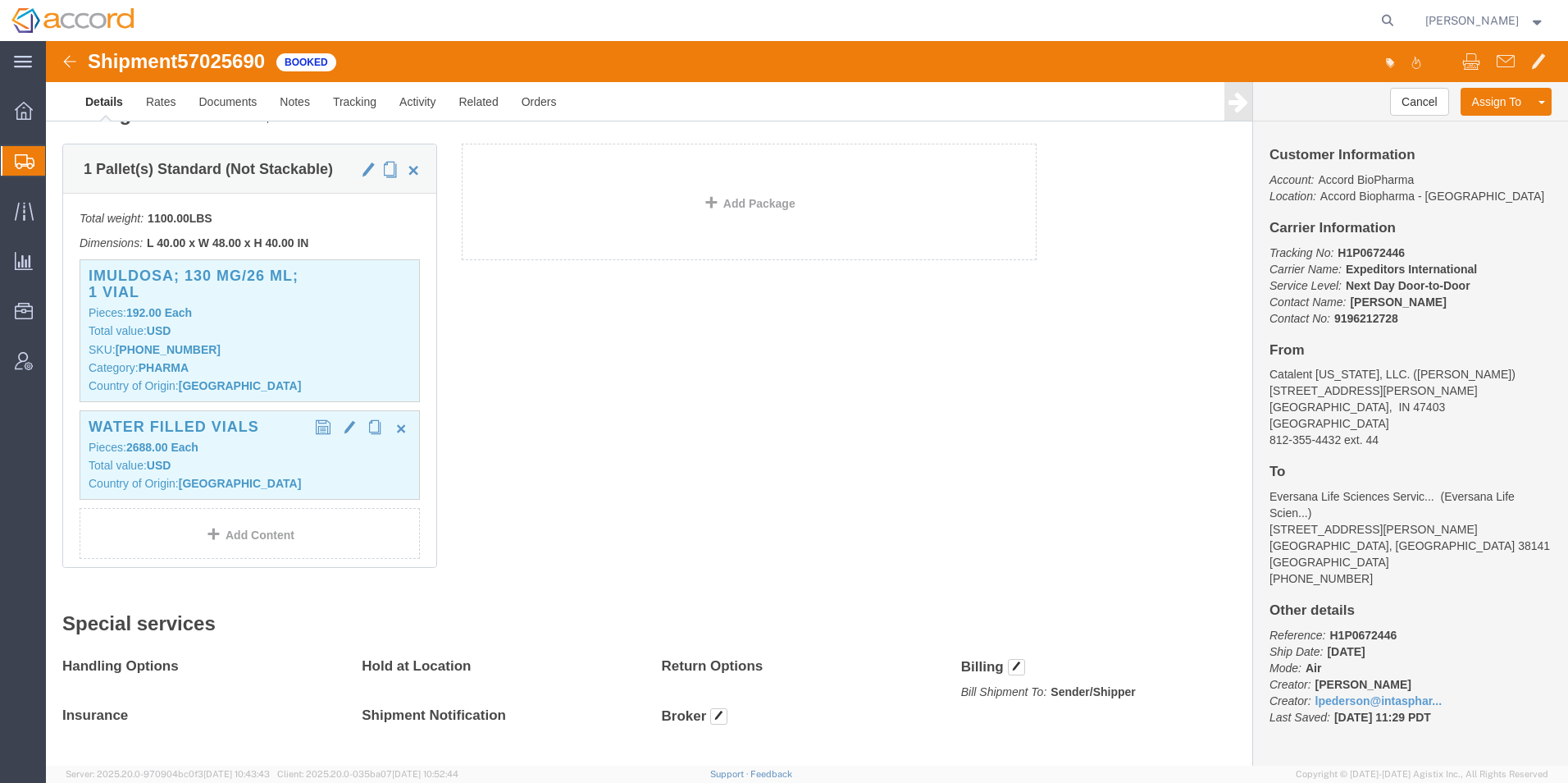
click div "Water Filled Vials Pieces: 2688.00 Each Total value: USD Country of Origin: [GE…"
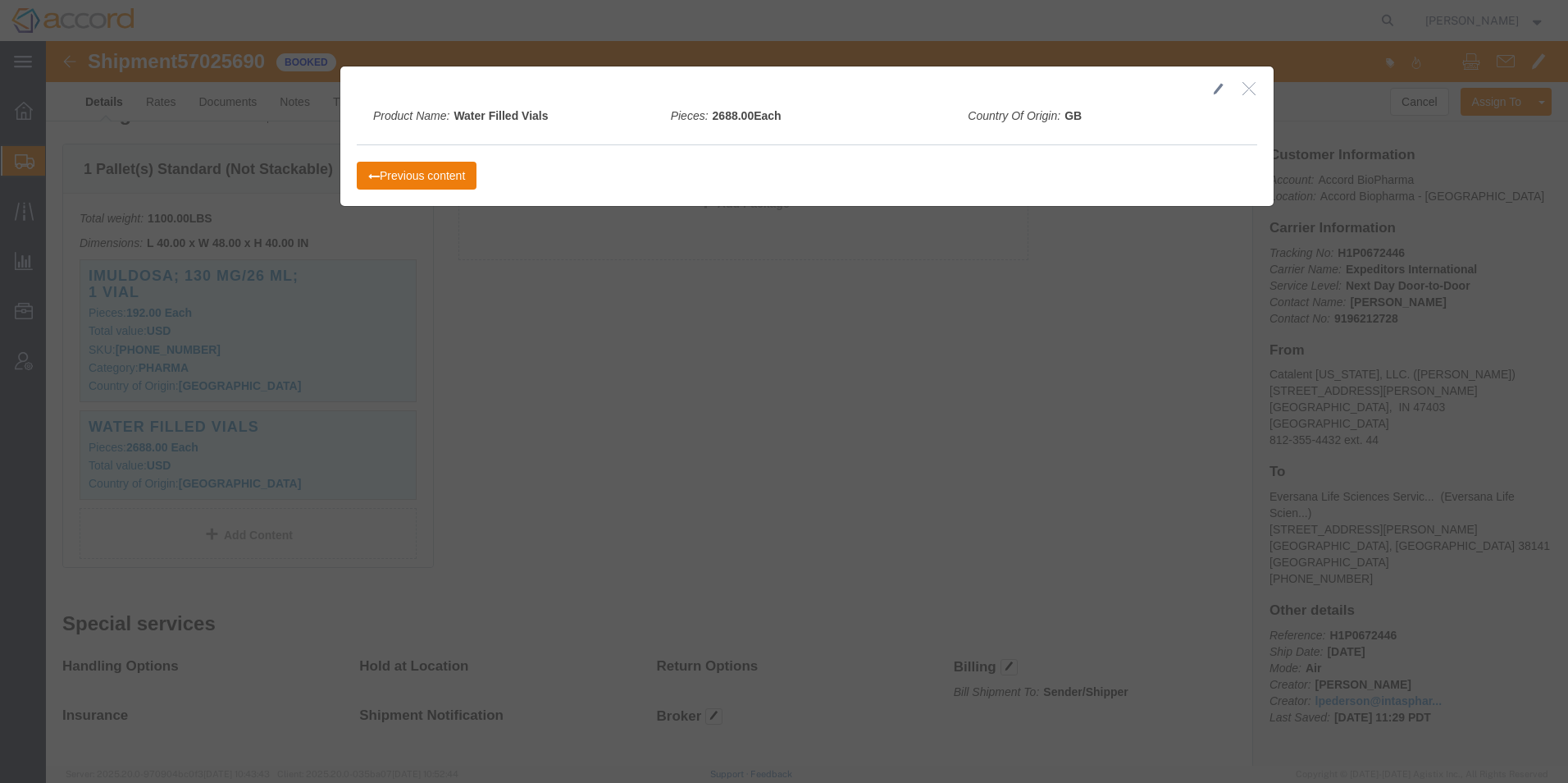
click icon "button"
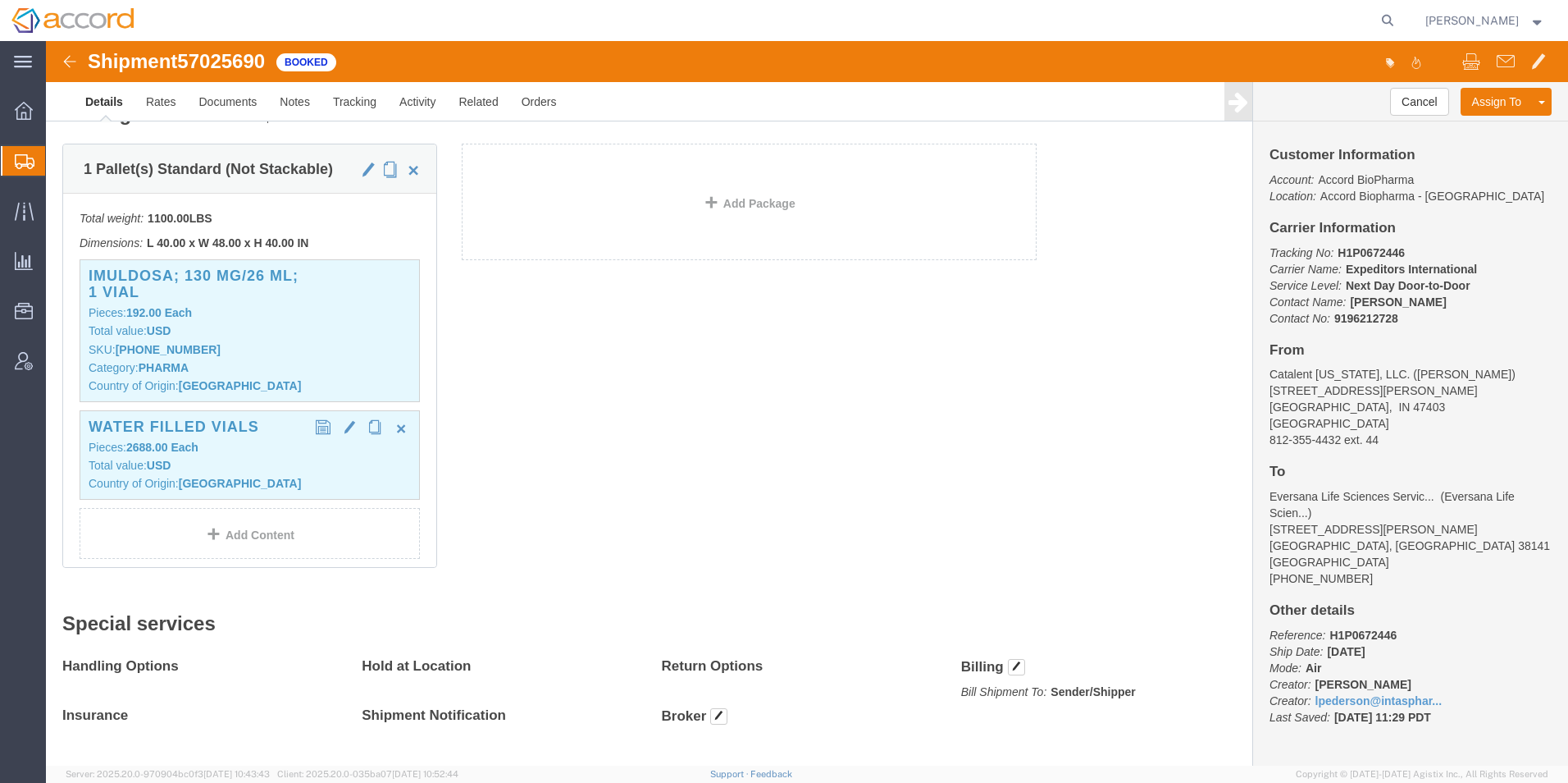
click p "Pieces: 2688.00 Each"
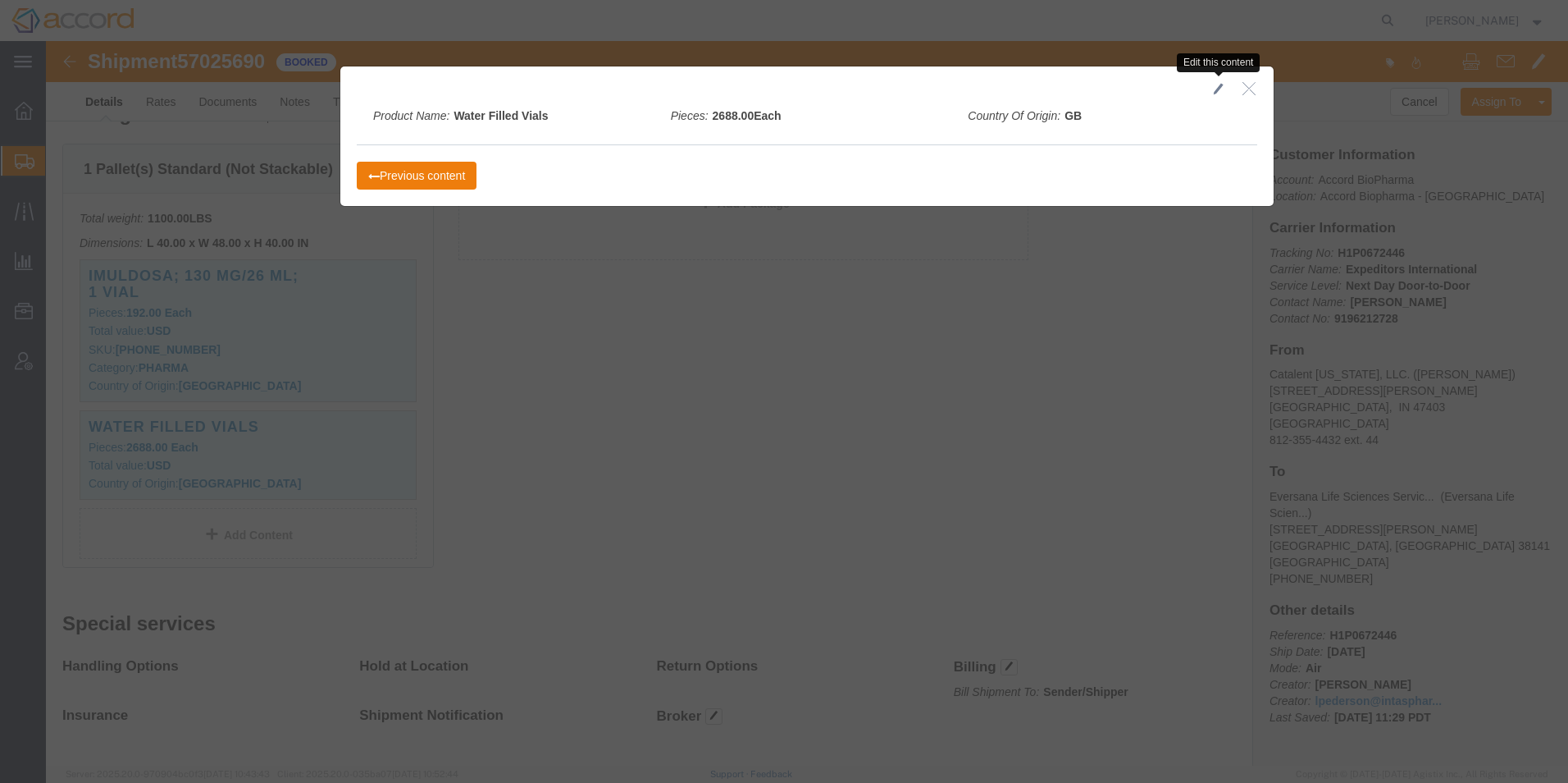
click span "button"
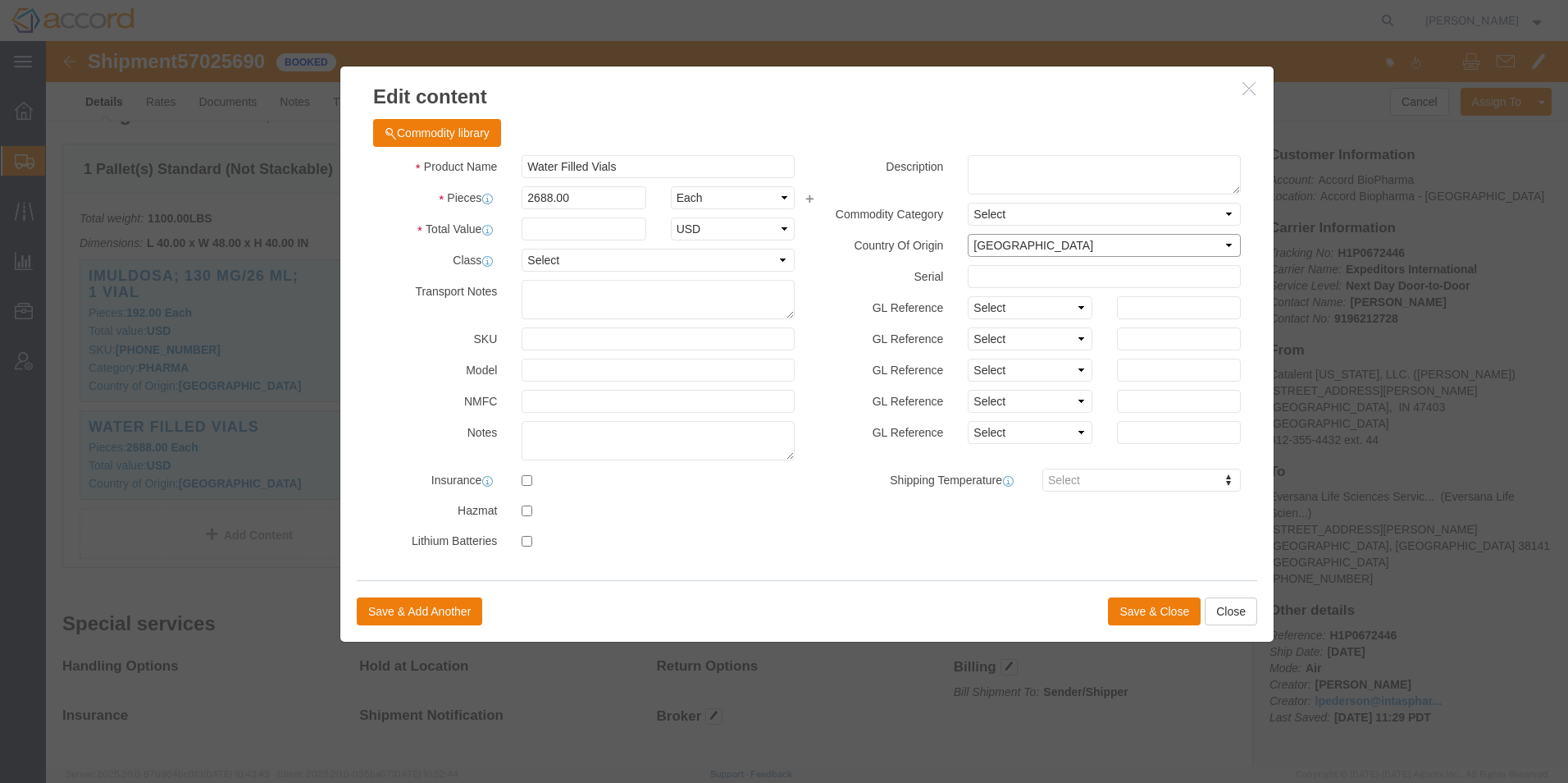
click select "Select [GEOGRAPHIC_DATA] [GEOGRAPHIC_DATA] [GEOGRAPHIC_DATA] [GEOGRAPHIC_DATA] …"
select select
click select "Select [GEOGRAPHIC_DATA] [GEOGRAPHIC_DATA] [GEOGRAPHIC_DATA] [GEOGRAPHIC_DATA] …"
click textarea
type textarea "not for human use"
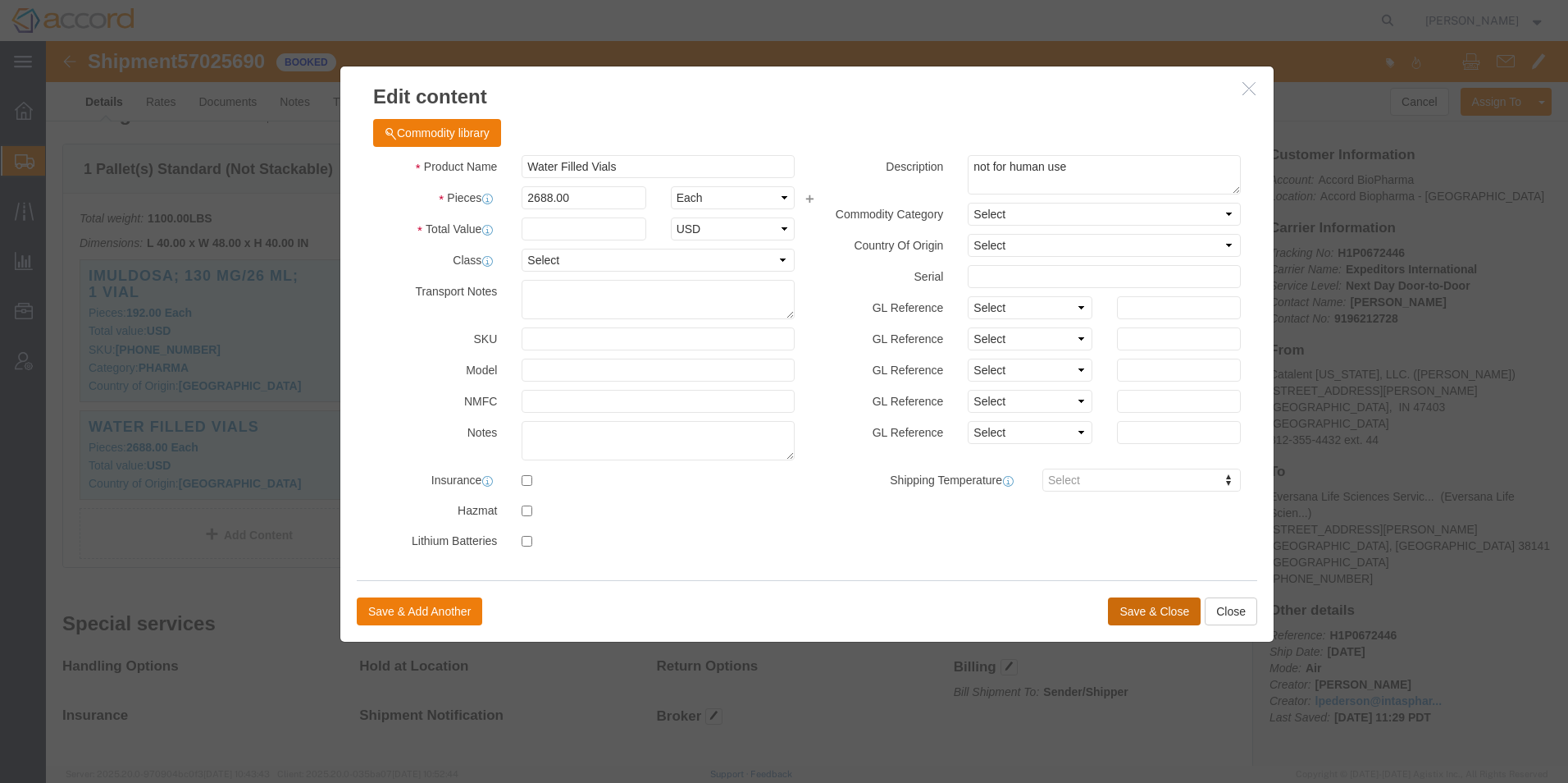
click button "Save & Close"
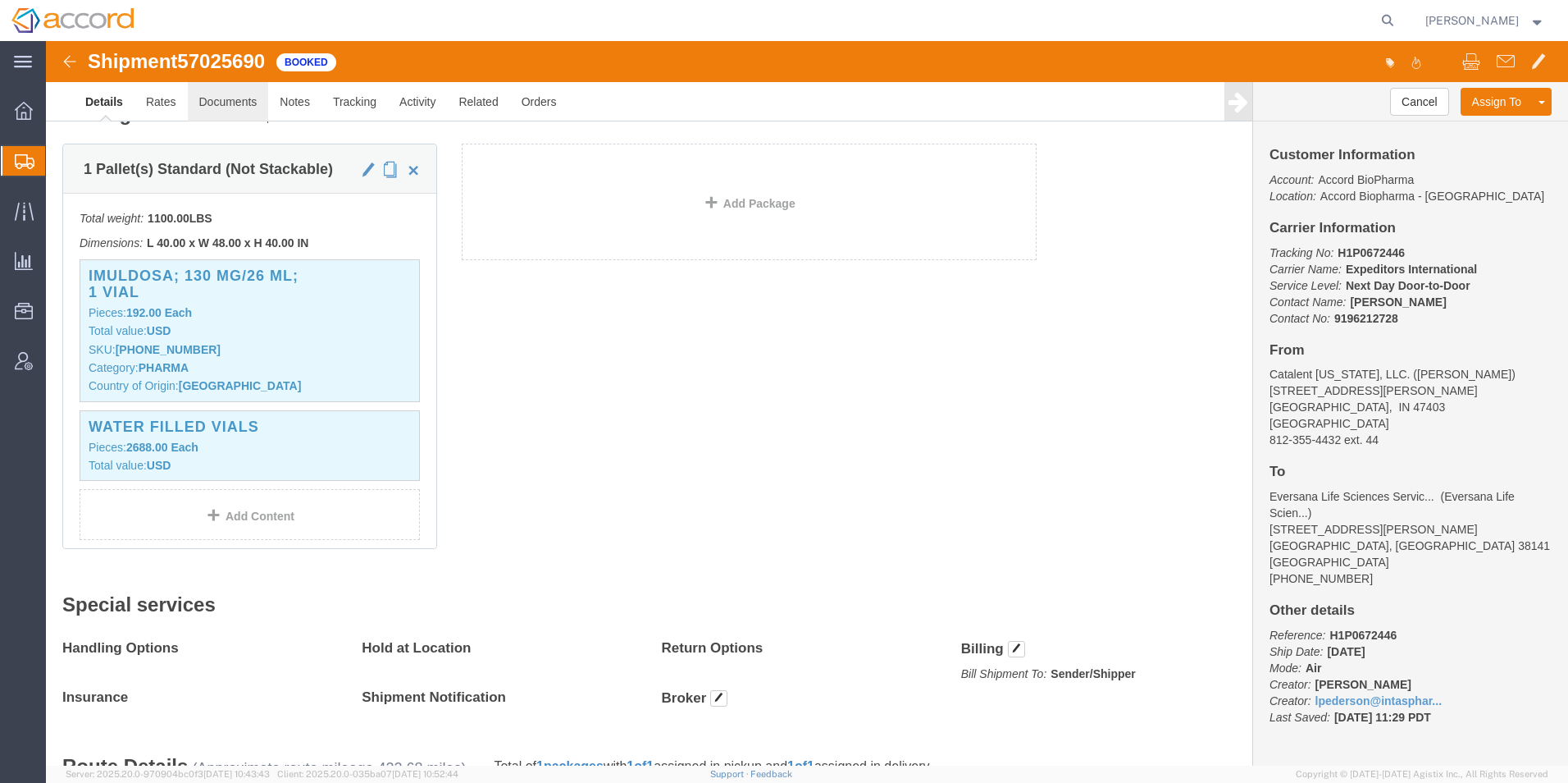
click link "Documents"
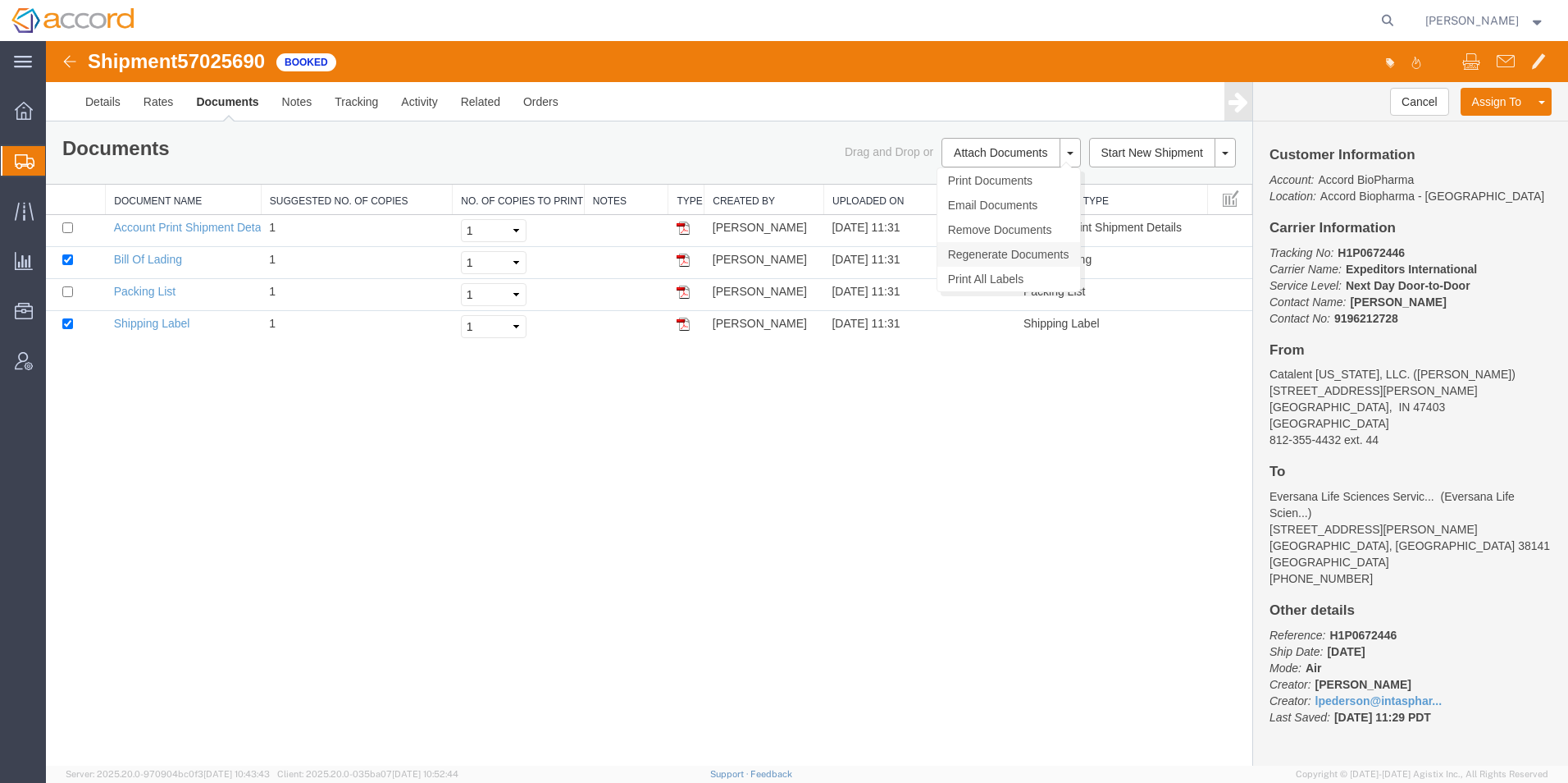
click at [1000, 257] on link "Regenerate Documents" at bounding box center [1008, 254] width 142 height 25
click at [147, 294] on link "Packing List" at bounding box center [144, 291] width 62 height 13
click at [123, 92] on link "Details" at bounding box center [102, 102] width 58 height 40
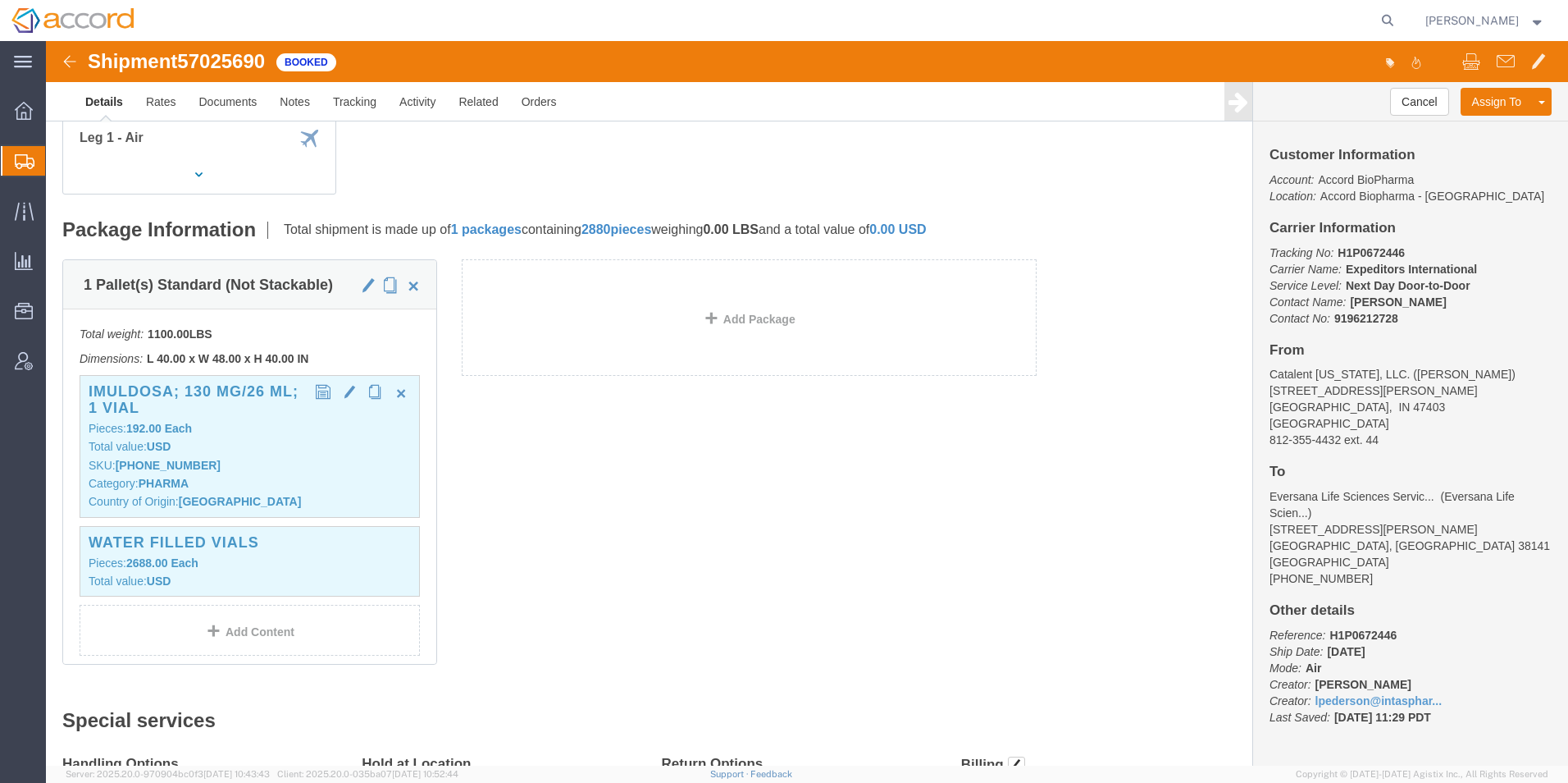
scroll to position [246, 0]
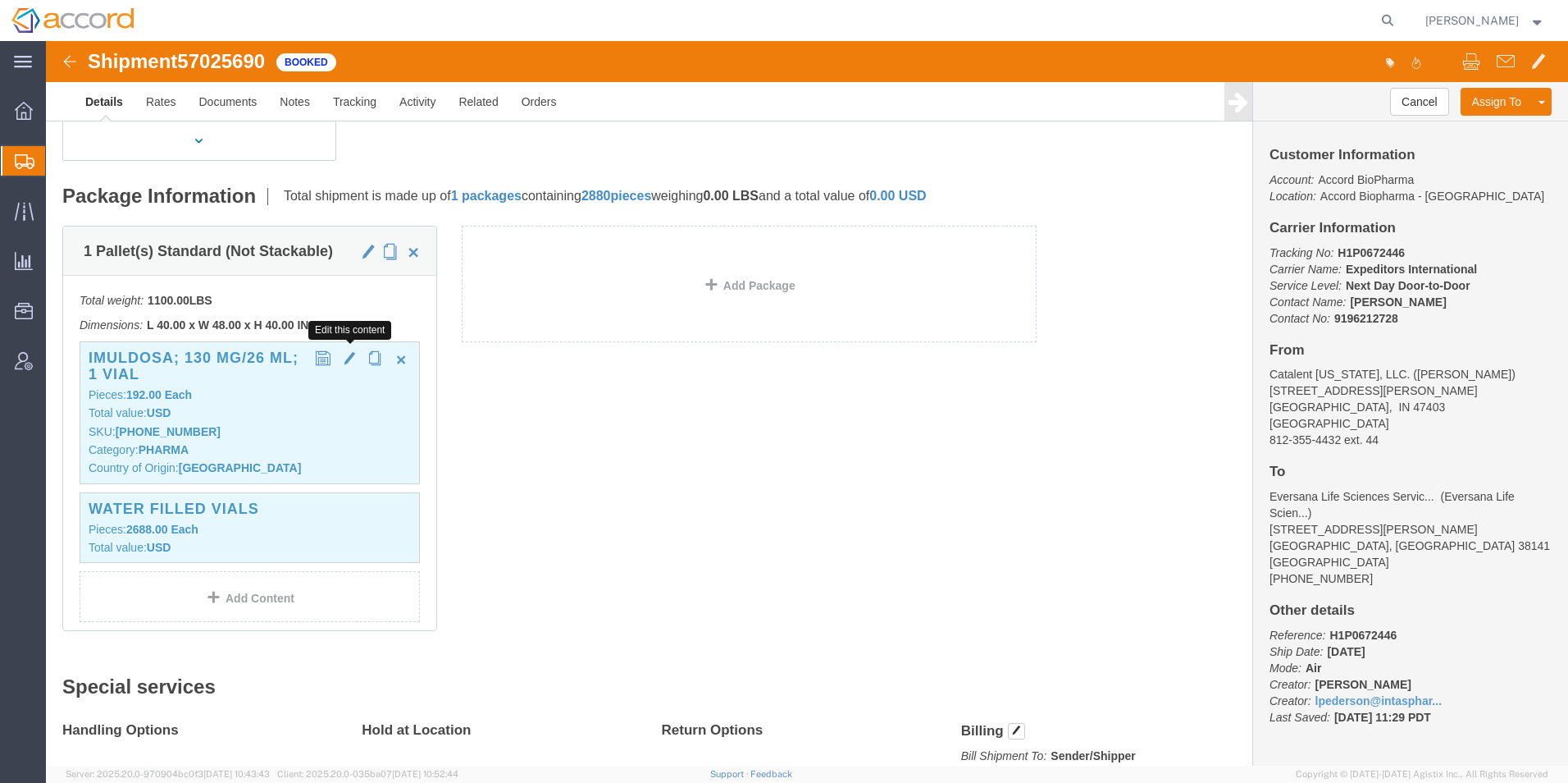
click span "button"
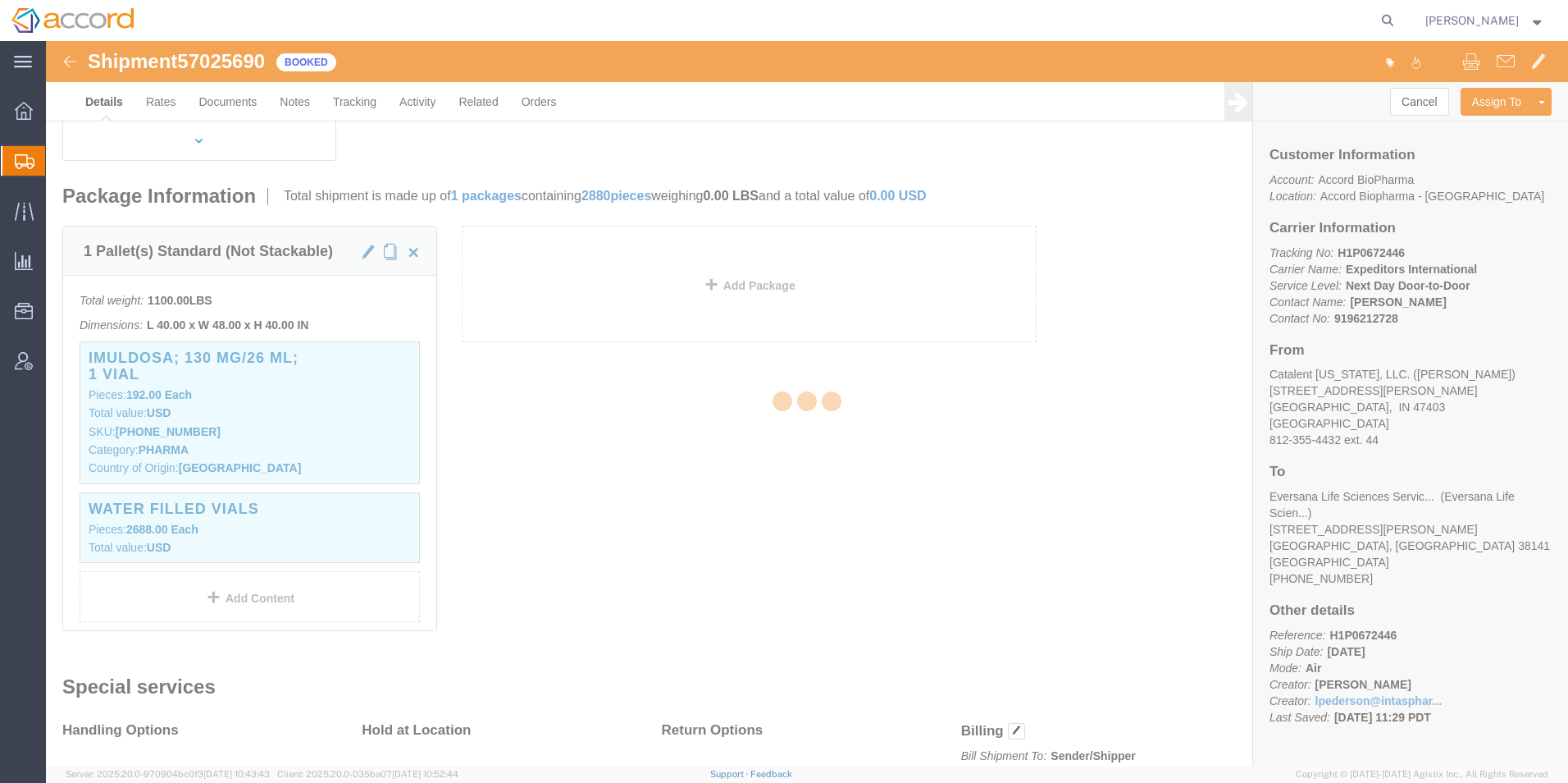
select select "KR"
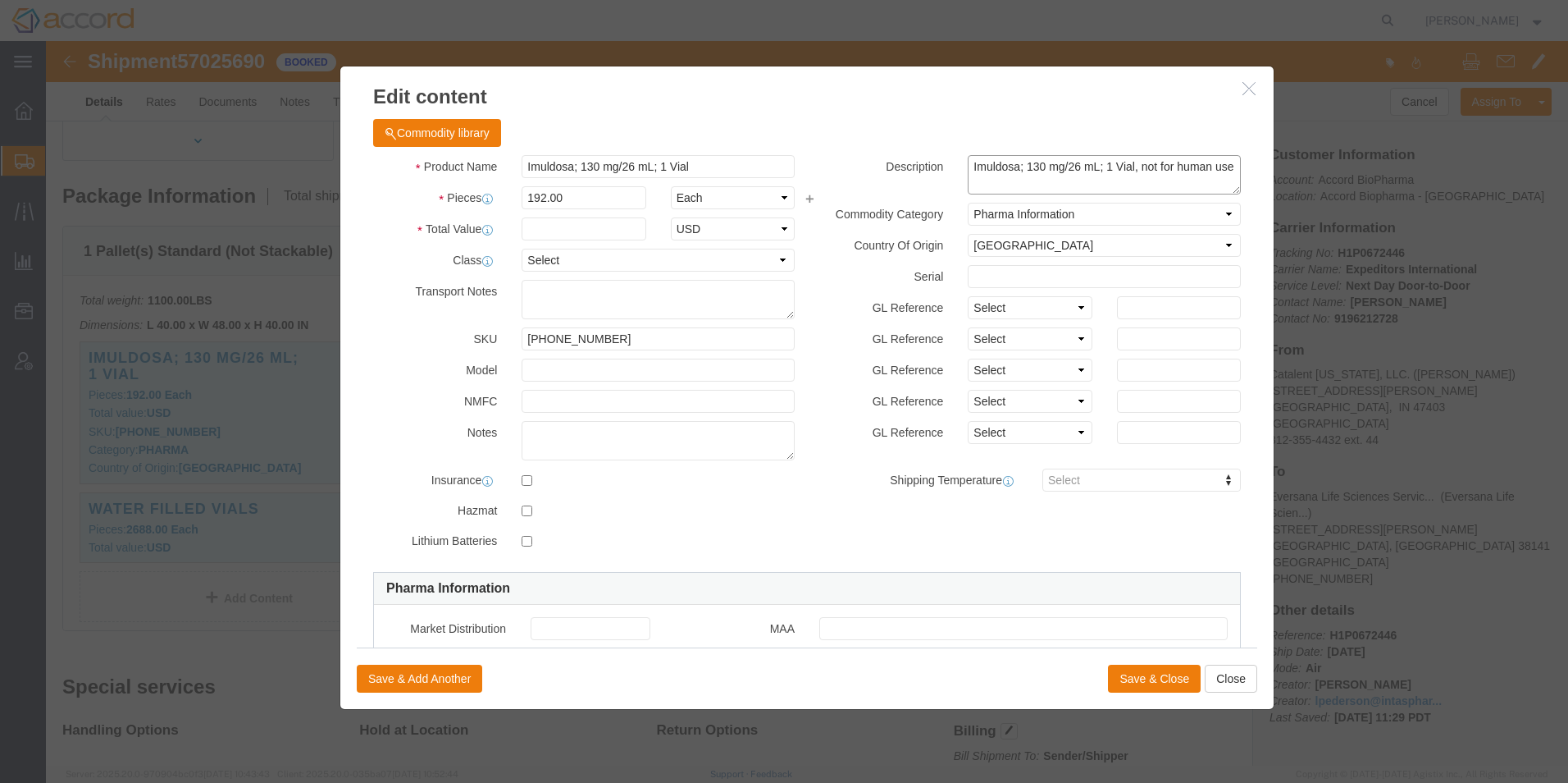
click textarea "Imuldosa; 130 mg/26 mL; 1 Vial, not for human use"
type textarea "Imuldosa; 130 mg/26 mL; 1 Vial, not for commercial or human use"
type input "FROM_2_TO_8"
drag, startPoint x: 1084, startPoint y: 129, endPoint x: 1096, endPoint y: 150, distance: 24.2
click textarea "Imuldosa; 130 mg/26 mL; 1 Vial, not for human use"
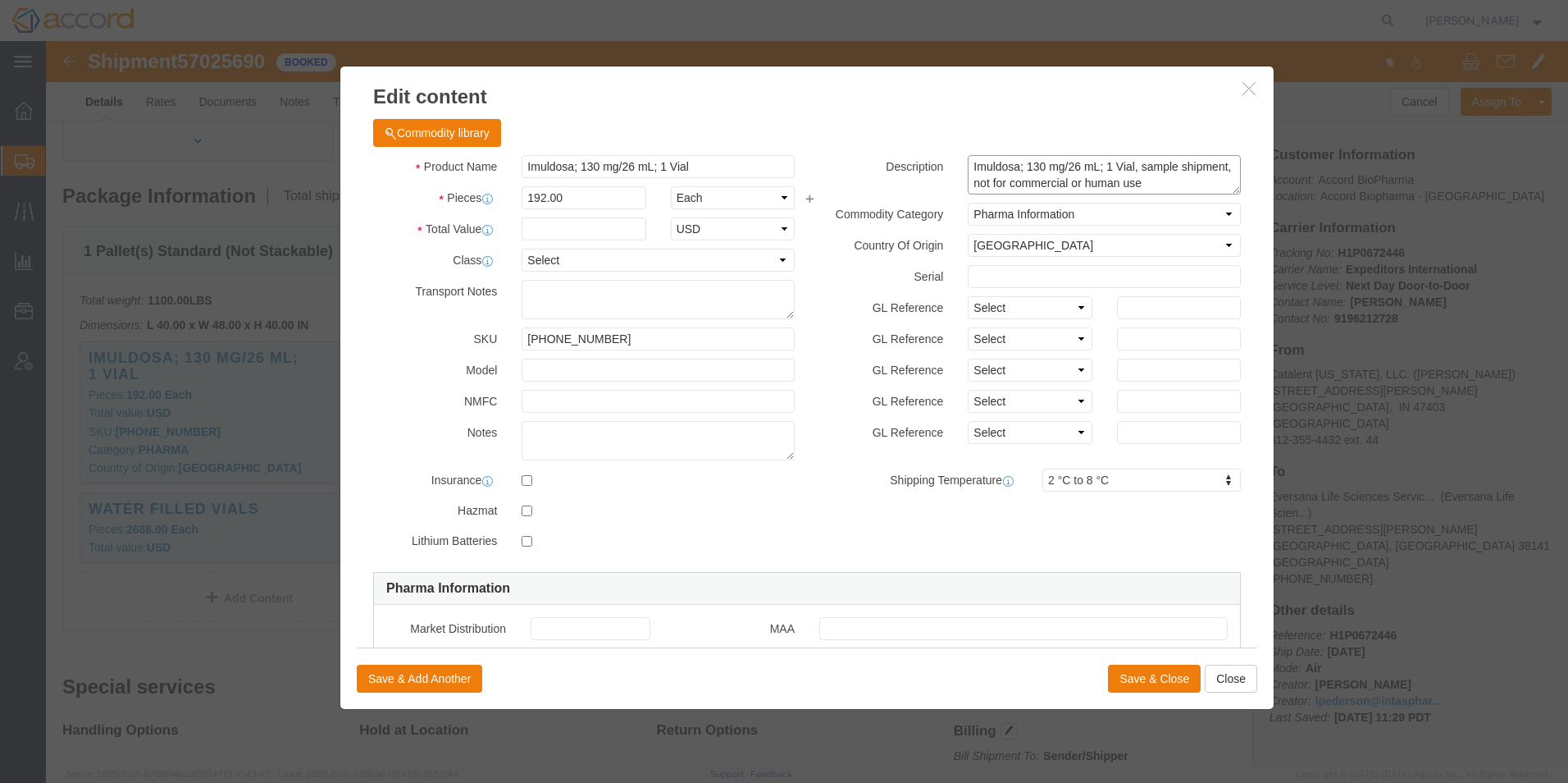
drag, startPoint x: 1025, startPoint y: 144, endPoint x: 951, endPoint y: 138, distance: 74.2
click textarea "Imuldosa; 130 mg/26 mL; 1 Vial, not for human use"
type textarea "Imuldosa; 130 mg/26 mL; 1 Vial, sample shipment, not for human use"
click button "Save & Close"
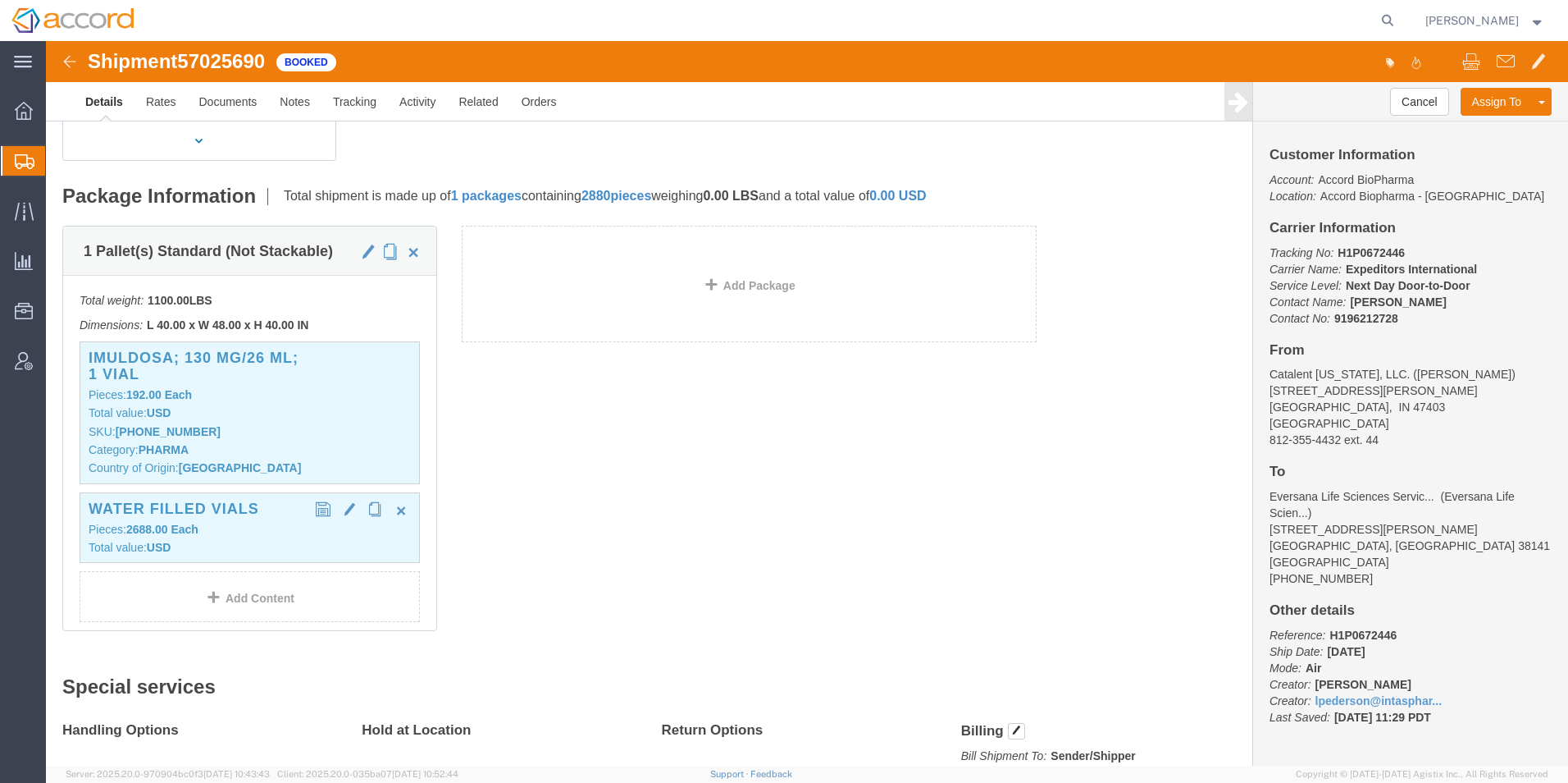
click div "Water Filled Vials Pieces: 2688.00 Each Total value: USD"
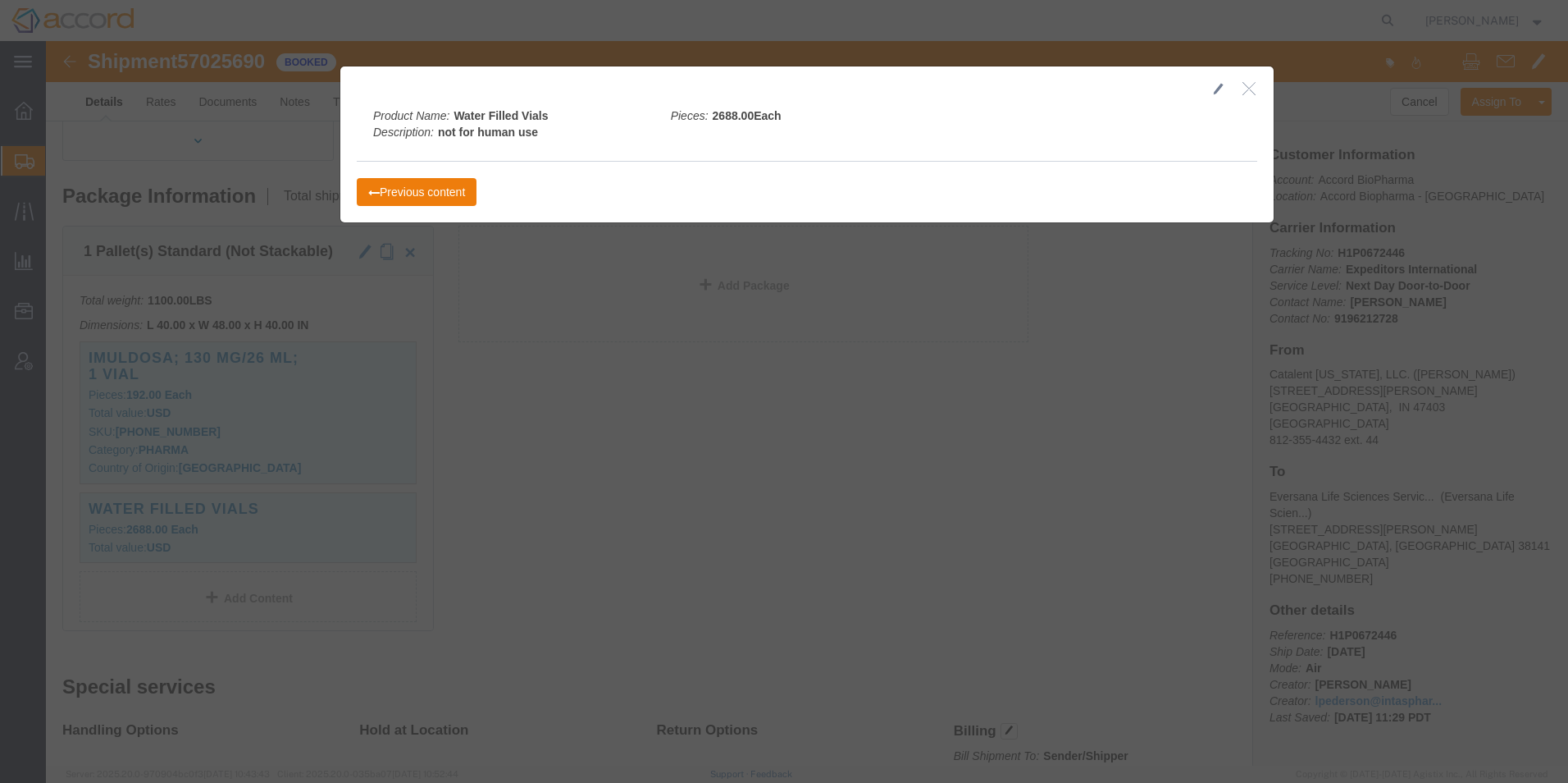
drag, startPoint x: 1177, startPoint y: 30, endPoint x: 1172, endPoint y: 40, distance: 11.2
click h2
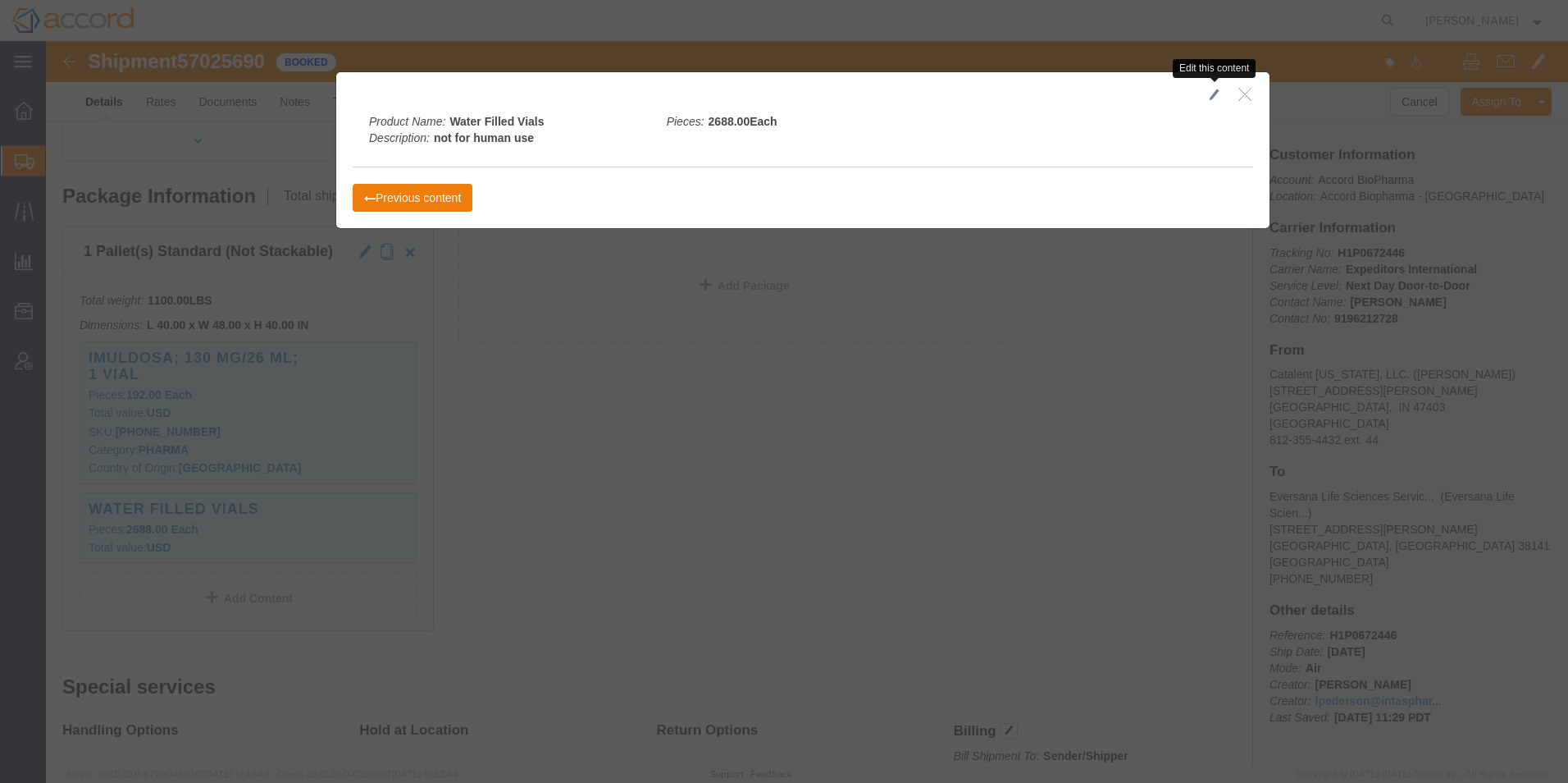
click span "button"
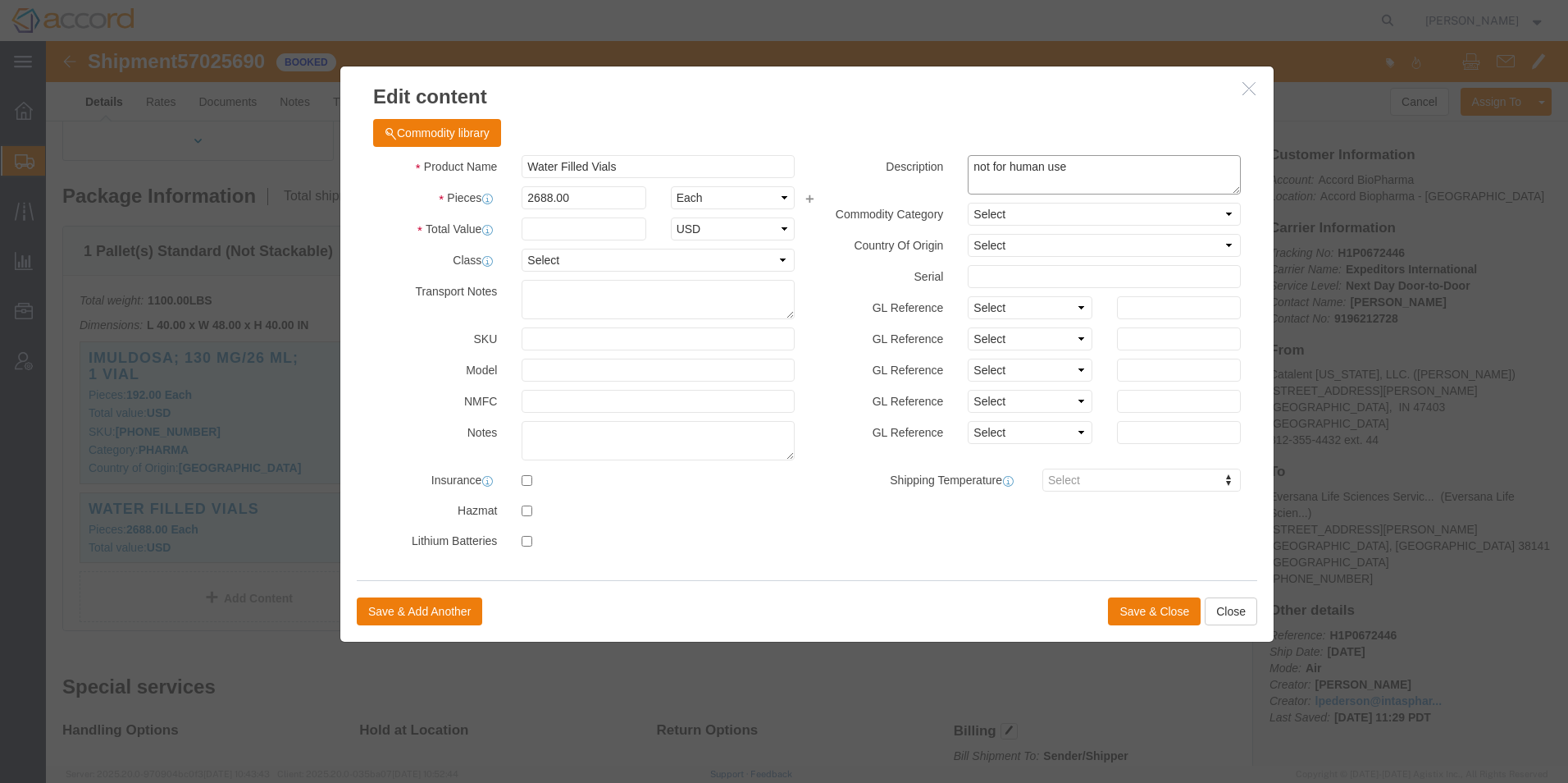
click textarea "not for human use"
type textarea "sample shipment, not for human use"
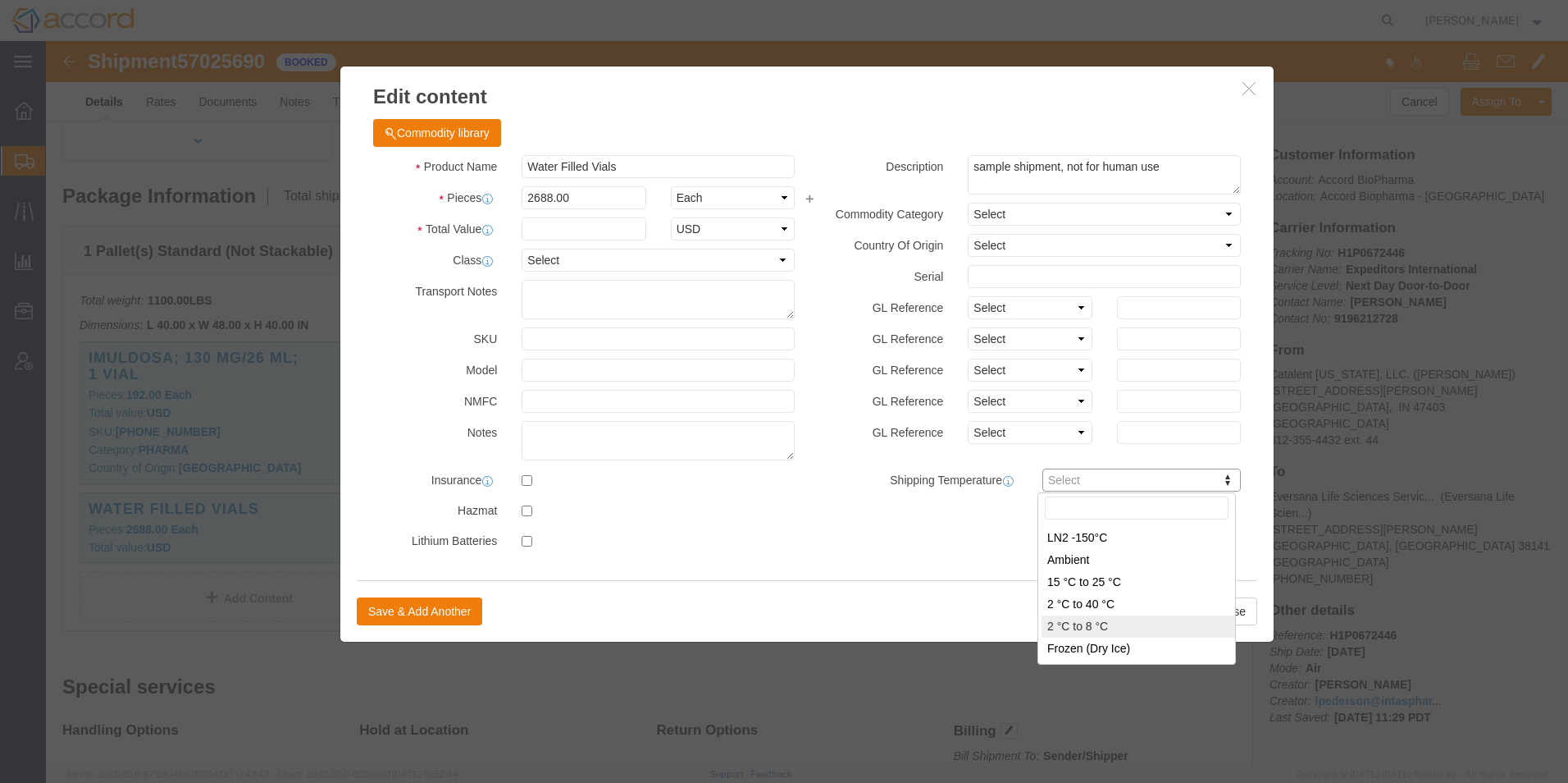
type input "FROM_2_TO_8"
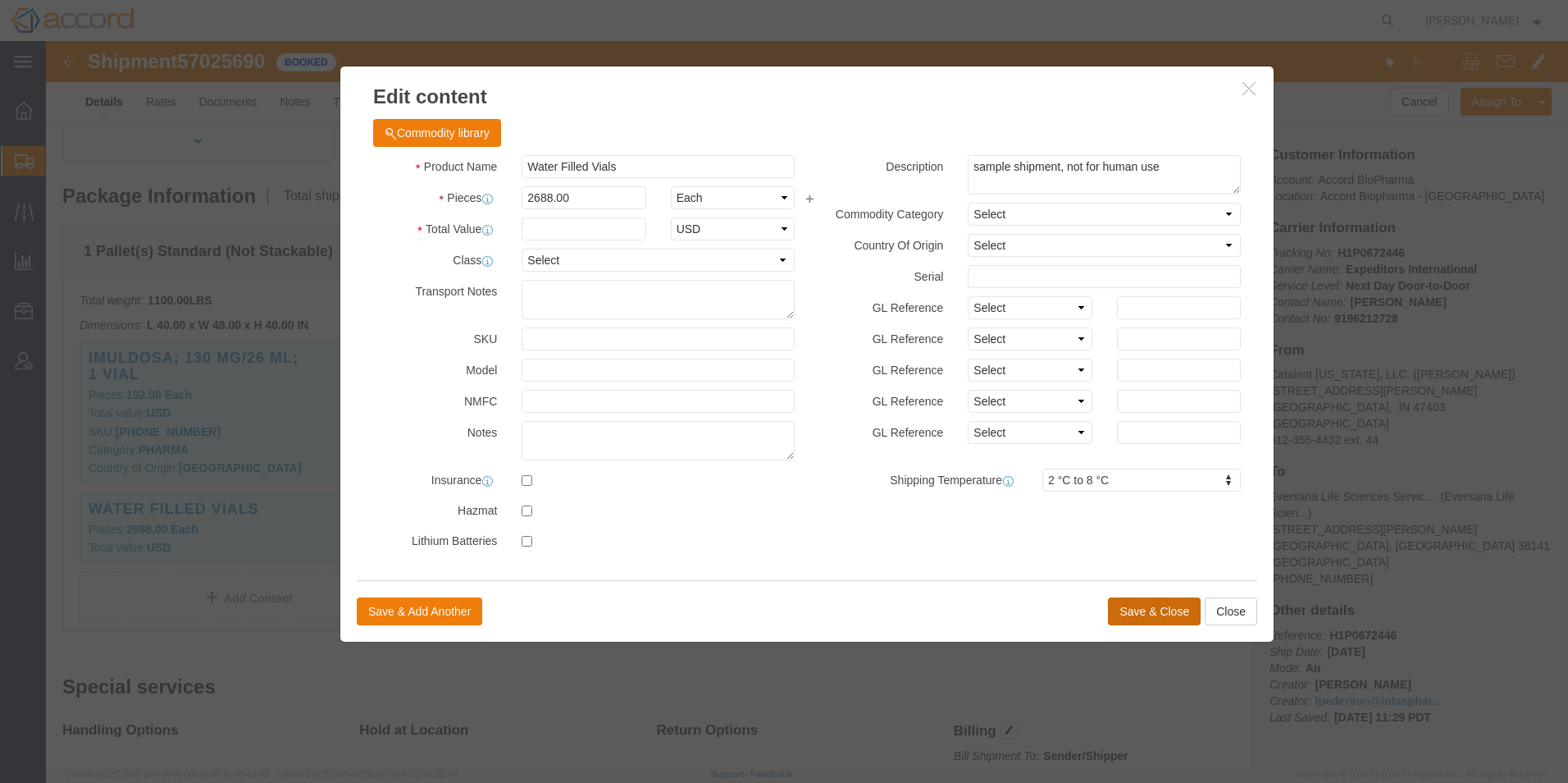
click button "Save & Close"
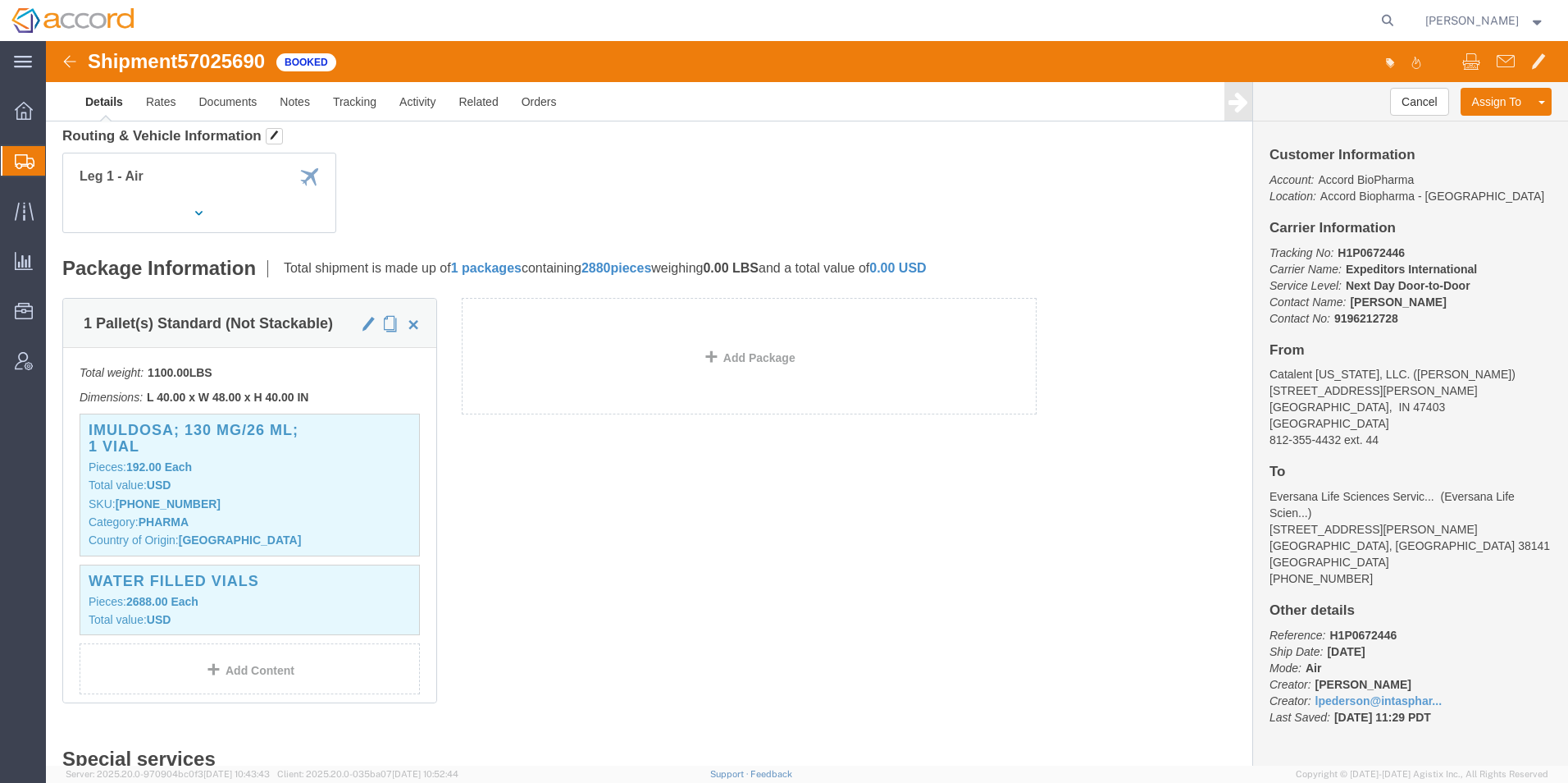
scroll to position [0, 0]
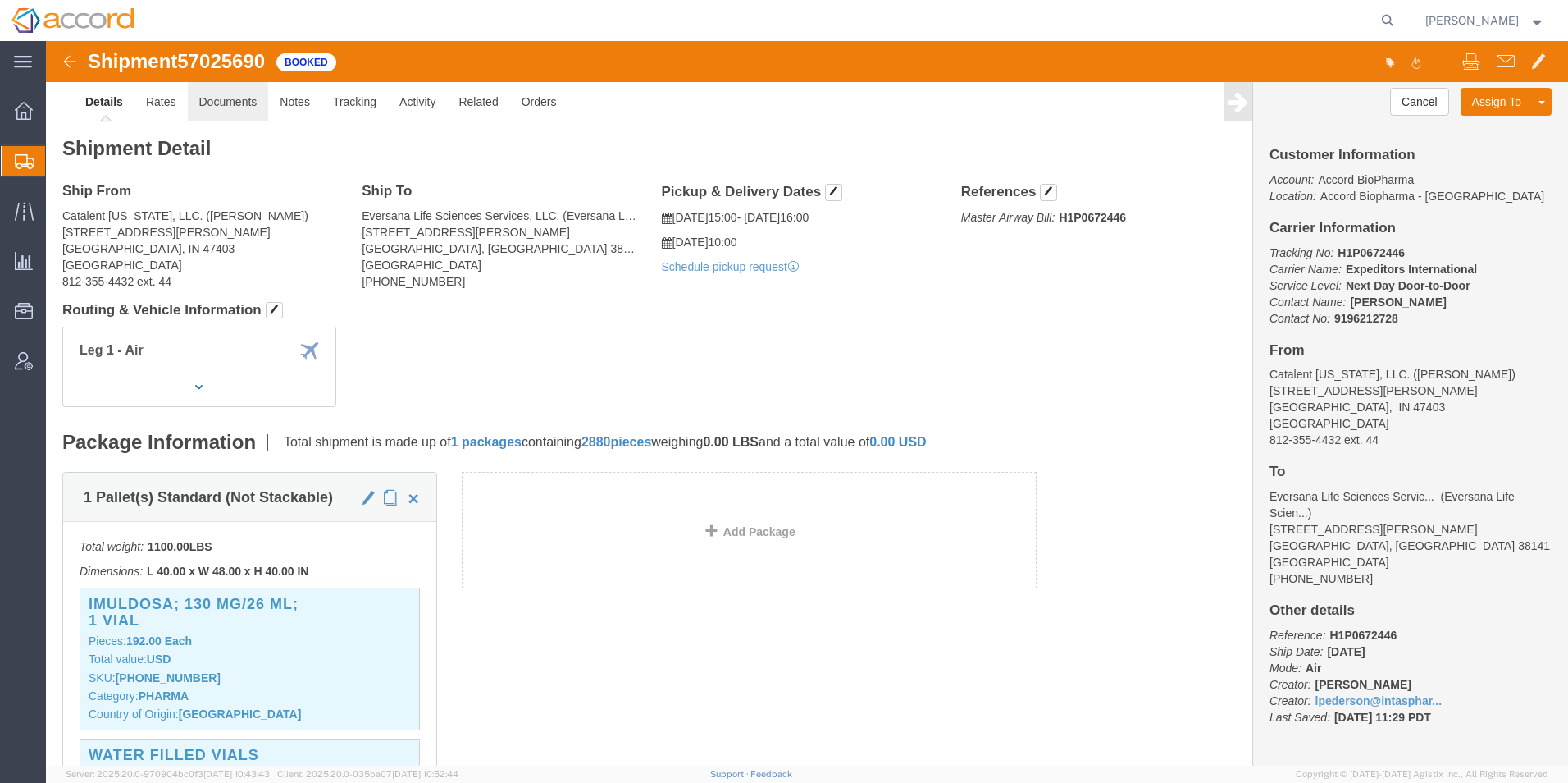
click link "Documents"
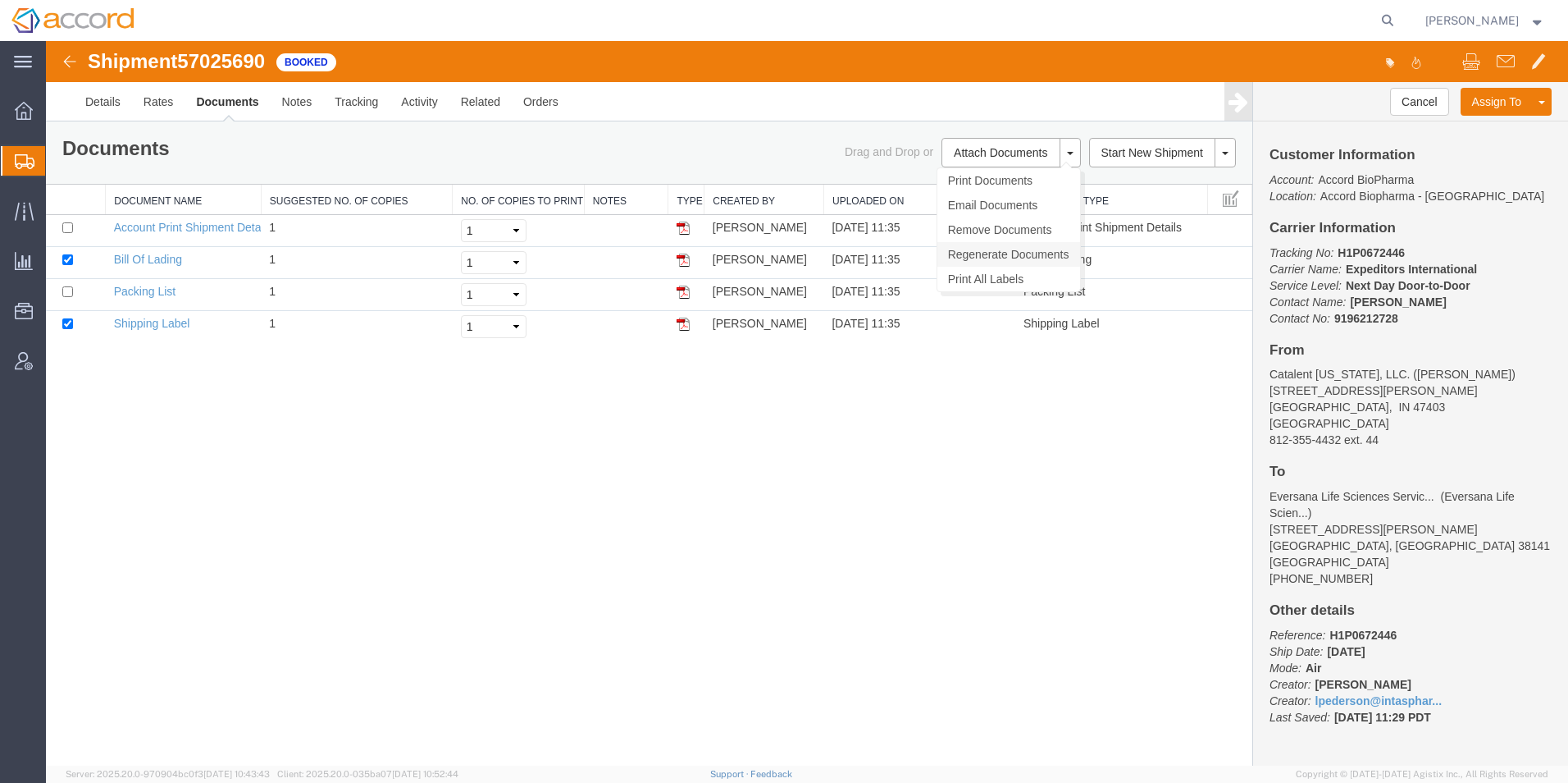
click at [986, 245] on link "Regenerate Documents" at bounding box center [1008, 254] width 142 height 25
click at [149, 293] on link "Packing List" at bounding box center [144, 291] width 62 height 13
click at [94, 99] on link "Details" at bounding box center [102, 102] width 58 height 40
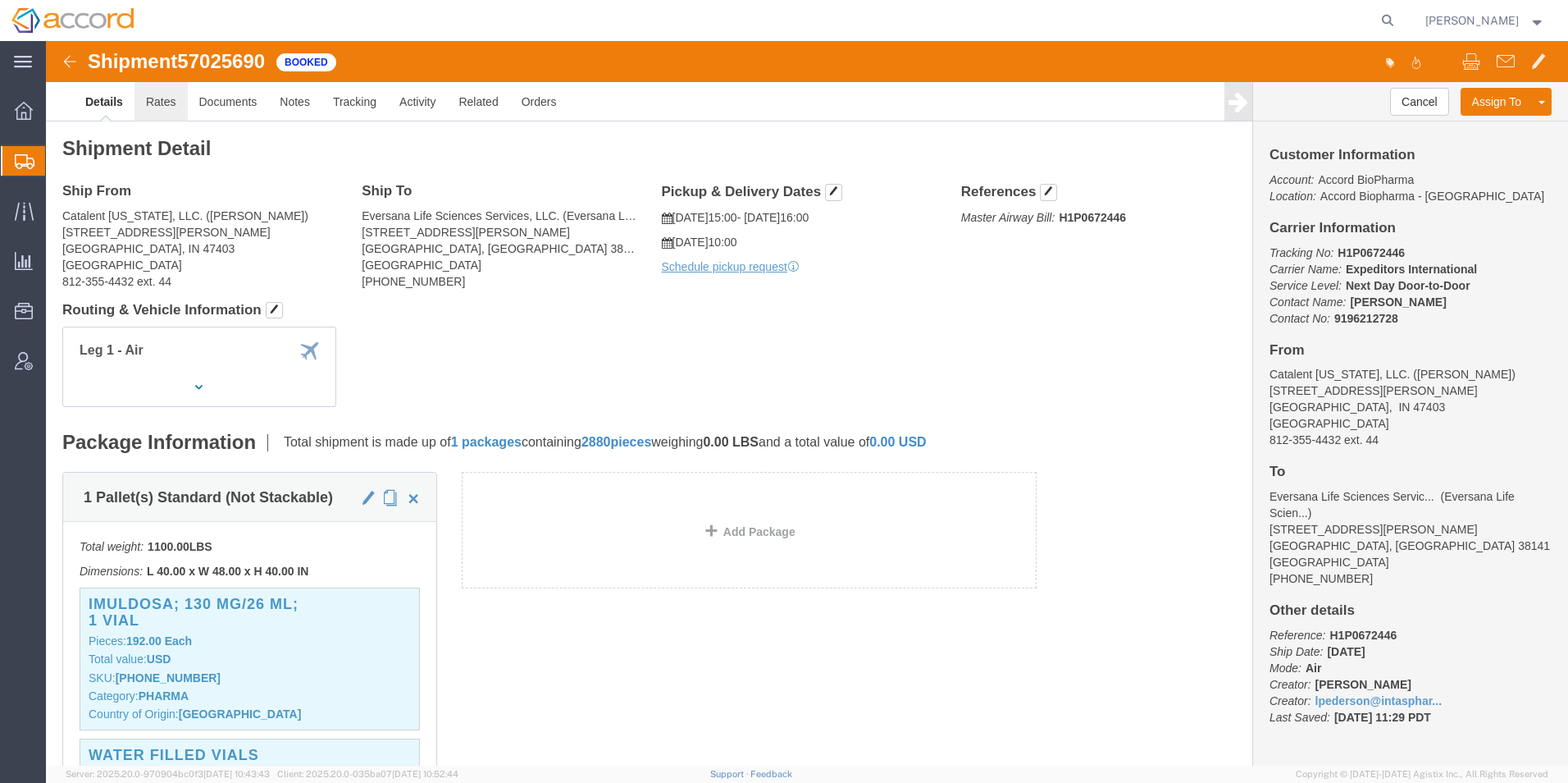
click link "Rates"
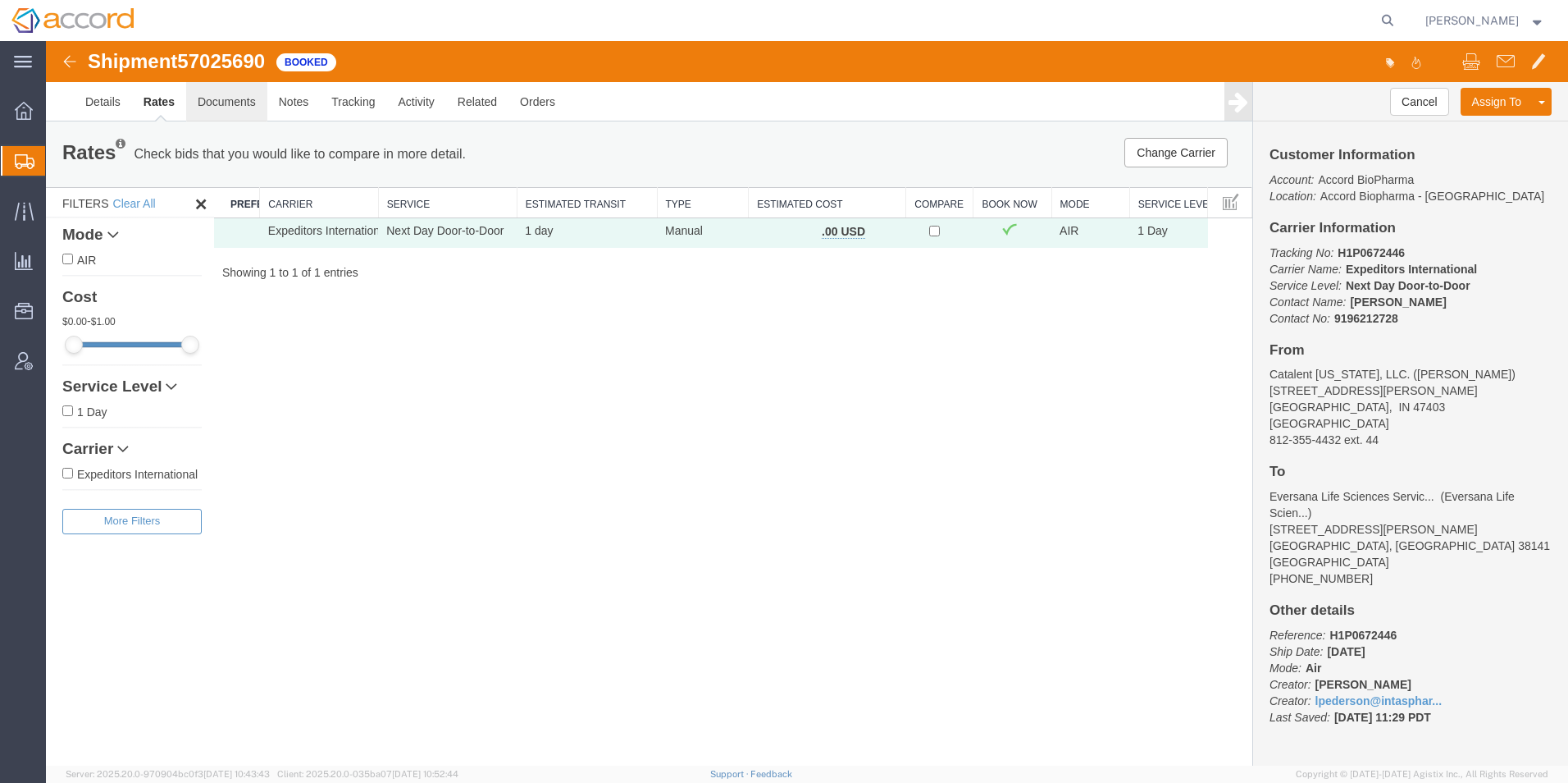
click at [221, 106] on link "Documents" at bounding box center [227, 102] width 82 height 40
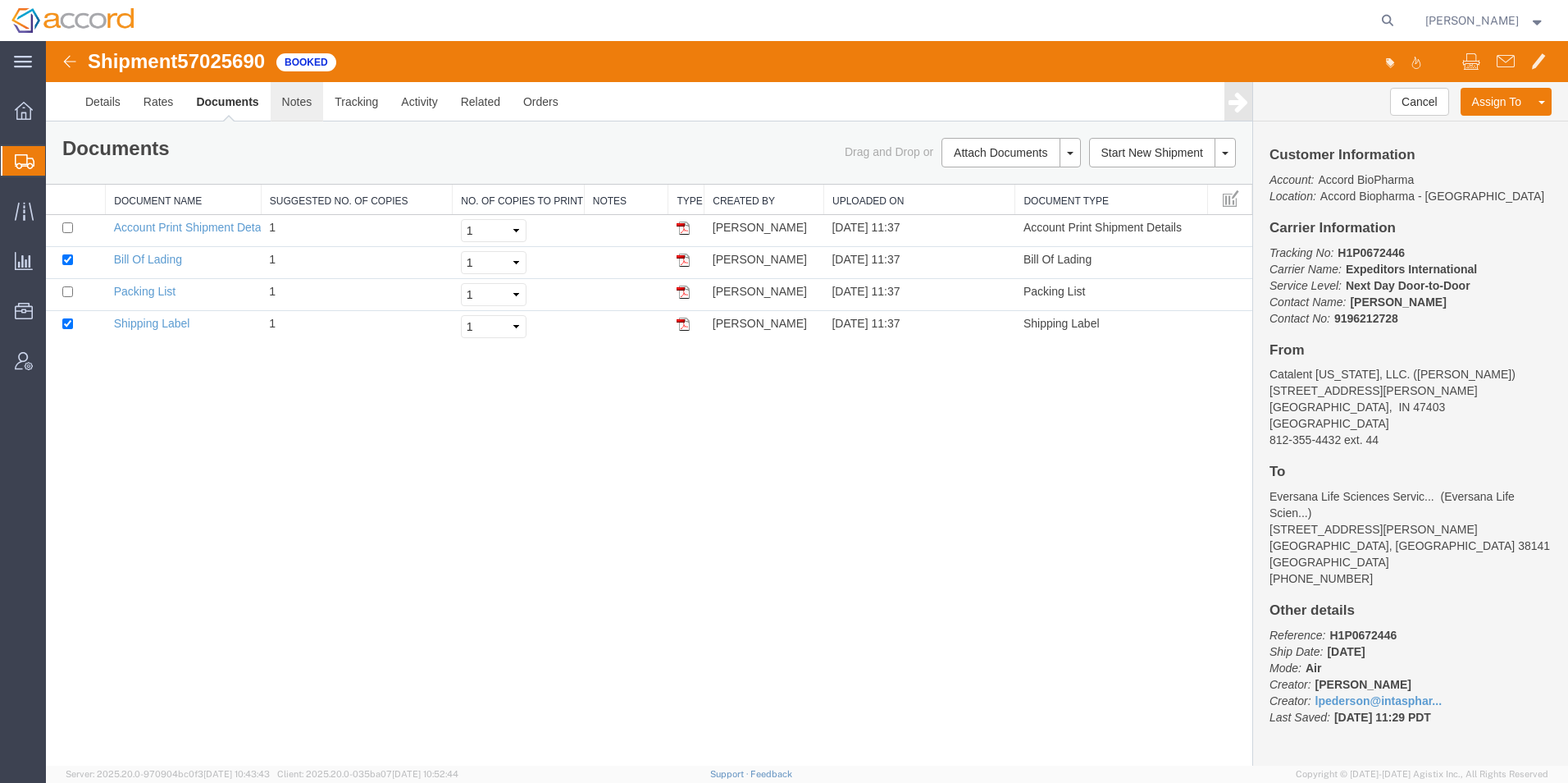
click at [306, 106] on link "Notes" at bounding box center [297, 102] width 53 height 40
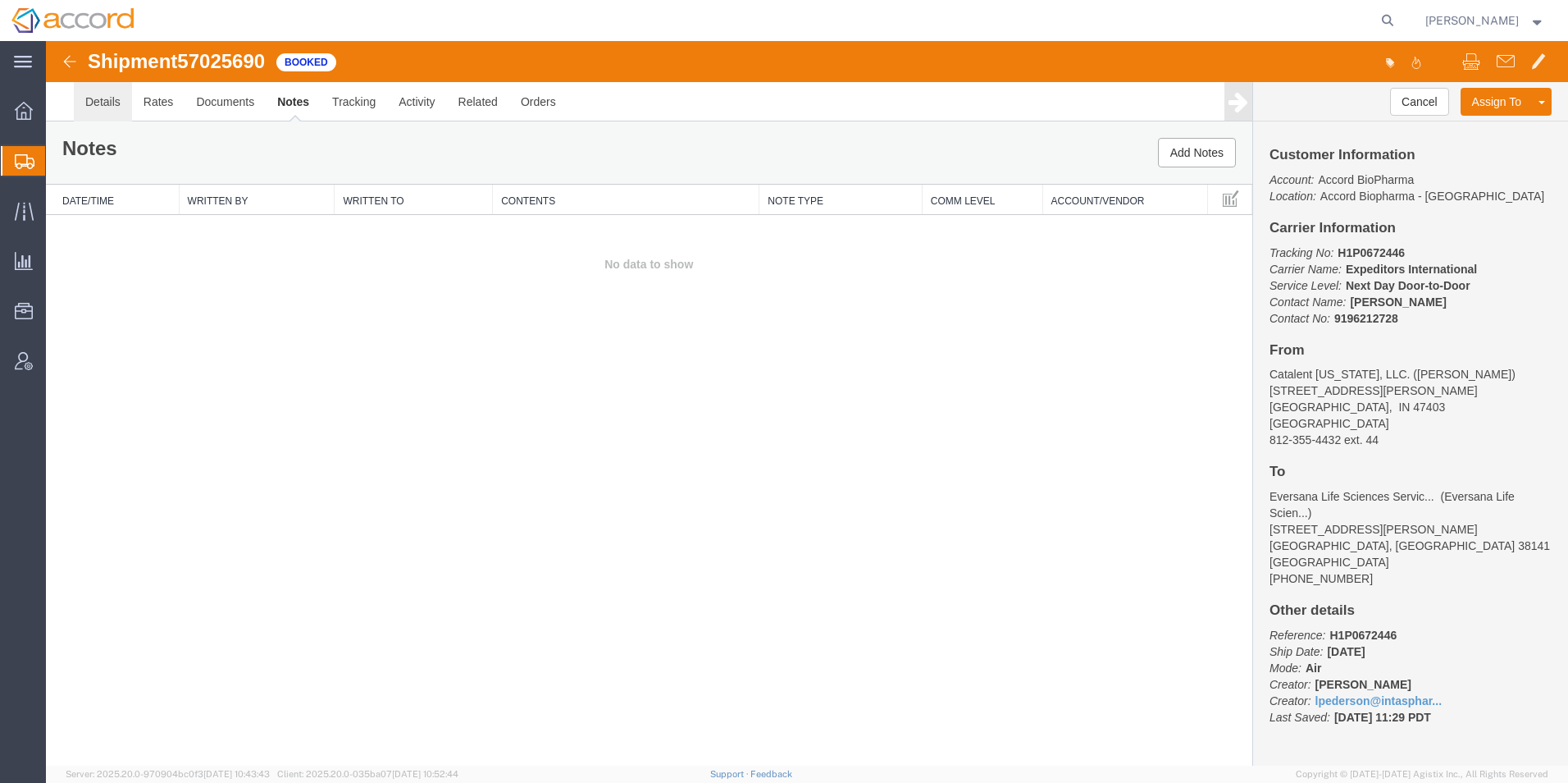
click at [114, 103] on link "Details" at bounding box center [102, 102] width 58 height 40
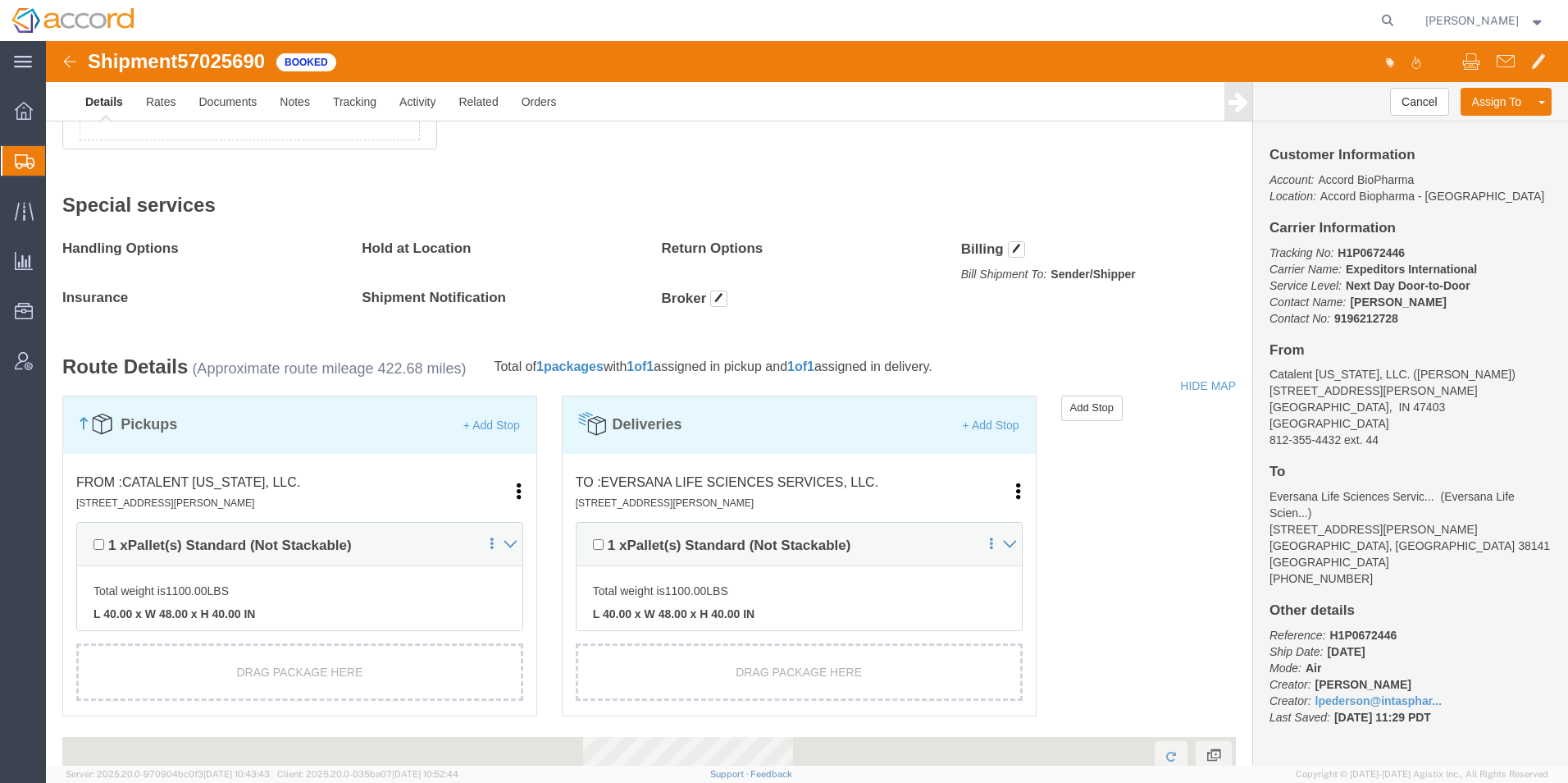
scroll to position [738, 0]
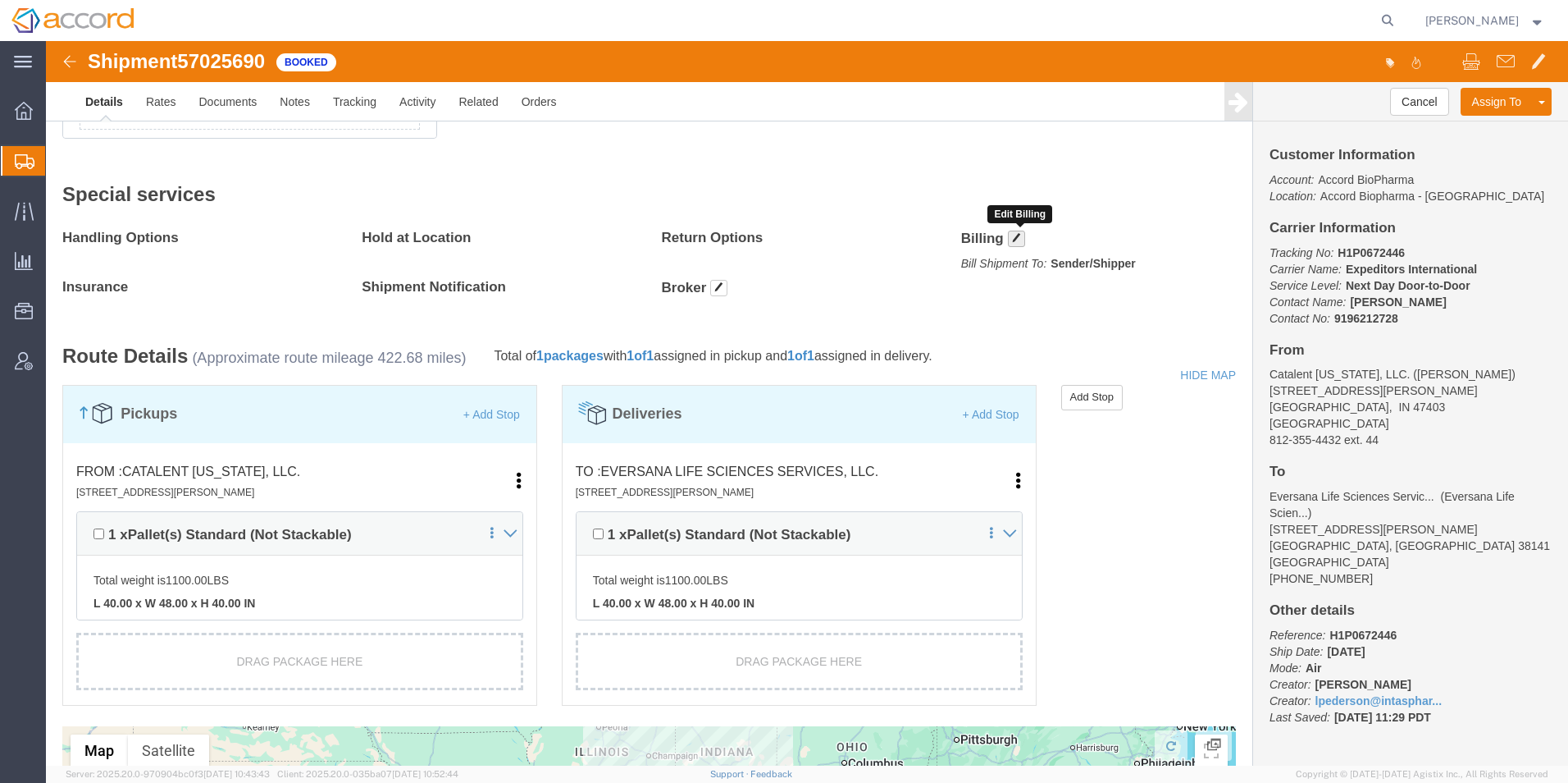
click button "button"
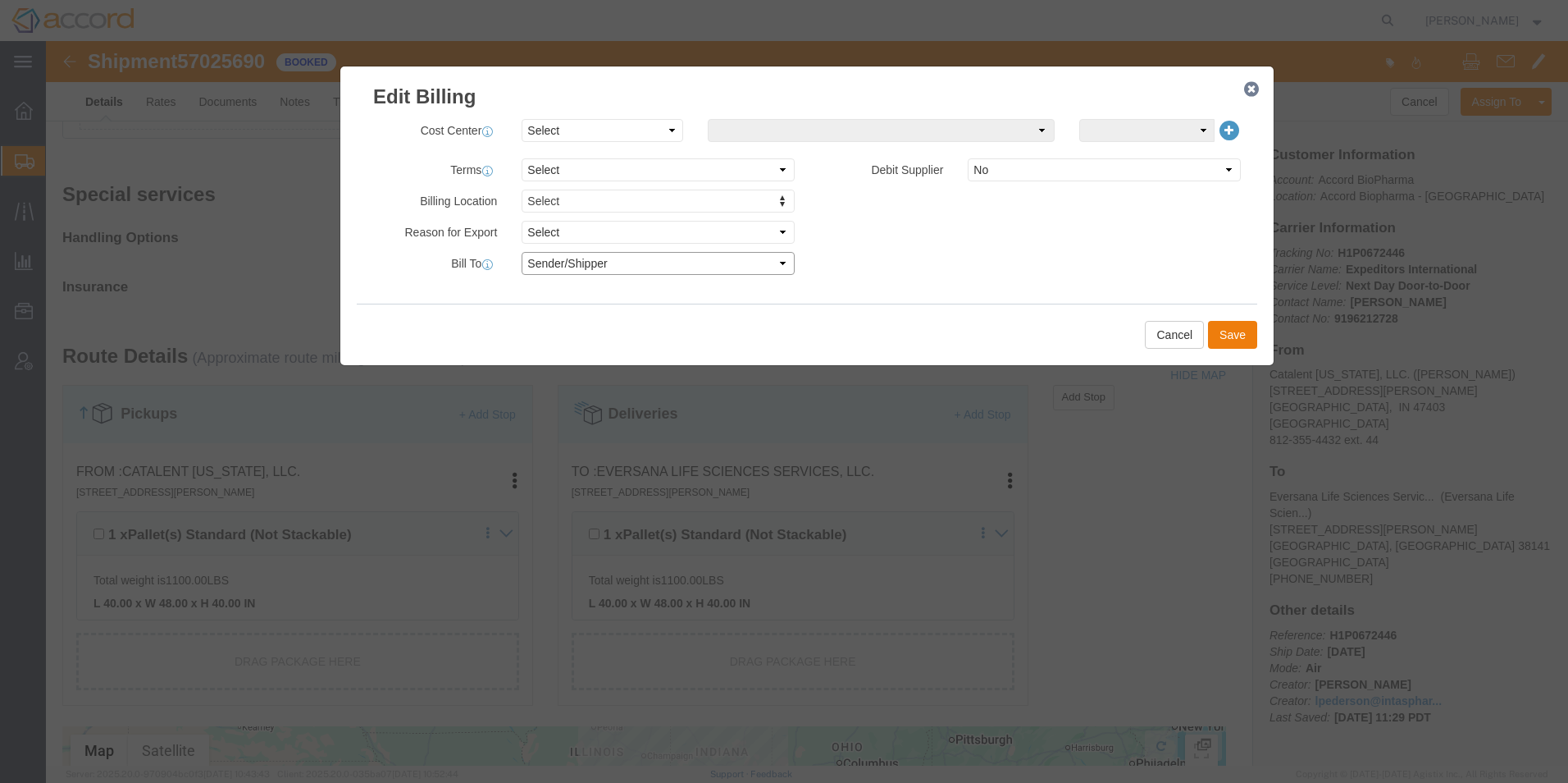
click select "Select Recipient Account Sender/Shipper Third Party Account"
select select "THRD"
click select "Select Recipient Account Sender/Shipper Third Party Account"
select select
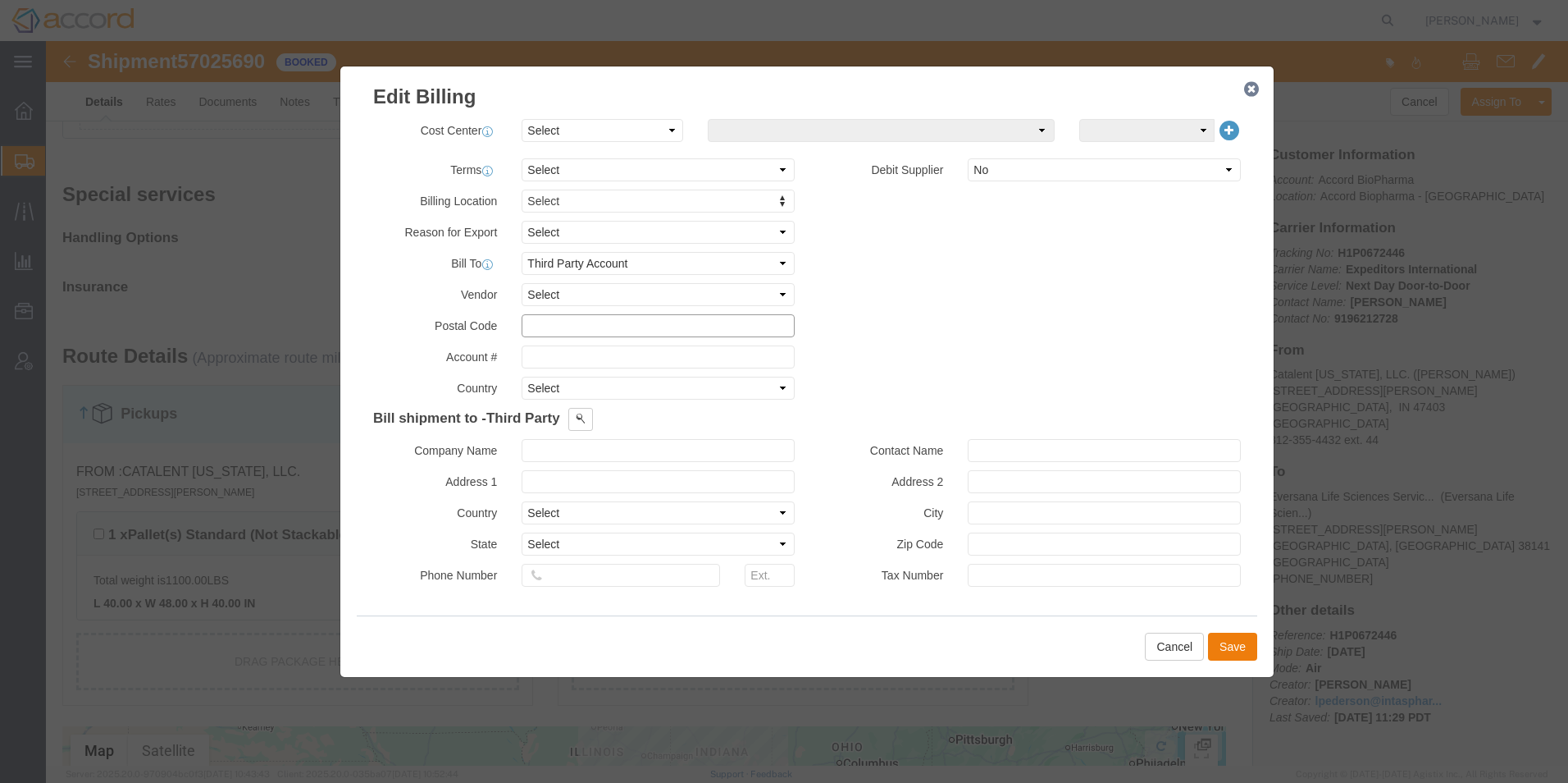
click input "text"
click button
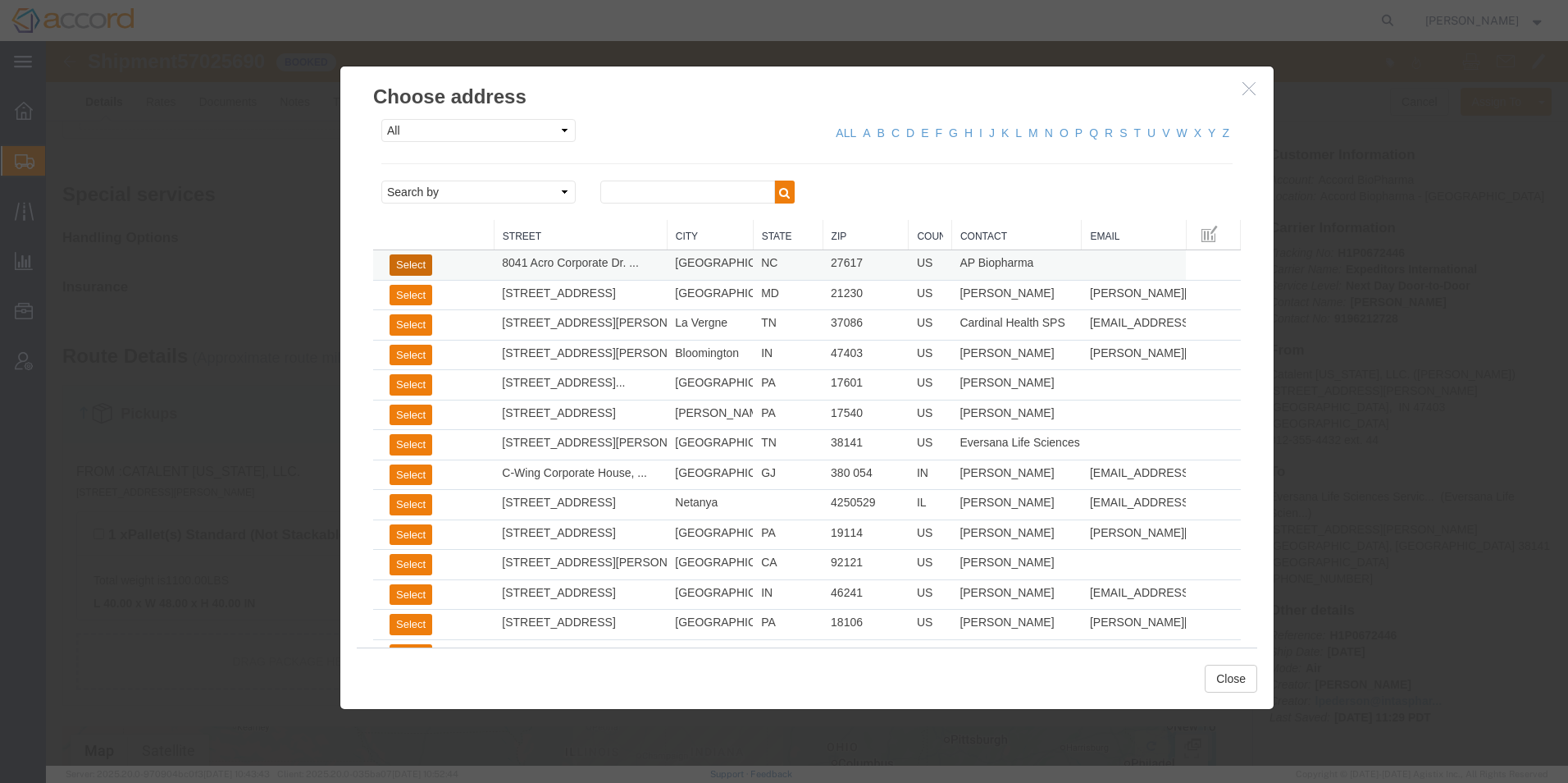
click button "Select"
type input "Accord Biopharma, Inc."
type input "[STREET_ADDRESS]"
select select "US"
type input "9196212728"
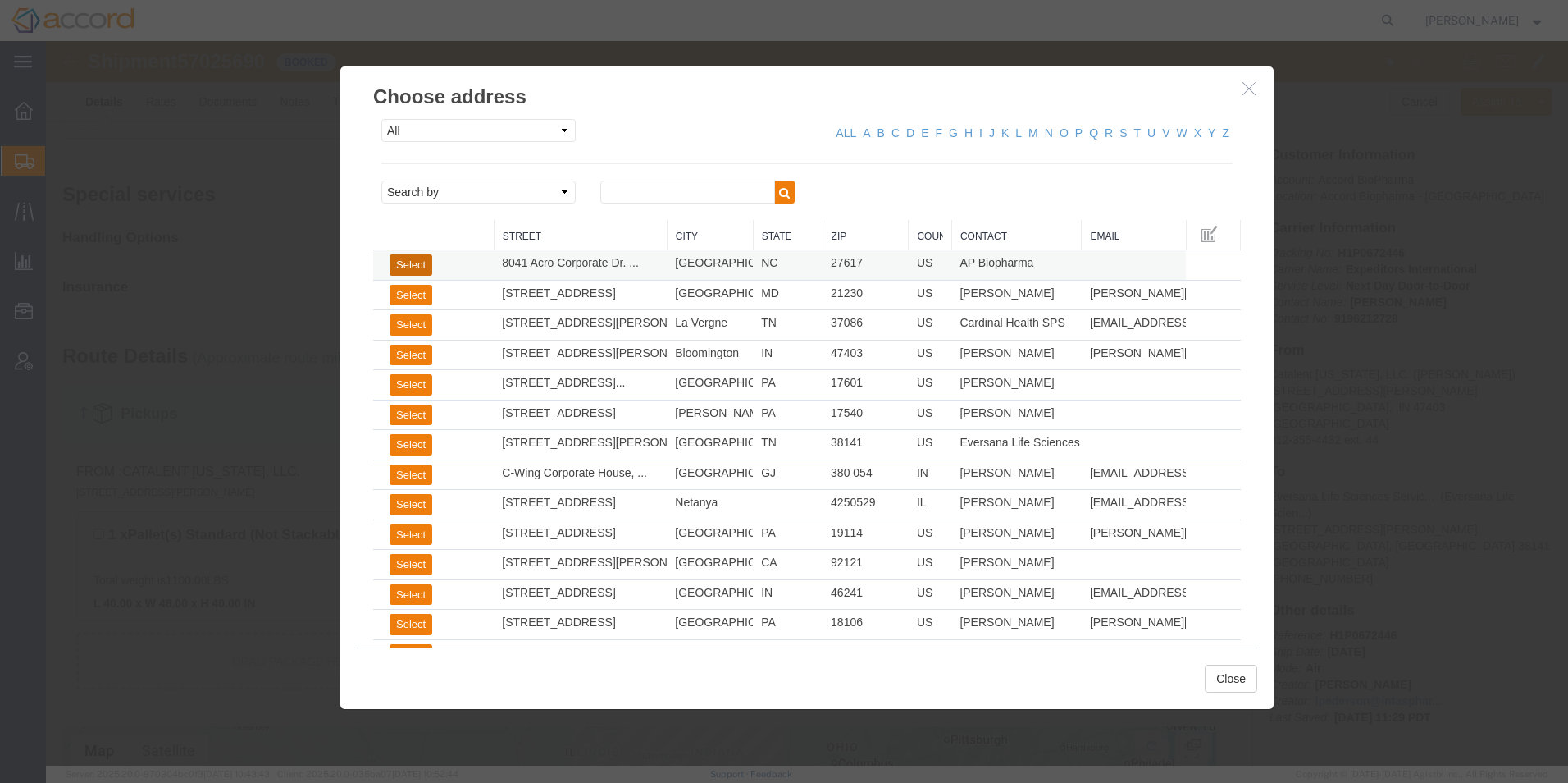
type input "AP Biopharma"
type input "Suite 200"
type input "[GEOGRAPHIC_DATA]"
type input "27617"
select select "NC"
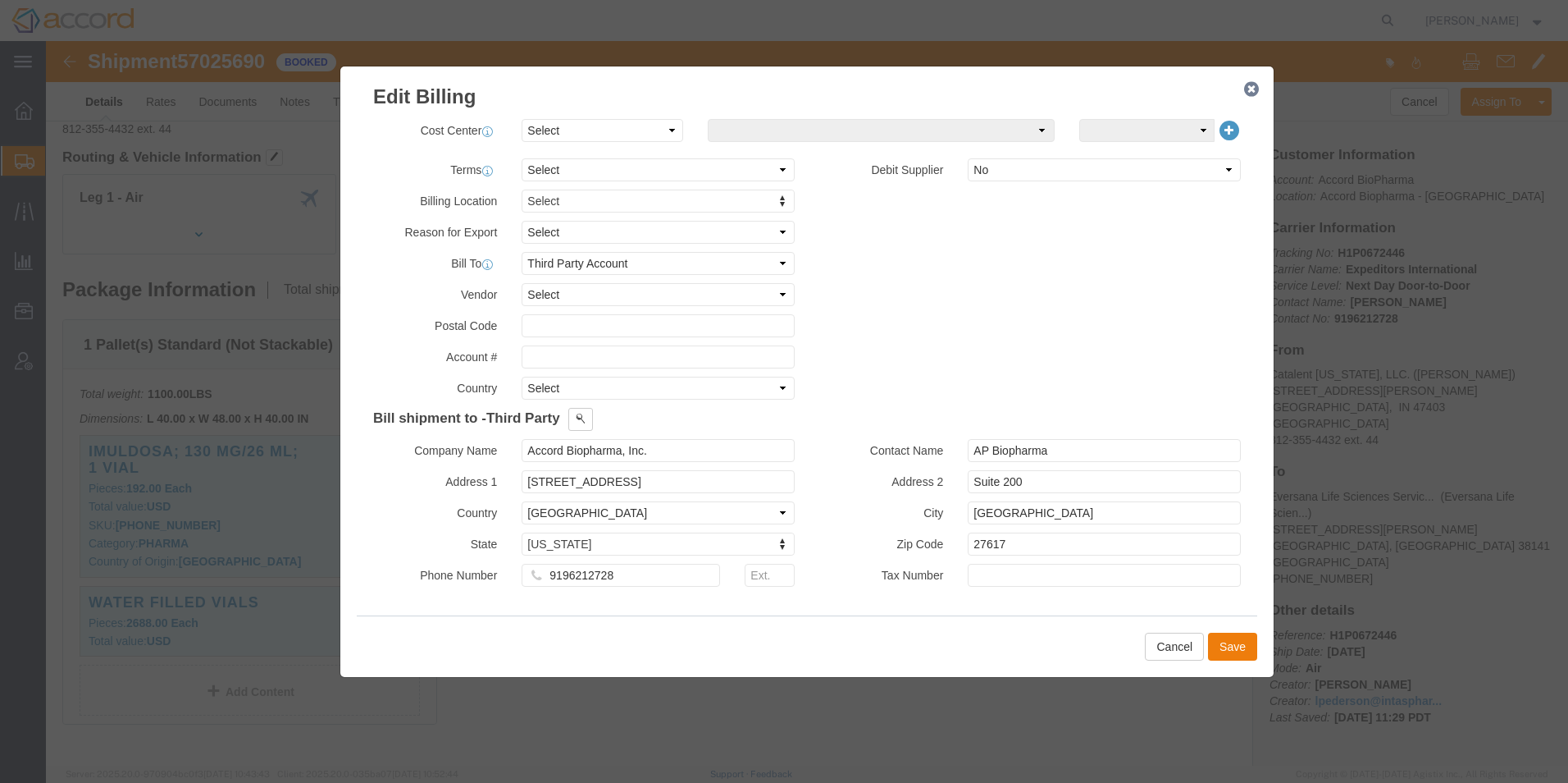
scroll to position [164, 0]
drag, startPoint x: 579, startPoint y: 541, endPoint x: 413, endPoint y: 525, distance: 166.8
click div "Phone Number [PHONE_NUMBER]"
click button "Save"
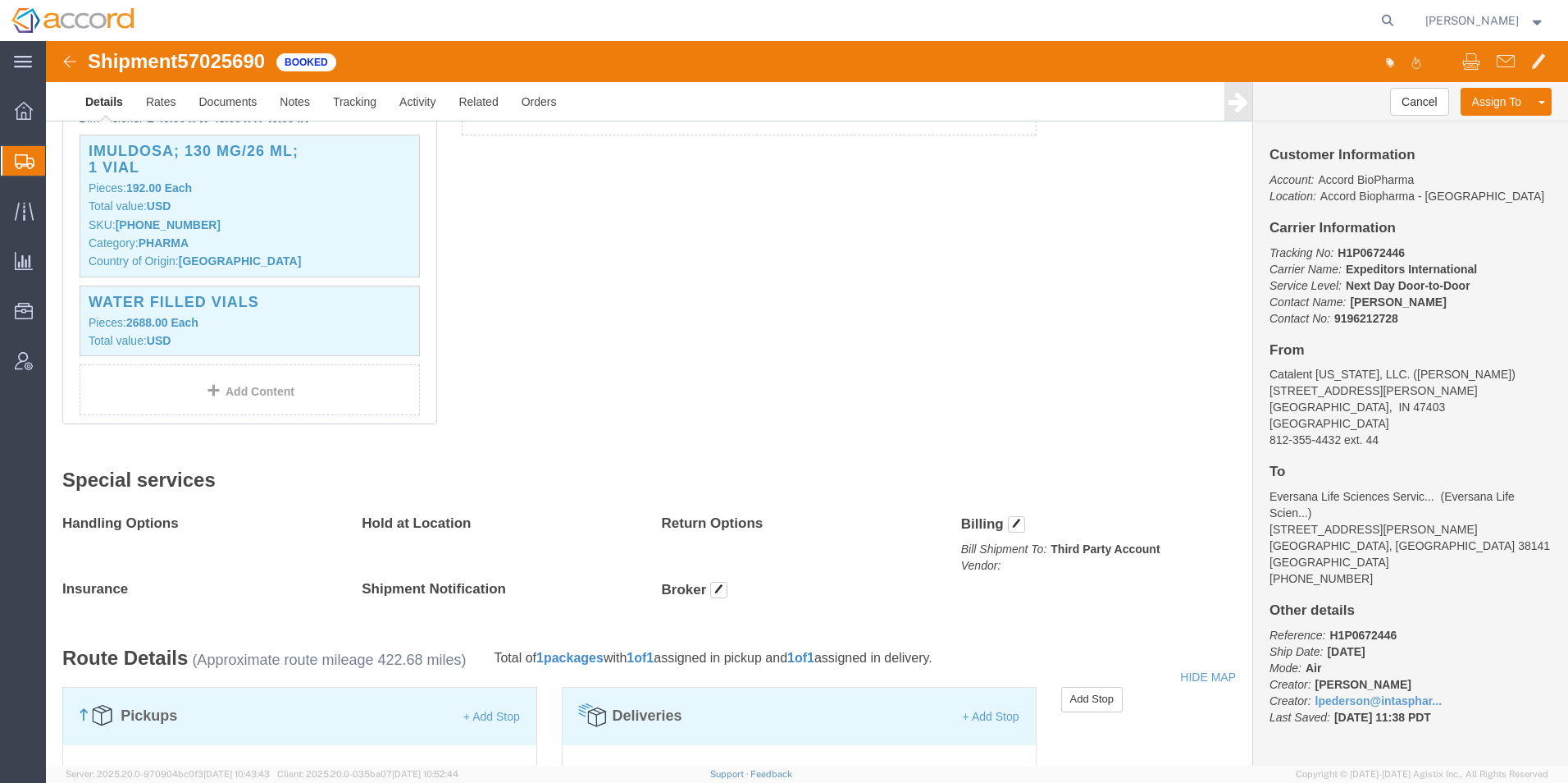
scroll to position [493, 0]
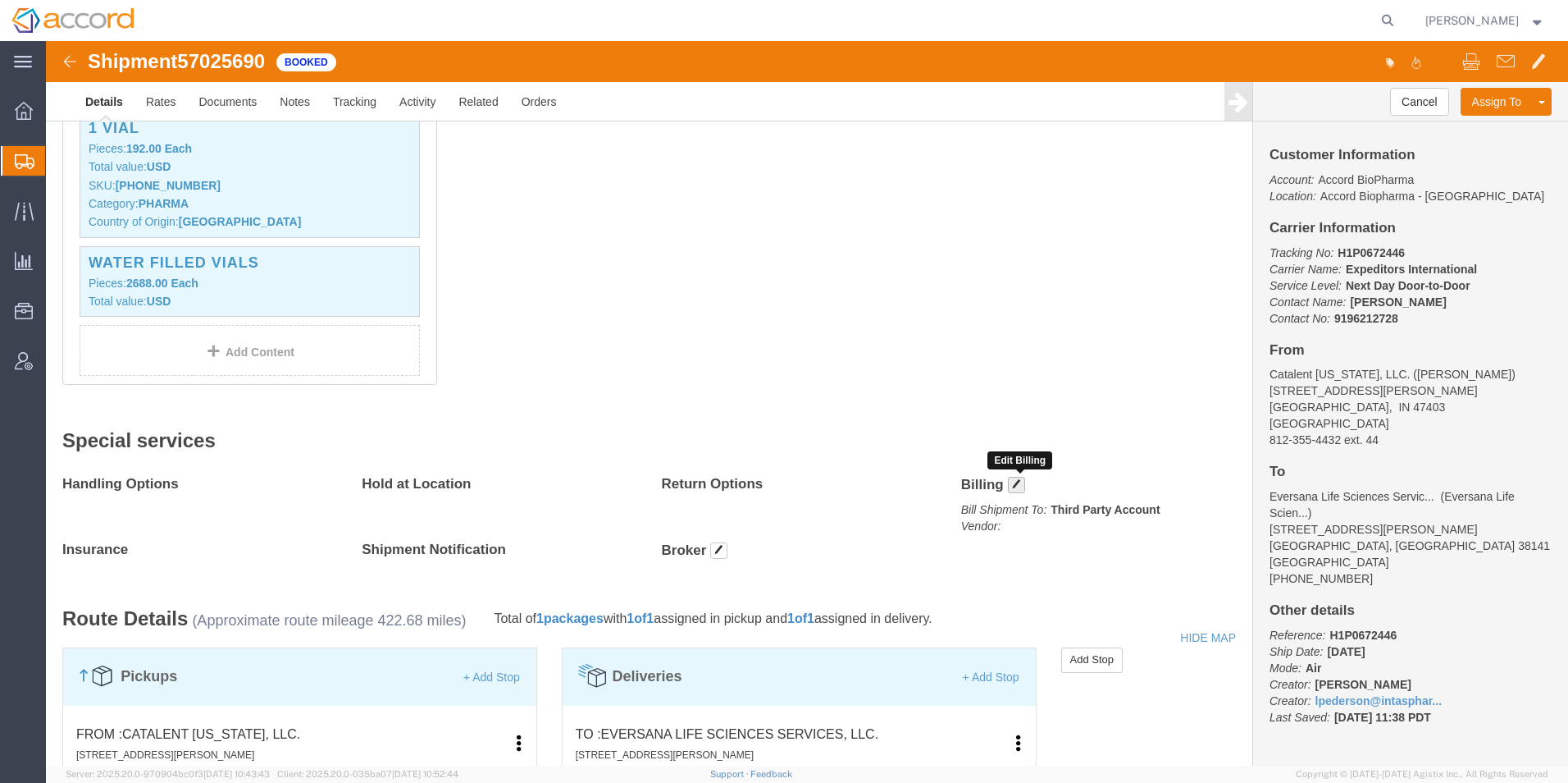
click span "button"
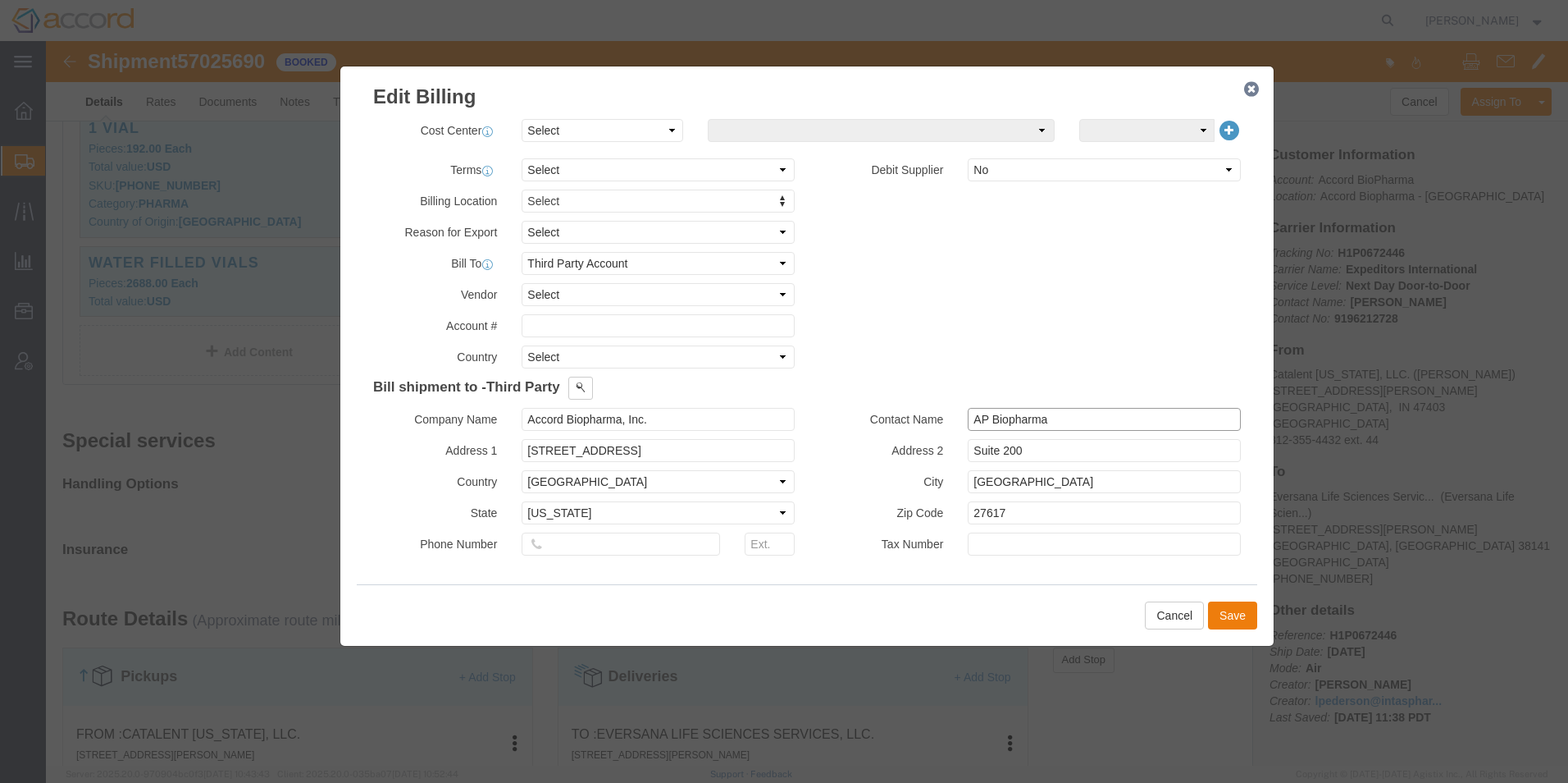
drag, startPoint x: 968, startPoint y: 382, endPoint x: 358, endPoint y: 336, distance: 611.7
click div "Bill shipment to - Third Party Company Name Catalent [US_STATE], LLC. Address 1…"
click button "Save"
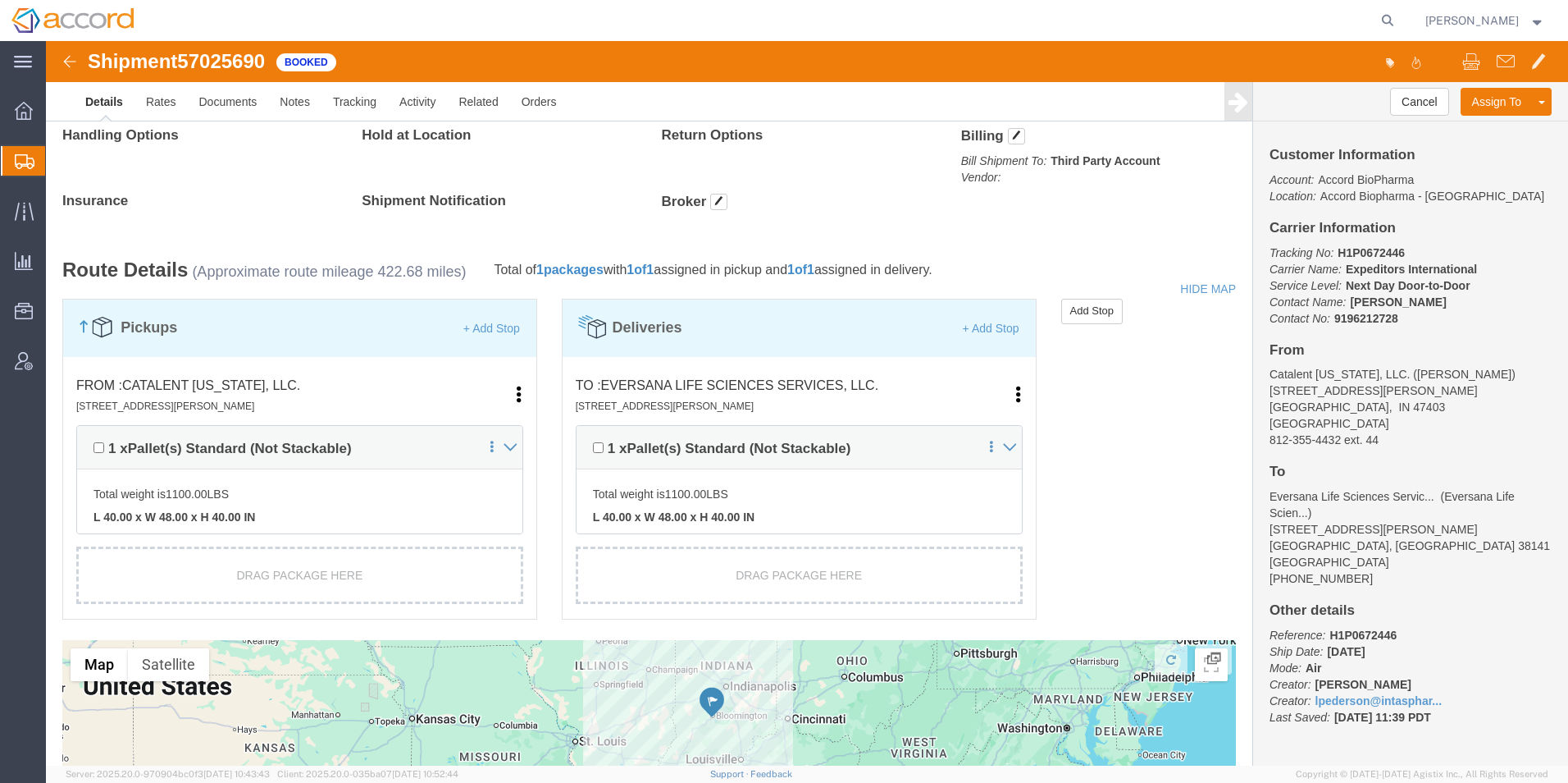
scroll to position [985, 0]
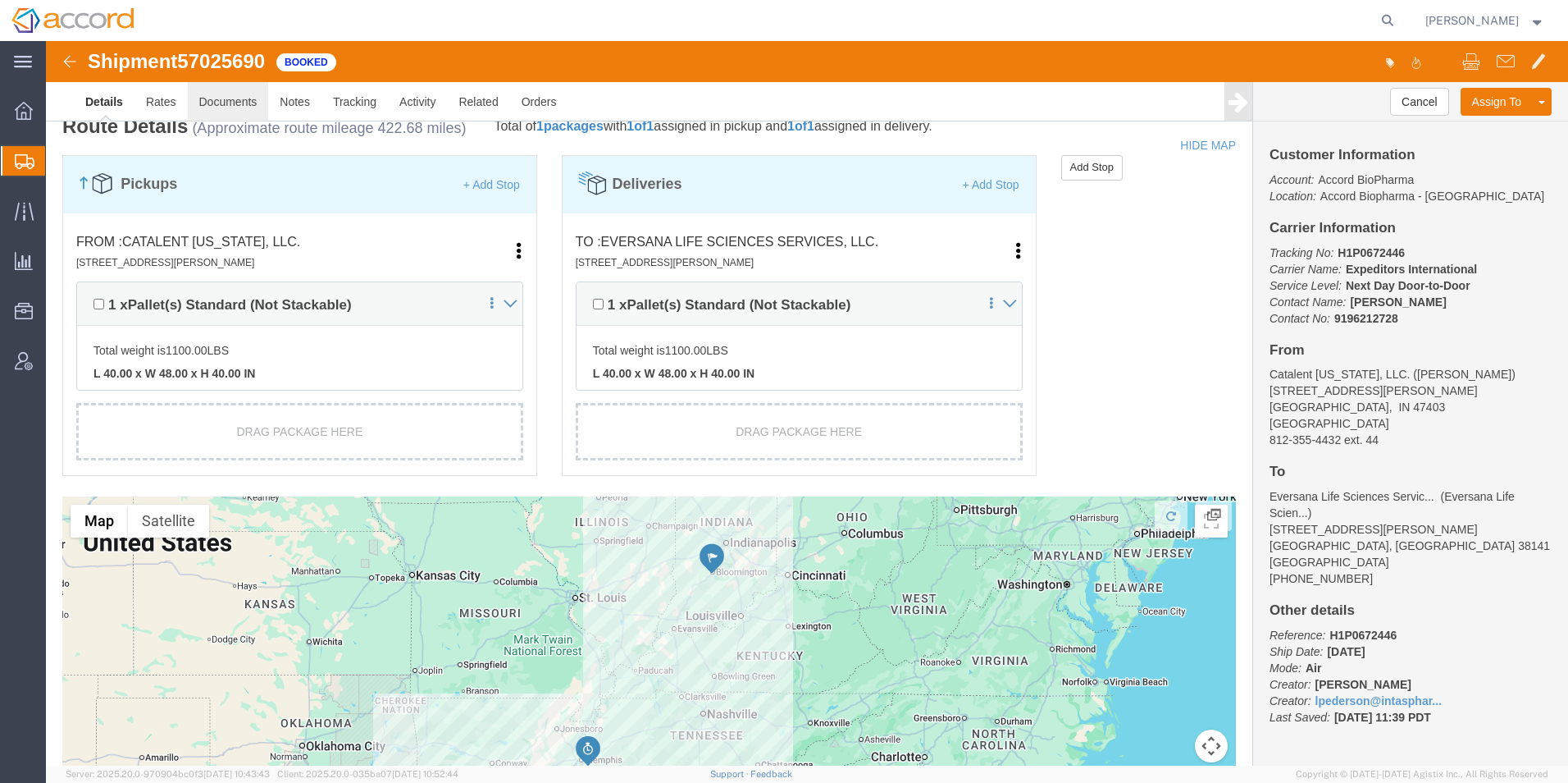
click link "Documents"
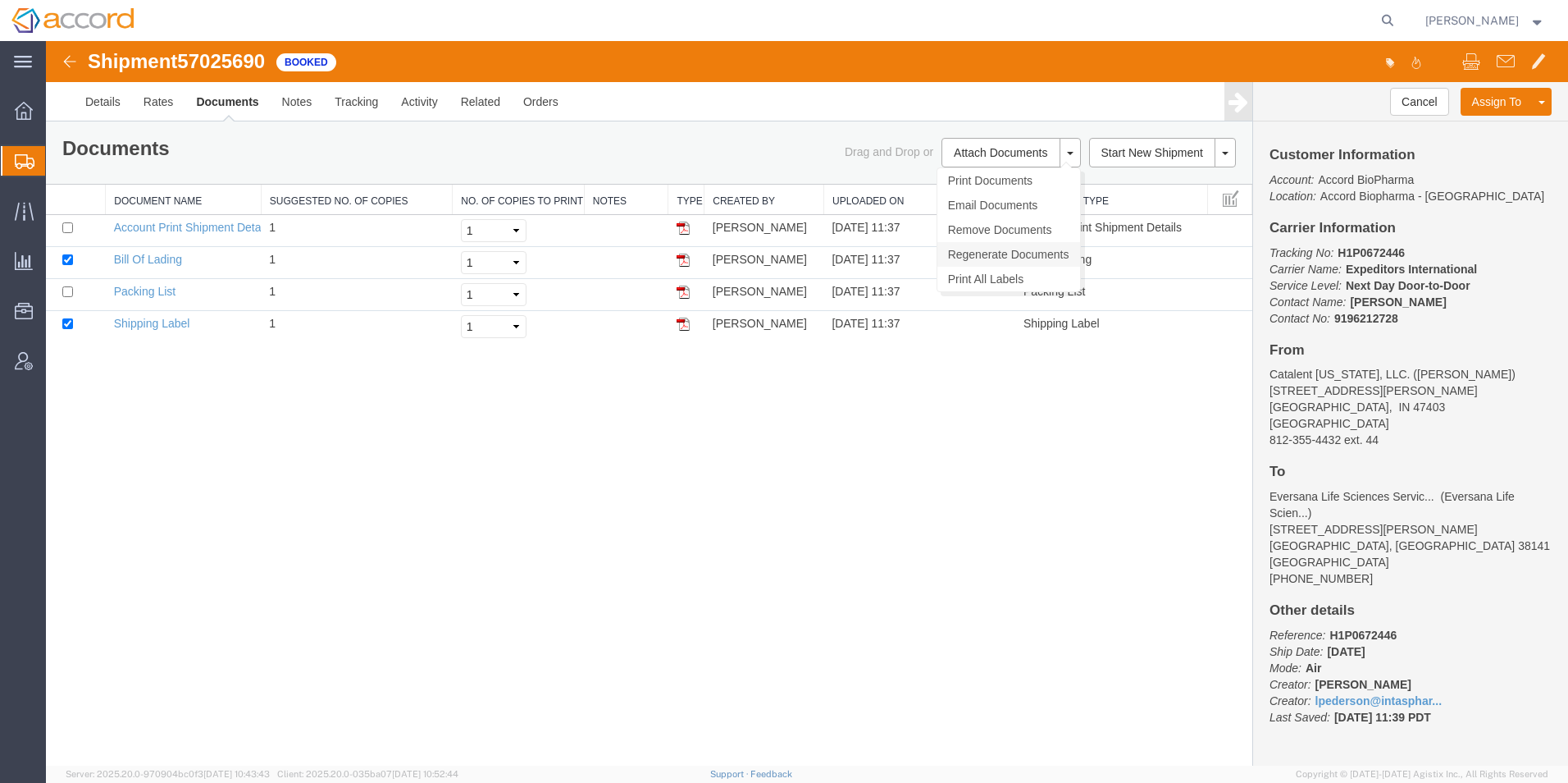
click at [1023, 251] on link "Regenerate Documents" at bounding box center [1008, 254] width 142 height 25
click at [144, 294] on link "Packing List" at bounding box center [144, 291] width 62 height 13
click at [90, 110] on link "Details" at bounding box center [102, 102] width 58 height 40
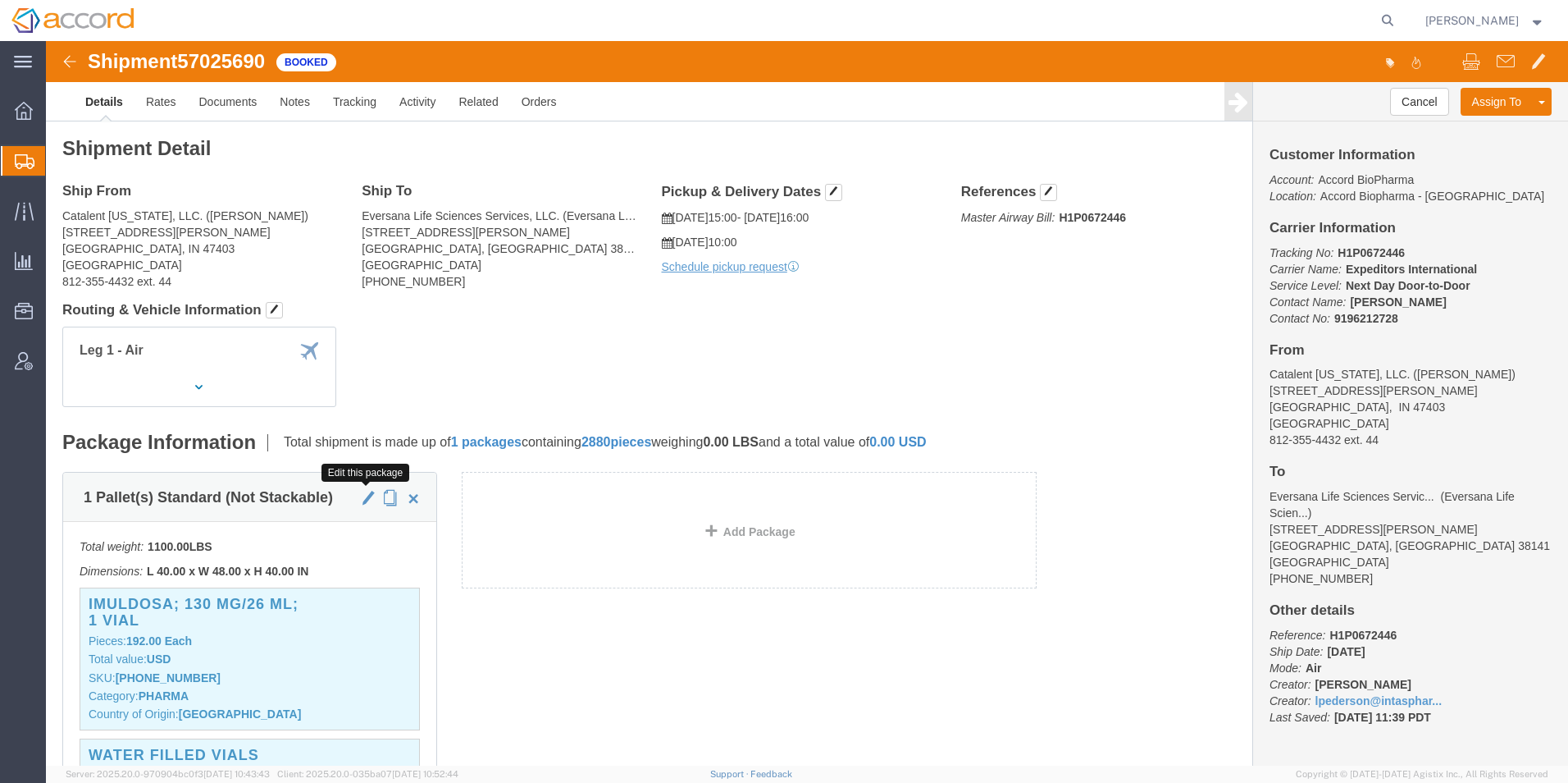
click span "button"
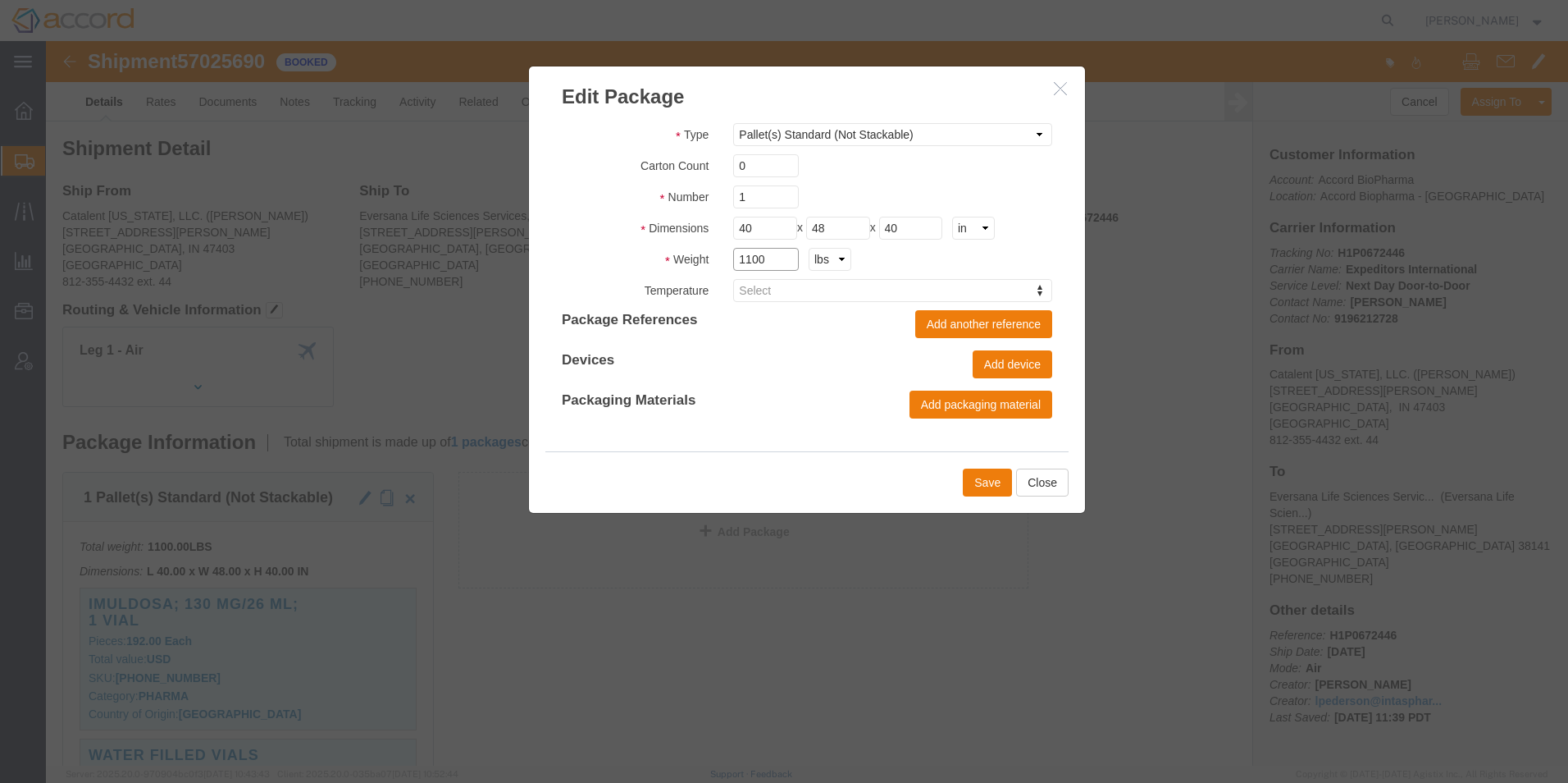
click input "1100"
type input "1300"
click button "Add another reference"
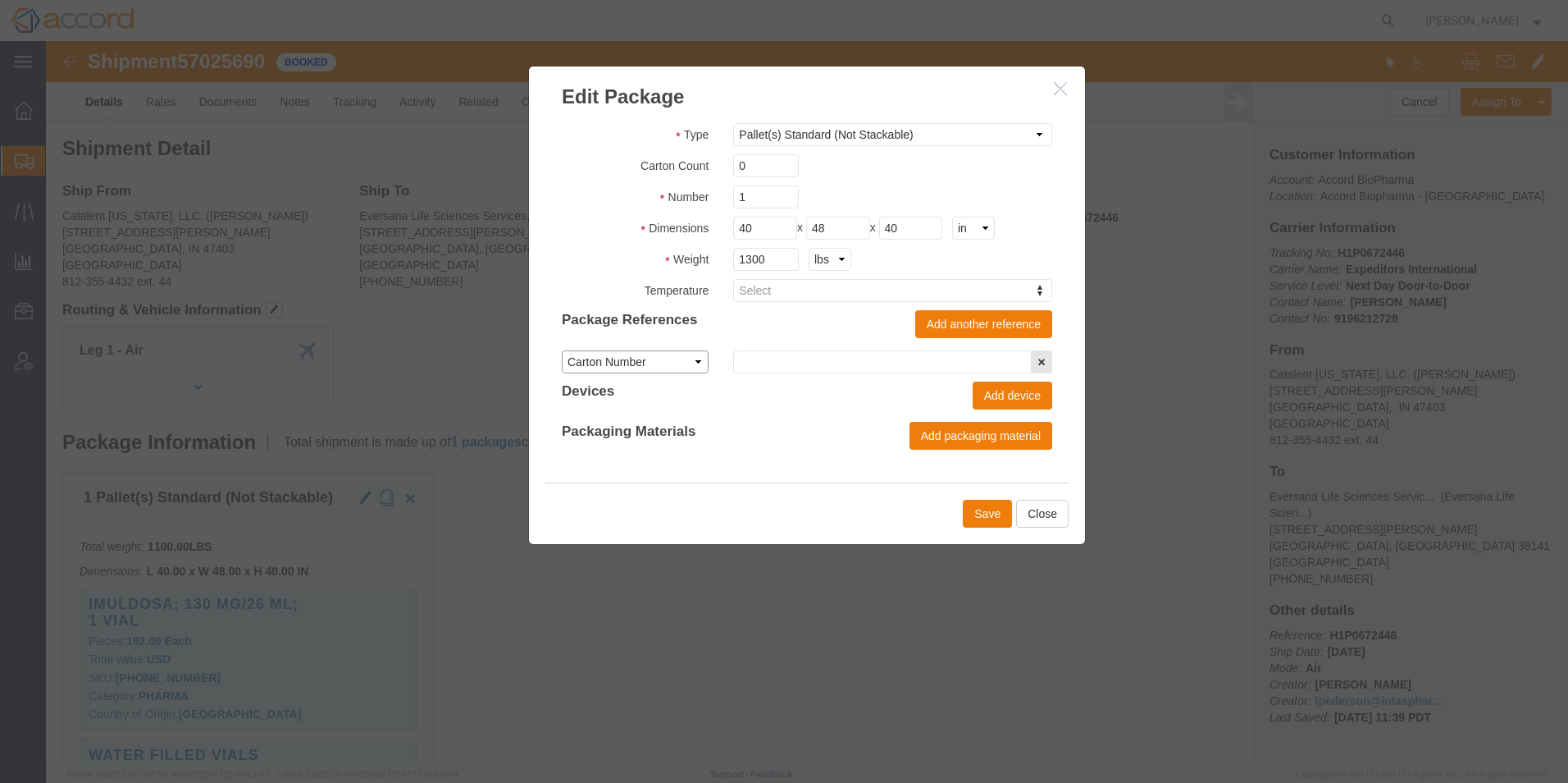
click select "Carton Number External Id Temp. Device ID"
click button "Add device"
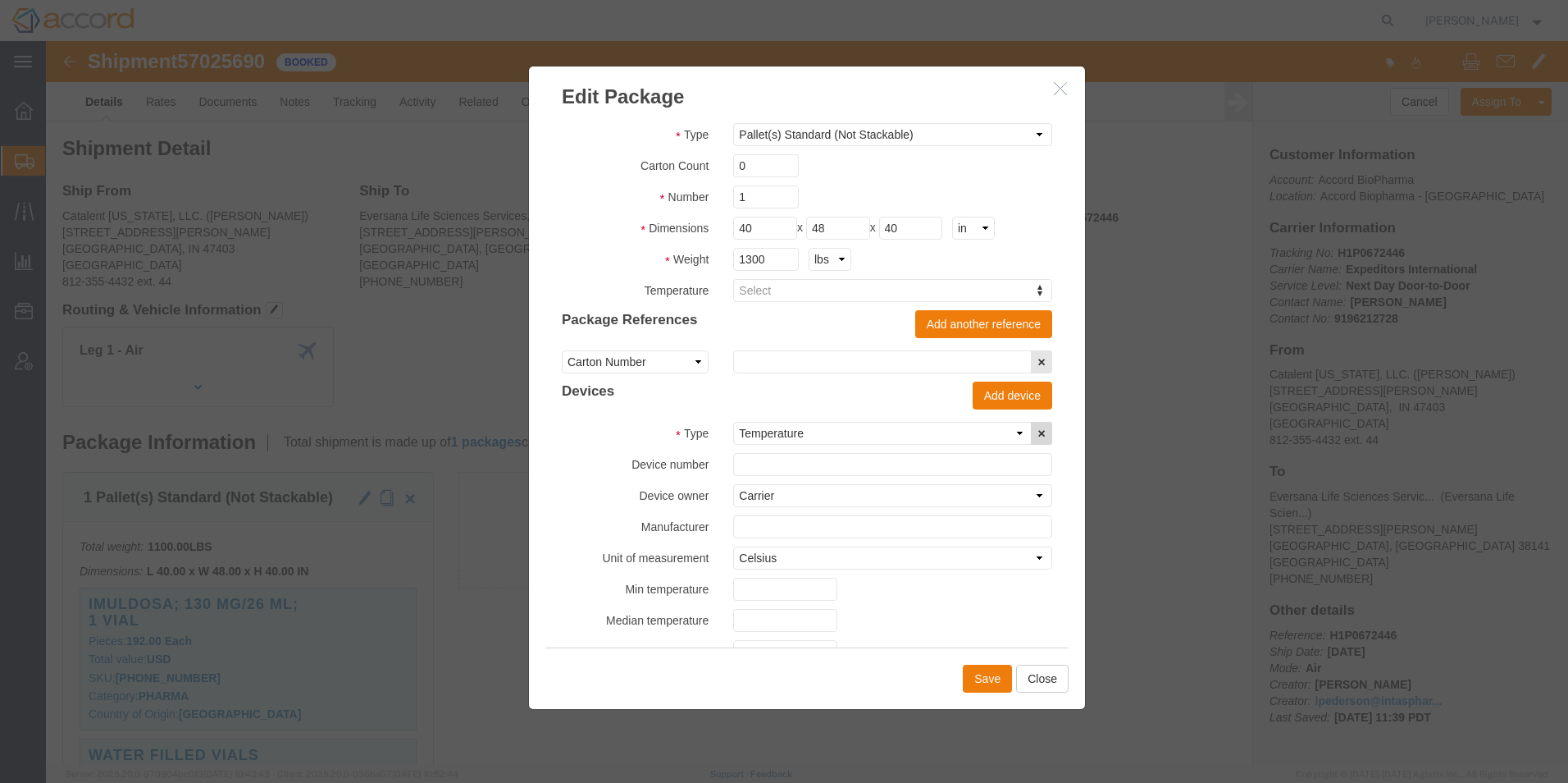
click icon "button"
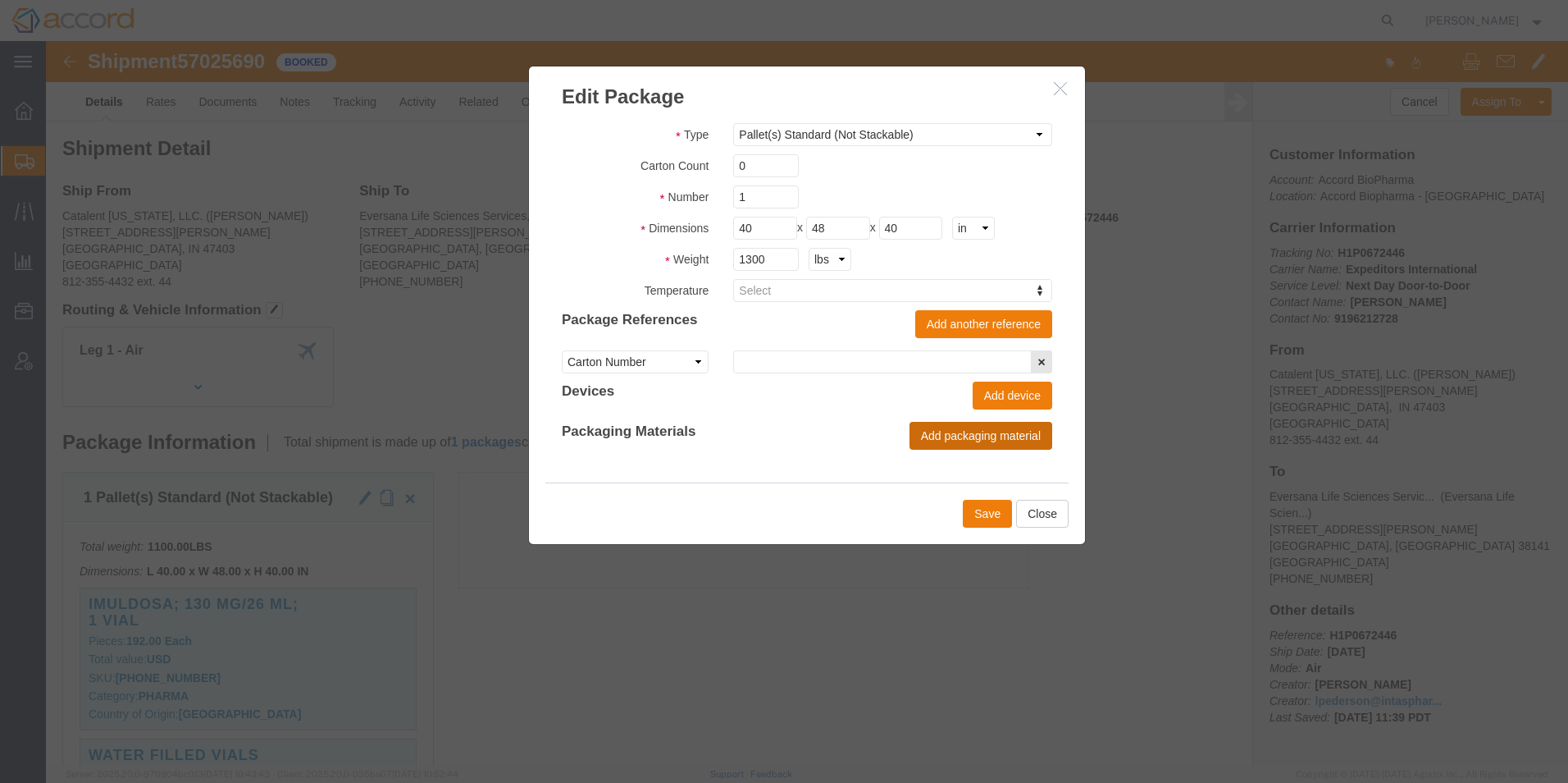
click button "Add packaging material"
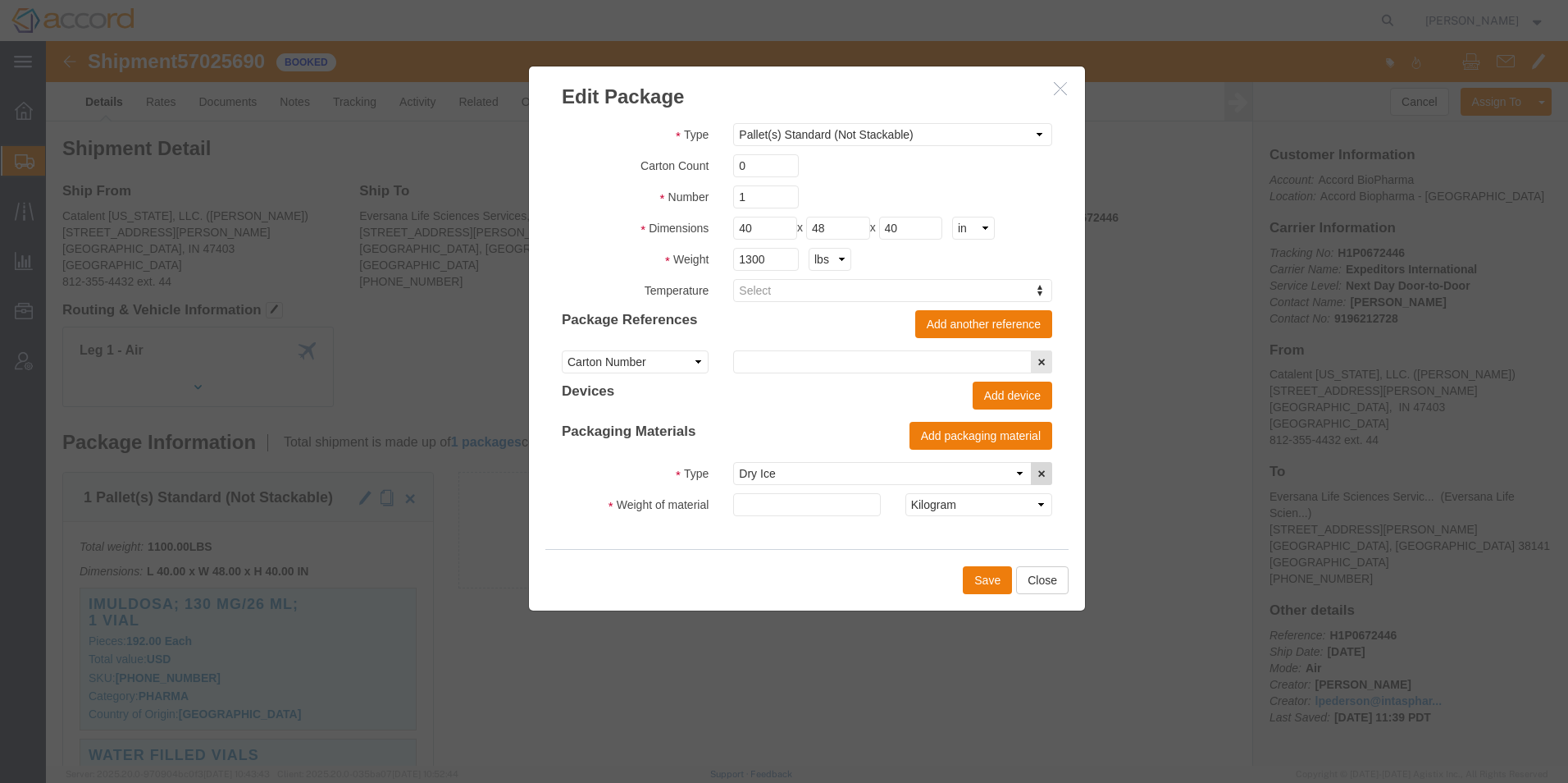
click button "button"
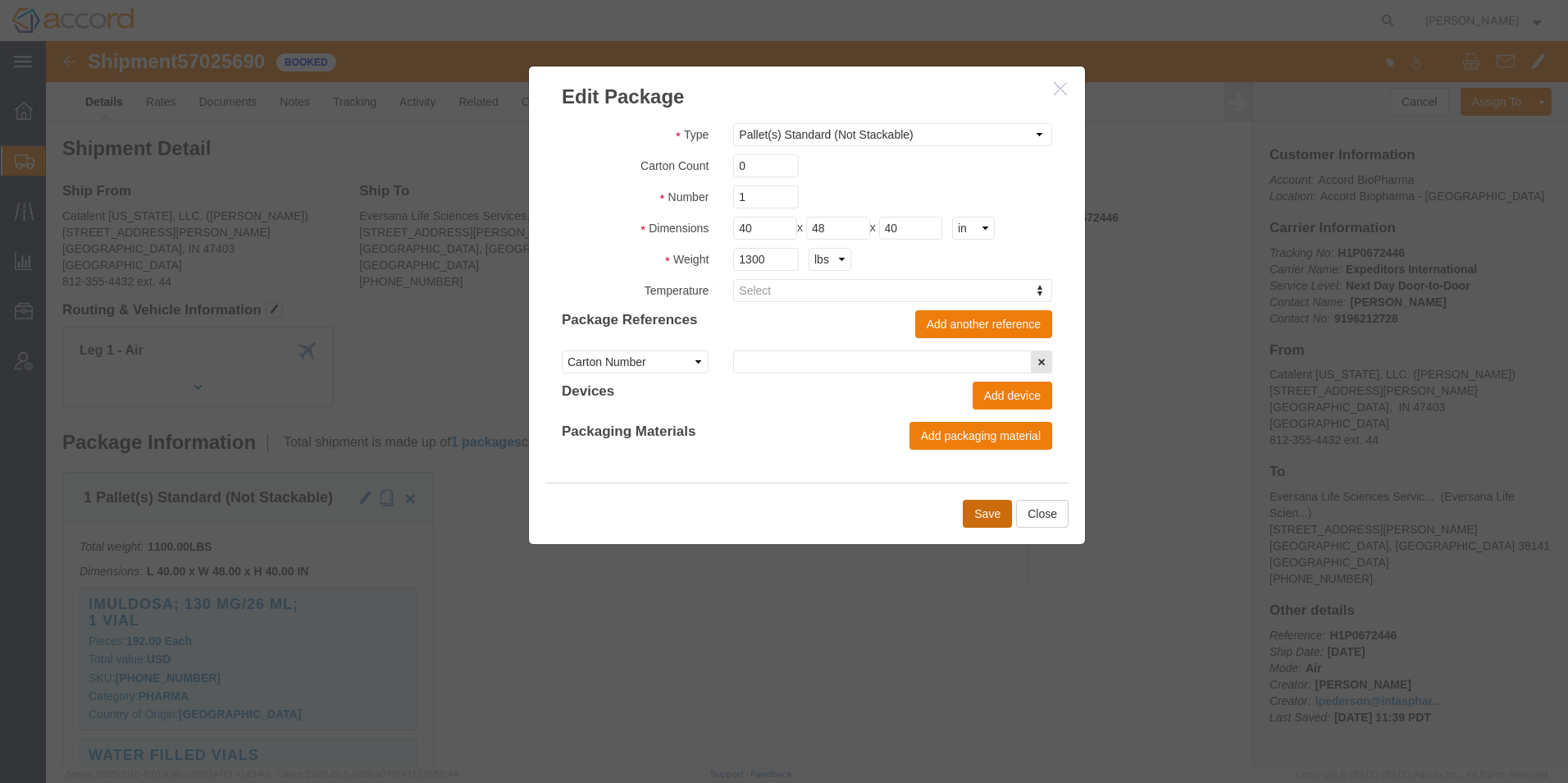
click button "Save"
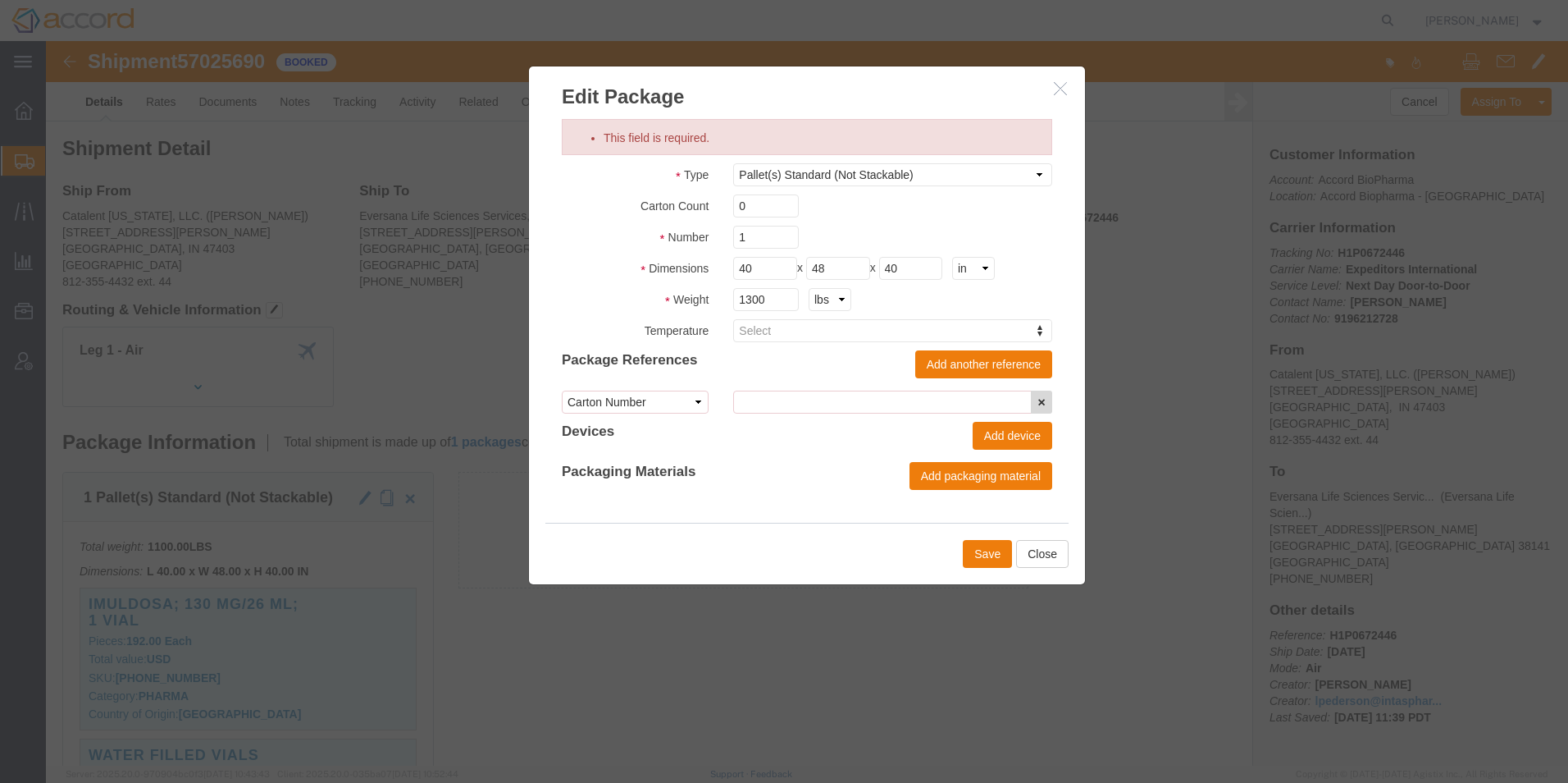
drag, startPoint x: 992, startPoint y: 362, endPoint x: 962, endPoint y: 405, distance: 52.4
click icon "button"
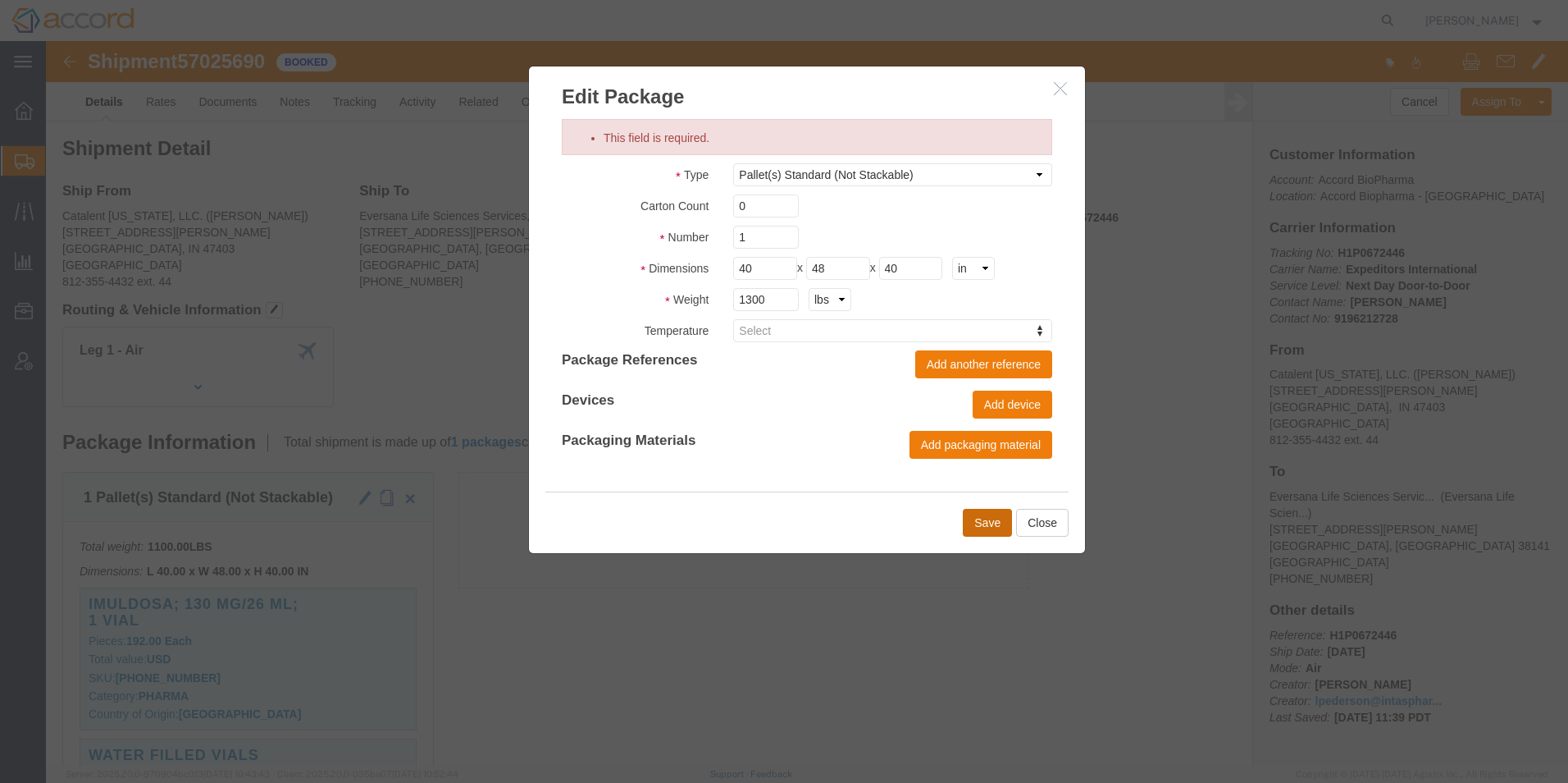
click button "Save"
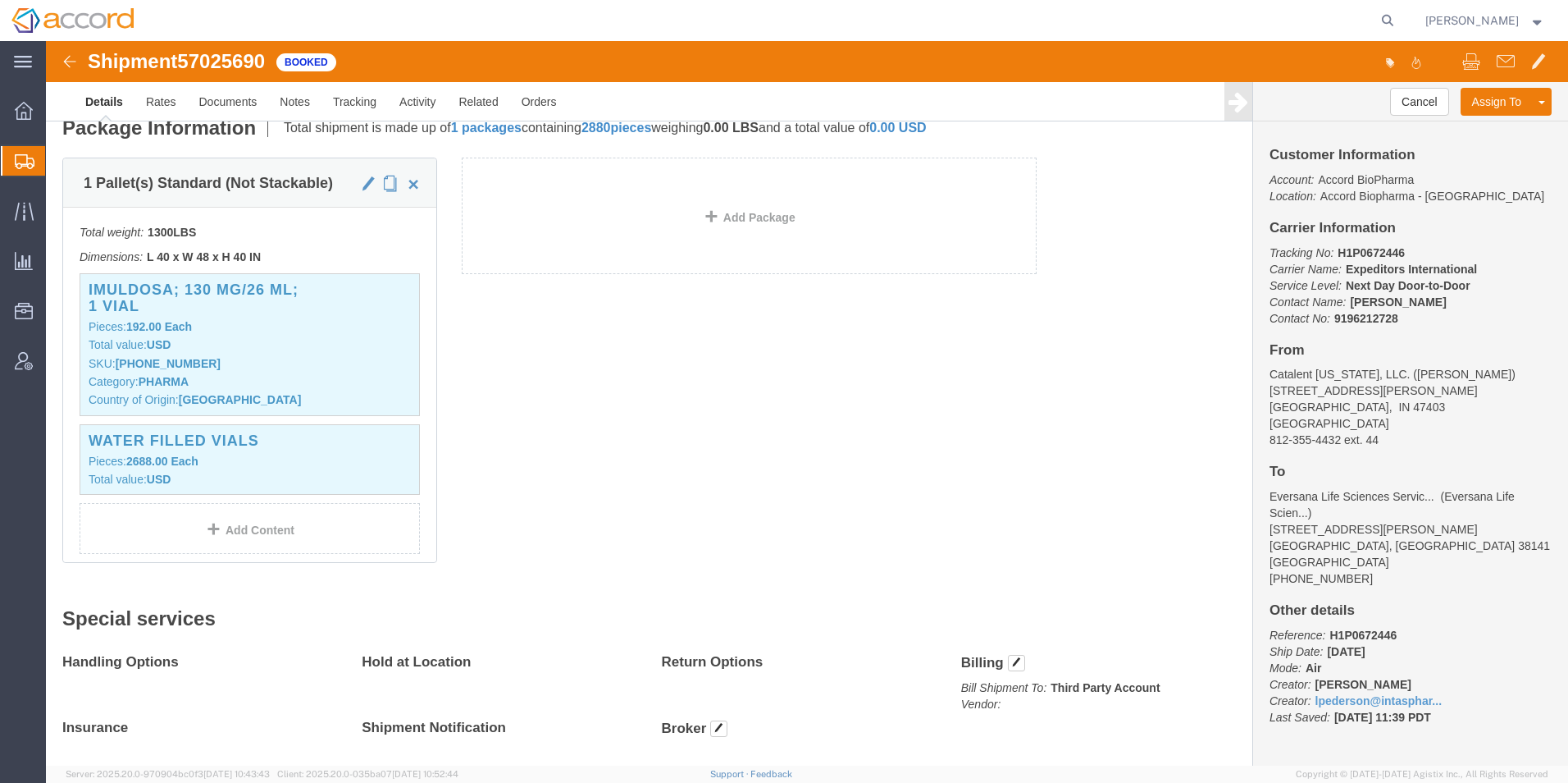
scroll to position [134, 0]
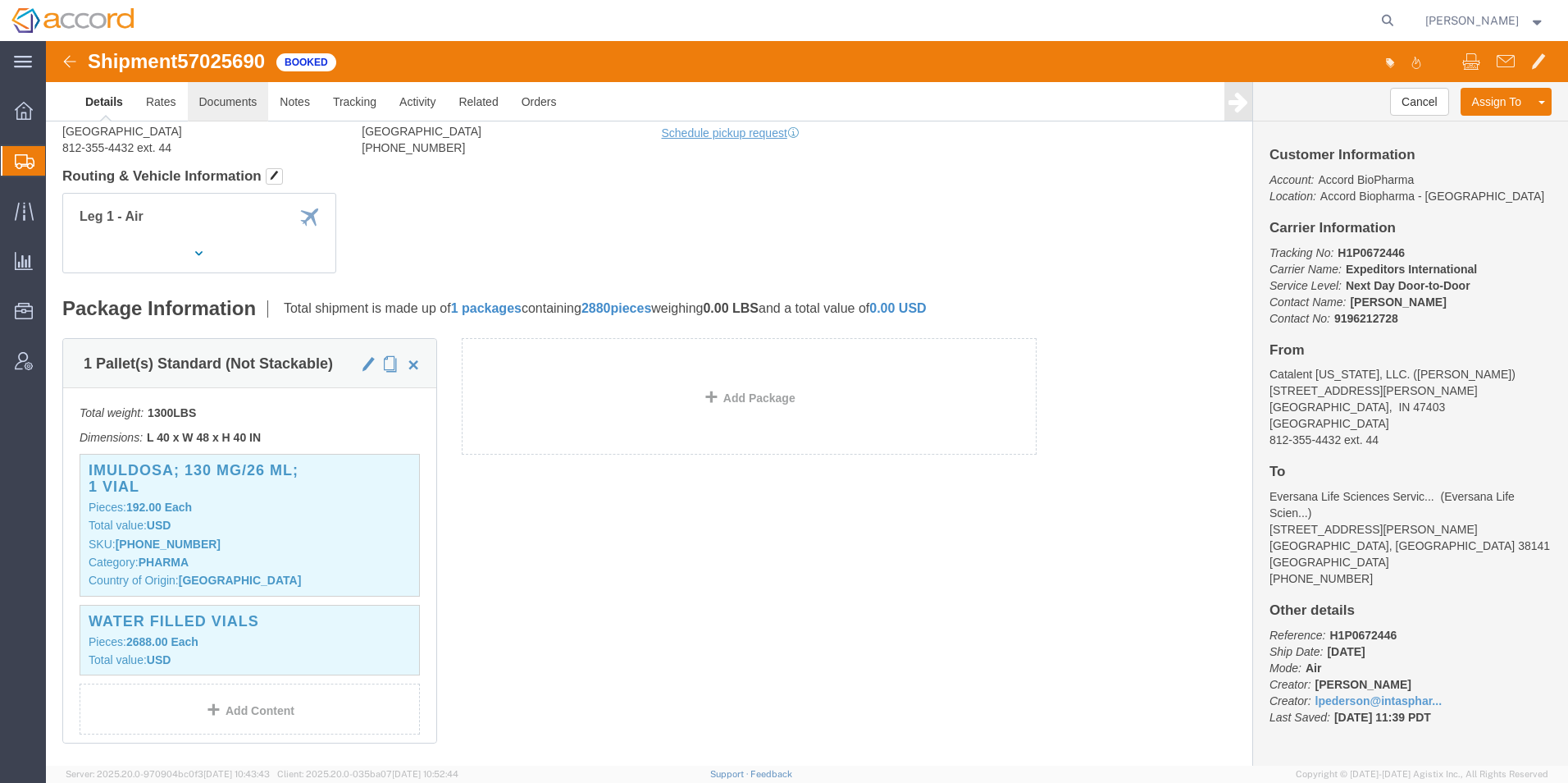
click link "Documents"
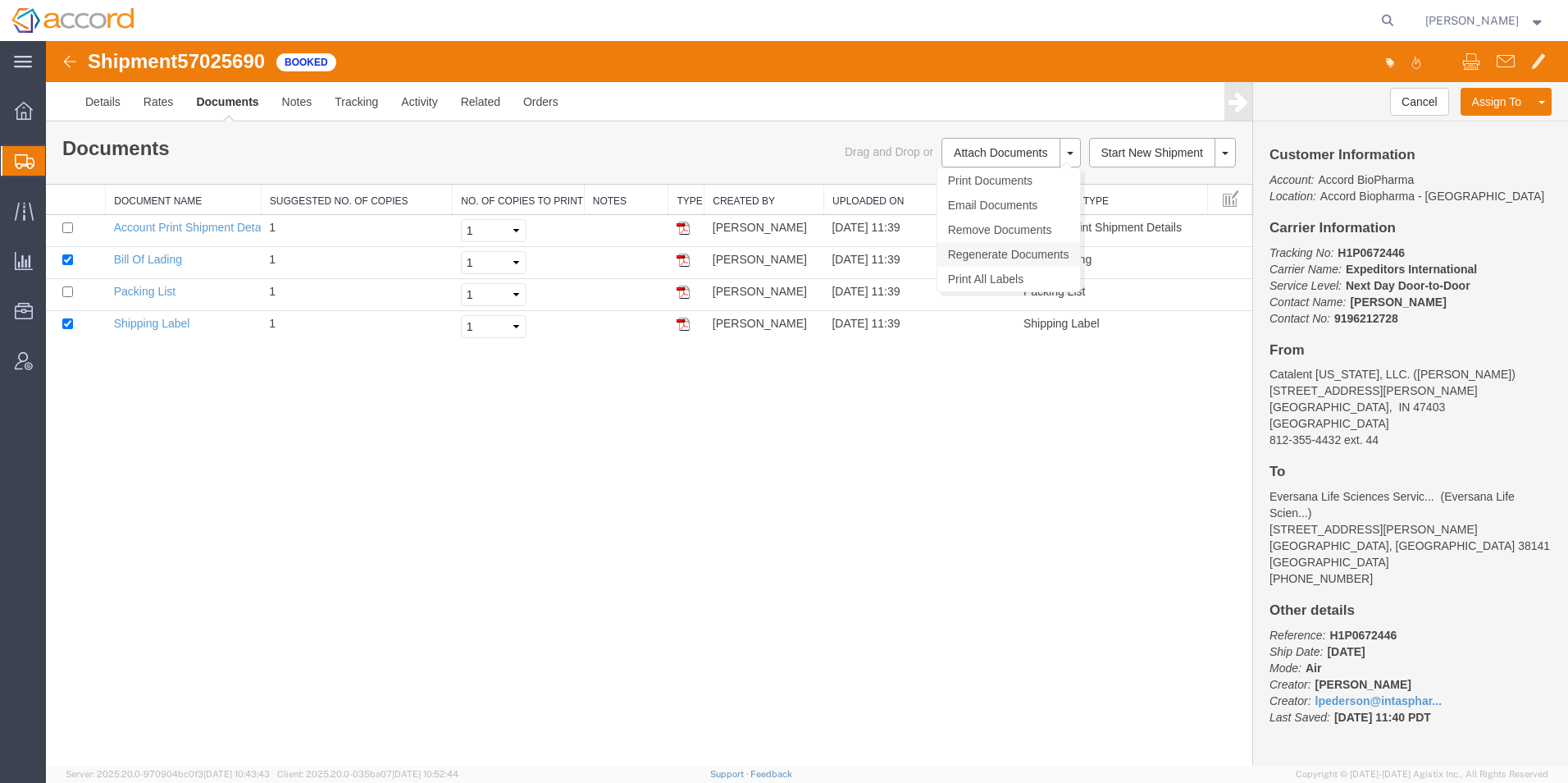
click at [1037, 250] on link "Regenerate Documents" at bounding box center [1008, 254] width 142 height 25
click at [133, 294] on link "Packing List" at bounding box center [144, 291] width 62 height 13
click at [282, 447] on div "Shipment 57025690 4 of 4 Booked Details Rates Documents Notes Tracking Activity…" at bounding box center [806, 403] width 1522 height 725
